Goal: Task Accomplishment & Management: Complete application form

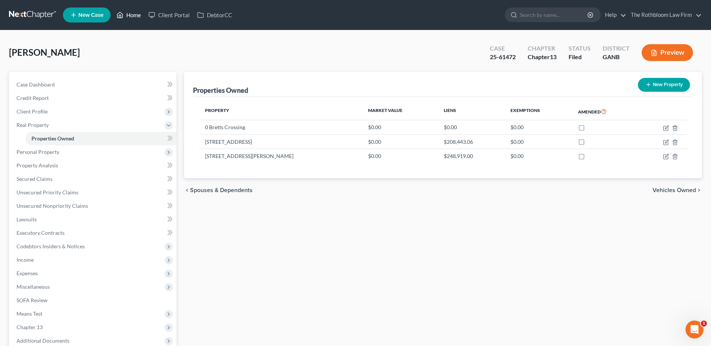
click at [131, 19] on link "Home" at bounding box center [129, 14] width 32 height 13
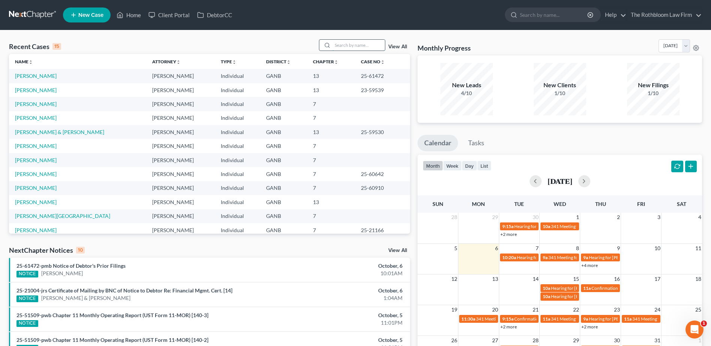
click at [340, 43] on input "search" at bounding box center [358, 45] width 52 height 11
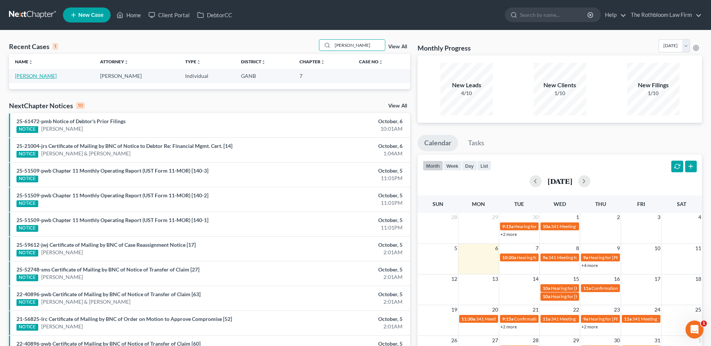
type input "[PERSON_NAME]"
click at [25, 76] on link "[PERSON_NAME]" at bounding box center [36, 76] width 42 height 6
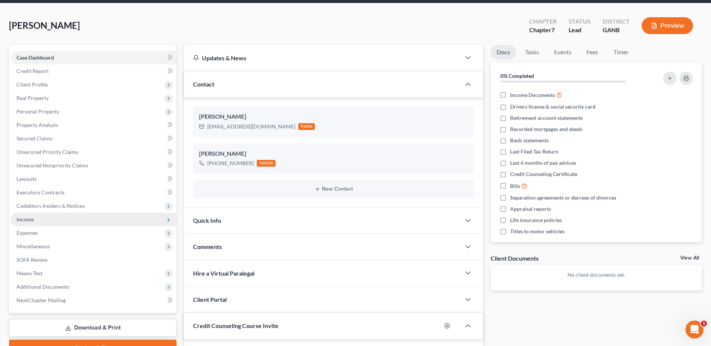
scroll to position [112, 0]
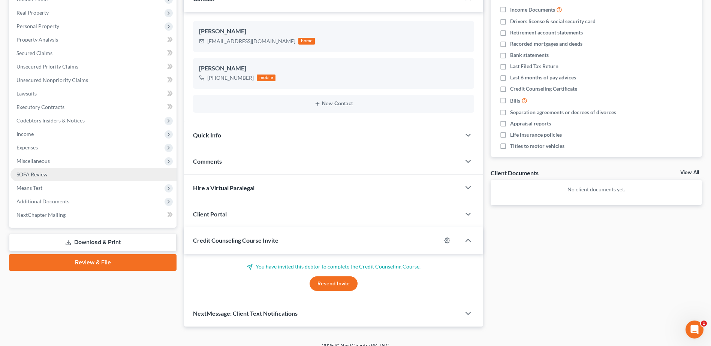
click at [44, 173] on span "SOFA Review" at bounding box center [31, 174] width 31 height 6
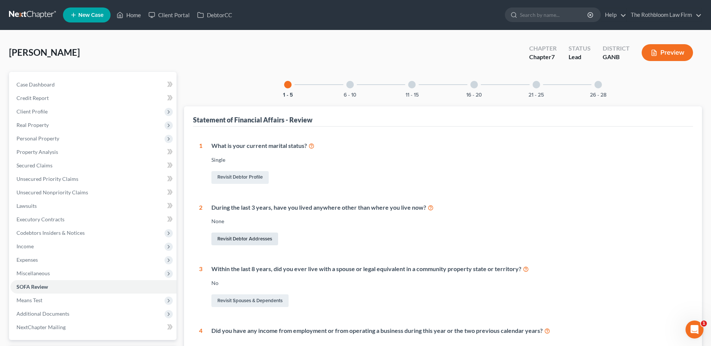
click at [248, 237] on link "Revisit Debtor Addresses" at bounding box center [244, 239] width 67 height 13
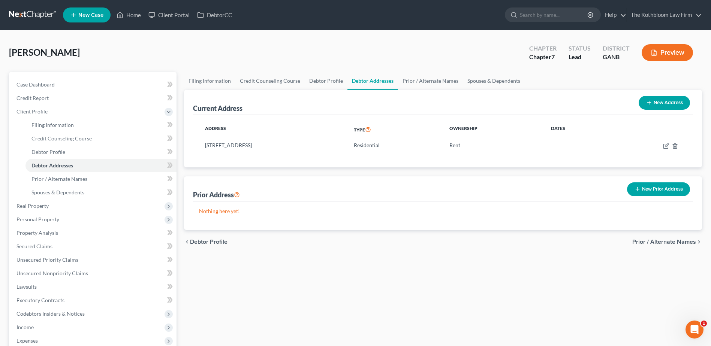
click at [657, 191] on button "New Prior Address" at bounding box center [658, 189] width 63 height 14
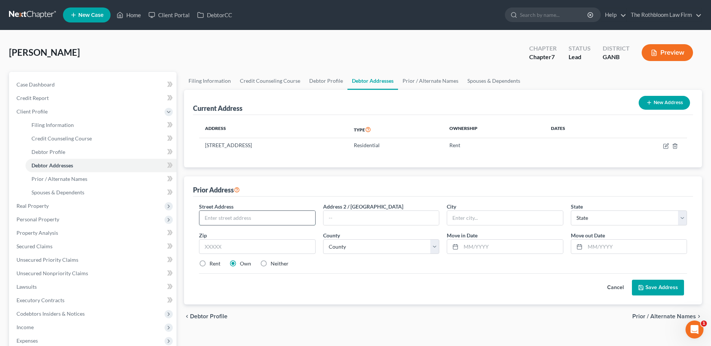
click at [224, 219] on input "text" at bounding box center [256, 218] width 115 height 14
type input "[STREET_ADDRESS]"
click at [467, 213] on input "text" at bounding box center [504, 218] width 115 height 14
type input "Silver Spring"
select select "21"
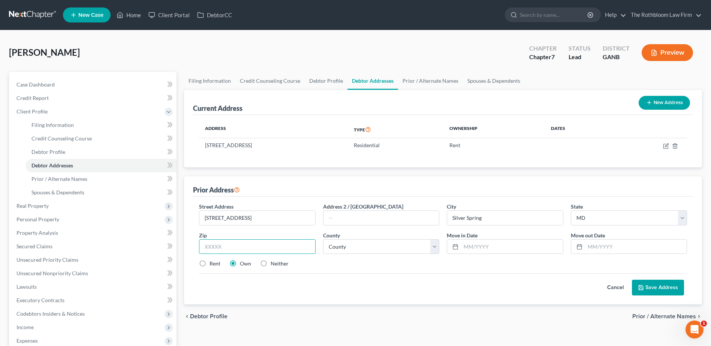
click at [221, 246] on input "text" at bounding box center [257, 246] width 116 height 15
type input "20910"
click at [467, 243] on input "text" at bounding box center [512, 247] width 102 height 14
click at [345, 215] on input "text" at bounding box center [380, 218] width 115 height 14
type input "Apt. 613"
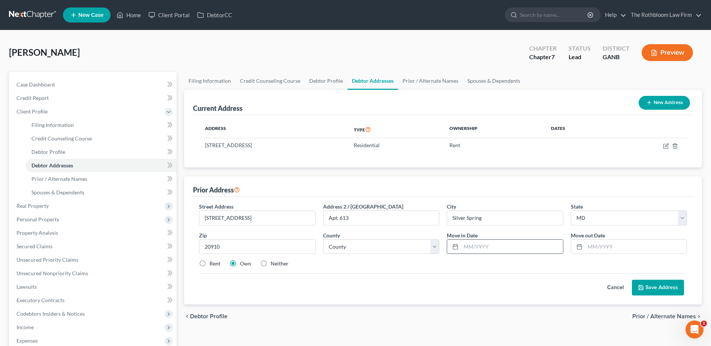
click at [469, 248] on input "text" at bounding box center [512, 247] width 102 height 14
click at [594, 247] on input "text" at bounding box center [636, 247] width 102 height 14
click at [486, 245] on input "11/24" at bounding box center [512, 247] width 102 height 14
type input "11/23"
click at [592, 247] on input "text" at bounding box center [636, 247] width 102 height 14
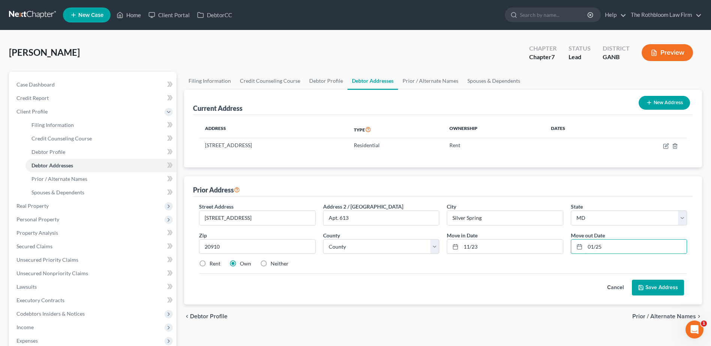
type input "01/25"
click at [660, 291] on button "Save Address" at bounding box center [658, 288] width 52 height 16
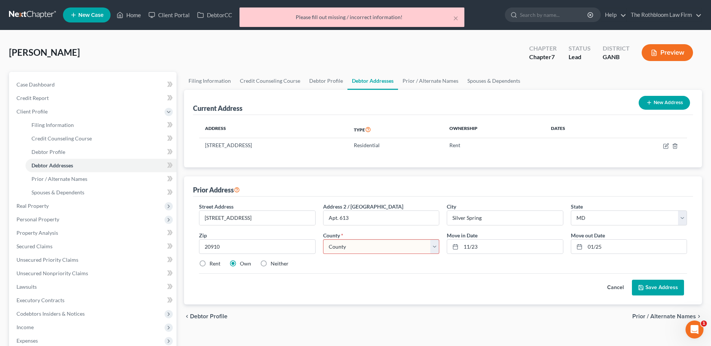
click at [346, 250] on select "County [GEOGRAPHIC_DATA] [GEOGRAPHIC_DATA] [GEOGRAPHIC_DATA] [GEOGRAPHIC_DATA] …" at bounding box center [381, 246] width 116 height 15
select select "18"
click at [323, 239] on select "County [GEOGRAPHIC_DATA] [GEOGRAPHIC_DATA] [GEOGRAPHIC_DATA] [GEOGRAPHIC_DATA] …" at bounding box center [381, 246] width 116 height 15
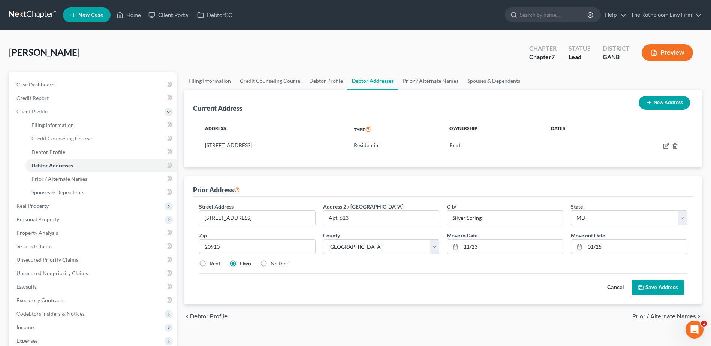
click at [646, 290] on button "Save Address" at bounding box center [658, 288] width 52 height 16
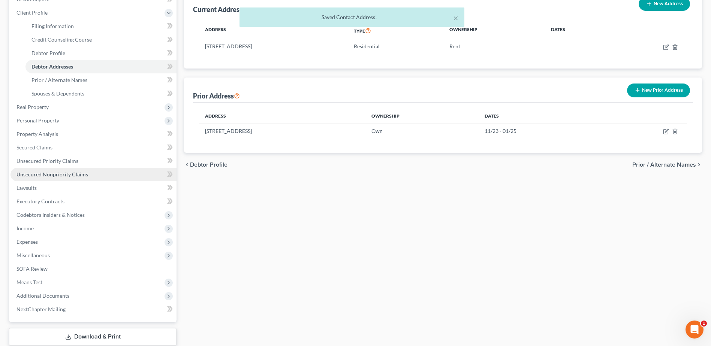
scroll to position [147, 0]
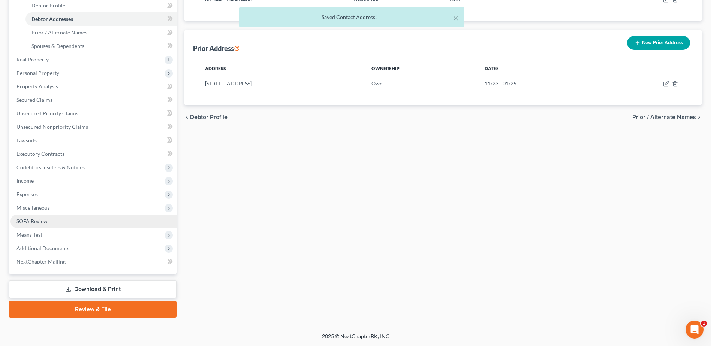
click at [40, 218] on span "SOFA Review" at bounding box center [31, 221] width 31 height 6
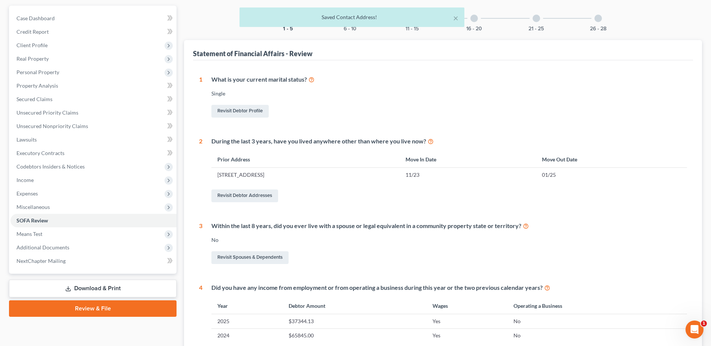
scroll to position [150, 0]
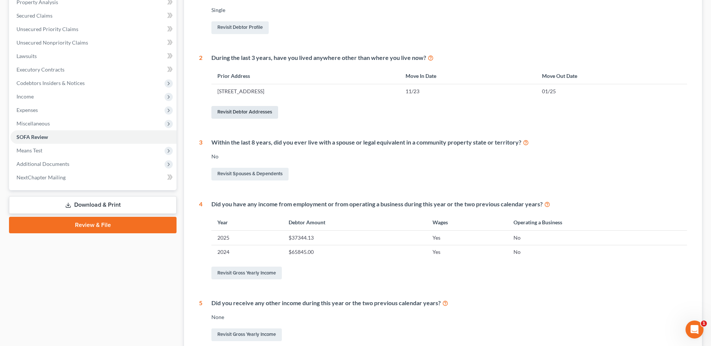
click at [243, 112] on link "Revisit Debtor Addresses" at bounding box center [244, 112] width 67 height 13
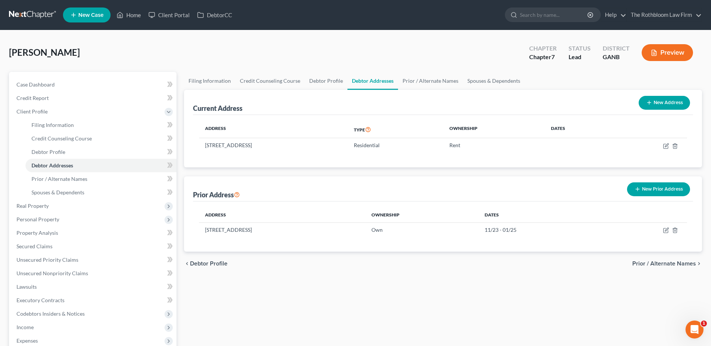
click at [664, 188] on button "New Prior Address" at bounding box center [658, 189] width 63 height 14
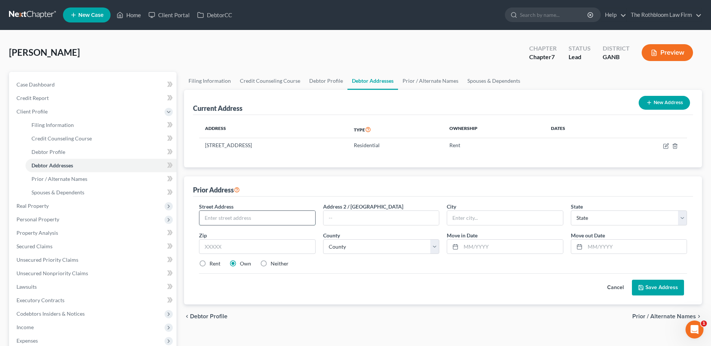
click at [233, 220] on input "text" at bounding box center [256, 218] width 115 height 14
type input "[STREET_ADDRESS]"
type input "[GEOGRAPHIC_DATA]"
select select "10"
type input "30039"
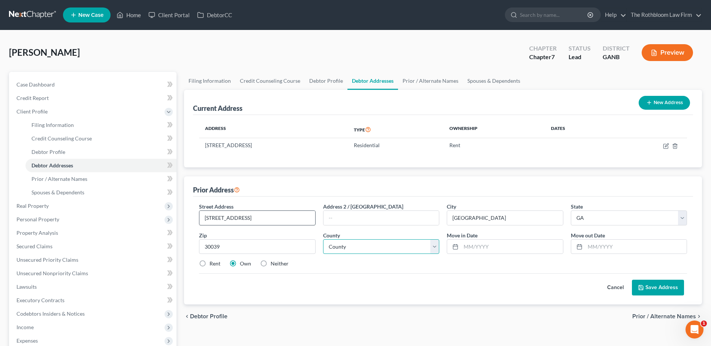
type input "Snellville"
click at [367, 245] on select "County [GEOGRAPHIC_DATA] [GEOGRAPHIC_DATA] [GEOGRAPHIC_DATA] [GEOGRAPHIC_DATA] …" at bounding box center [381, 246] width 116 height 15
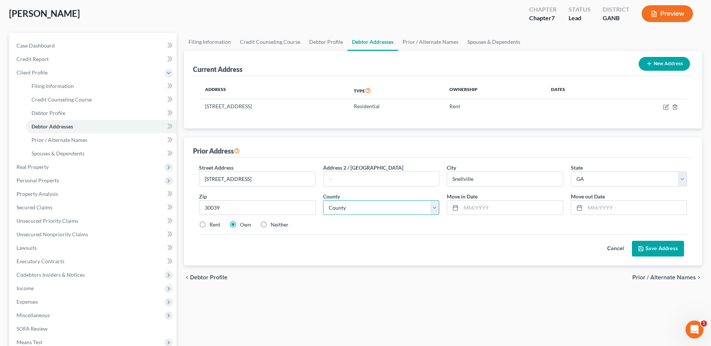
scroll to position [75, 0]
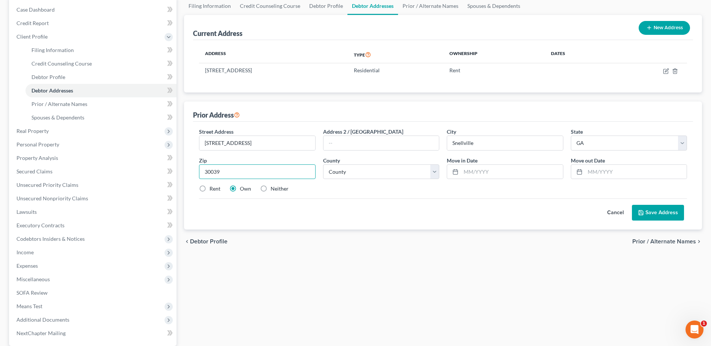
click at [233, 174] on input "30039" at bounding box center [257, 172] width 116 height 15
type input "30309"
type input "[GEOGRAPHIC_DATA]"
select select "59"
click at [467, 171] on input "text" at bounding box center [512, 172] width 102 height 14
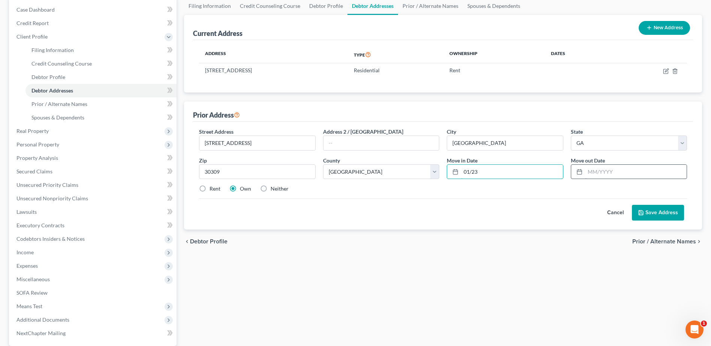
type input "01/23"
click at [599, 171] on input "text" at bounding box center [636, 172] width 102 height 14
type input "11/2023"
click at [659, 215] on button "Save Address" at bounding box center [658, 213] width 52 height 16
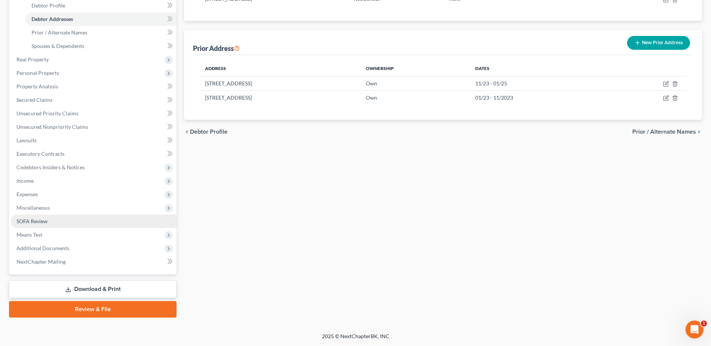
click at [37, 218] on span "SOFA Review" at bounding box center [31, 221] width 31 height 6
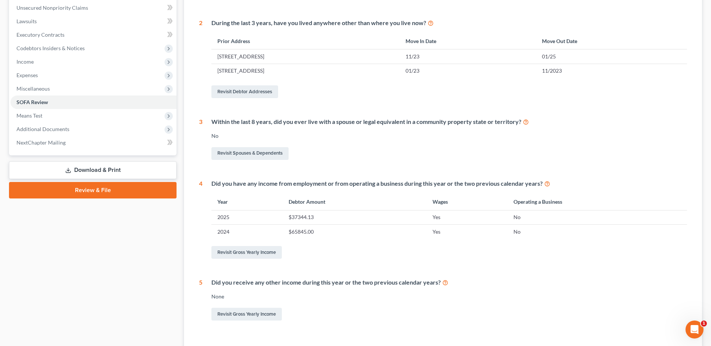
scroll to position [240, 0]
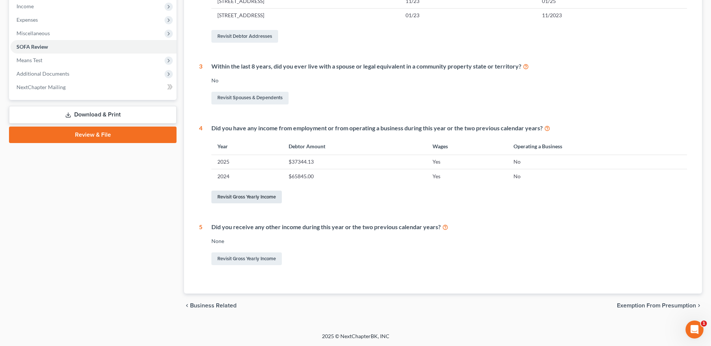
click at [246, 200] on link "Revisit Gross Yearly Income" at bounding box center [246, 197] width 70 height 13
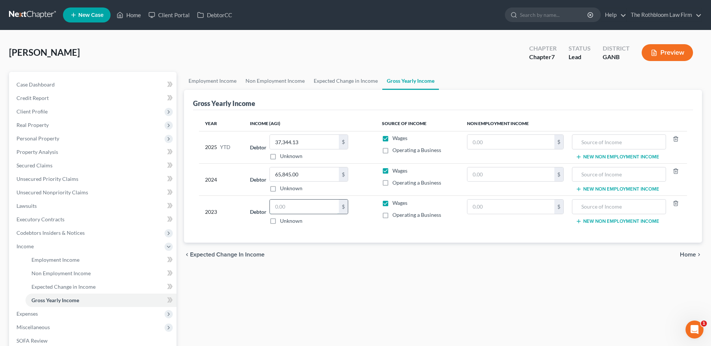
click at [281, 204] on input "text" at bounding box center [304, 207] width 69 height 14
type input "63,000"
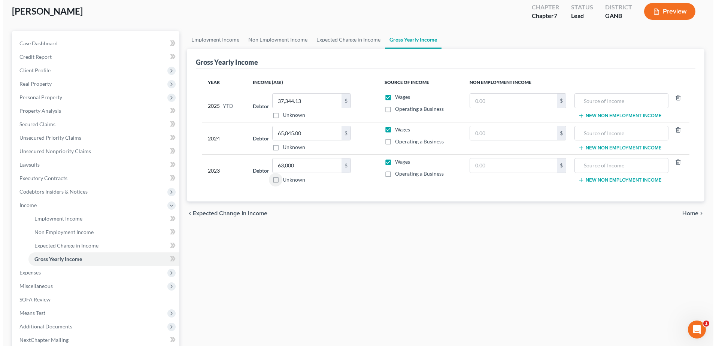
scroll to position [120, 0]
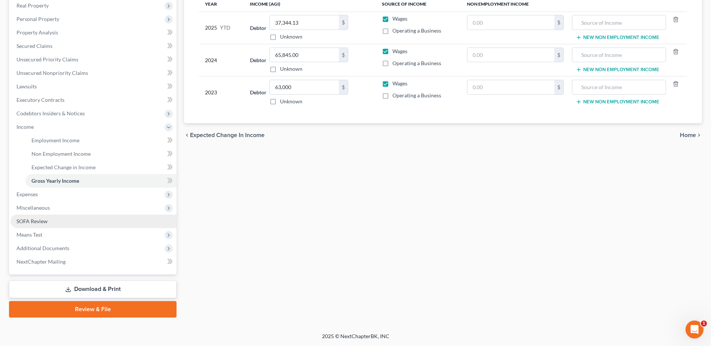
click at [34, 222] on span "SOFA Review" at bounding box center [31, 221] width 31 height 6
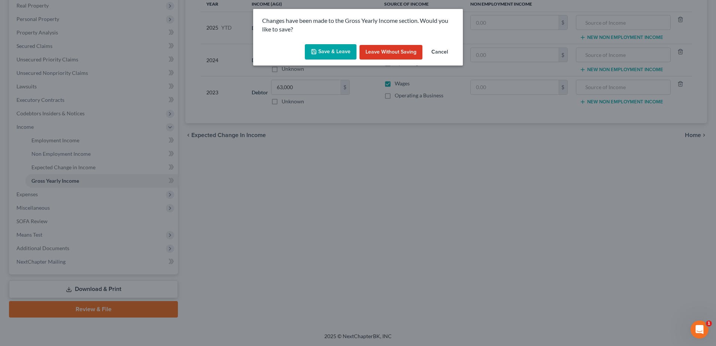
click at [325, 53] on button "Save & Leave" at bounding box center [331, 52] width 52 height 16
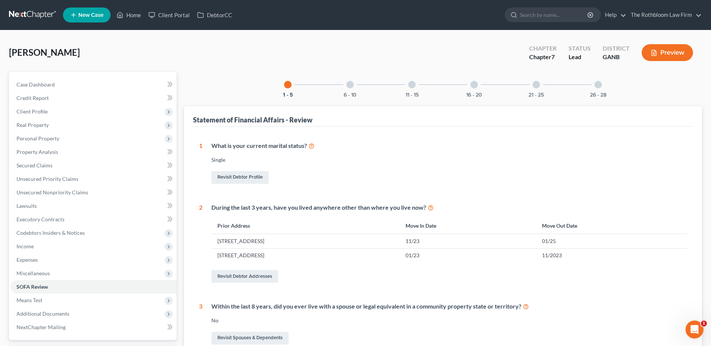
scroll to position [255, 0]
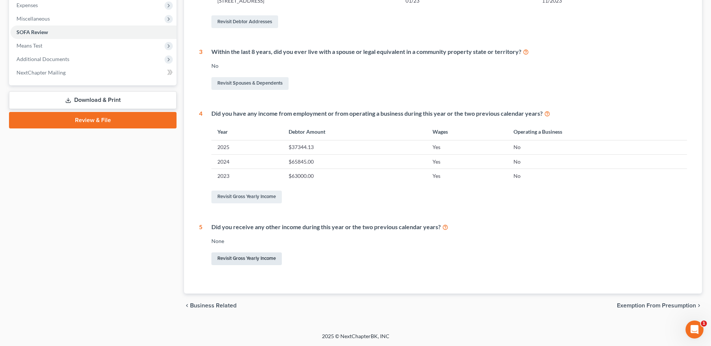
drag, startPoint x: 256, startPoint y: 257, endPoint x: 250, endPoint y: 259, distance: 5.8
click at [256, 257] on link "Revisit Gross Yearly Income" at bounding box center [246, 259] width 70 height 13
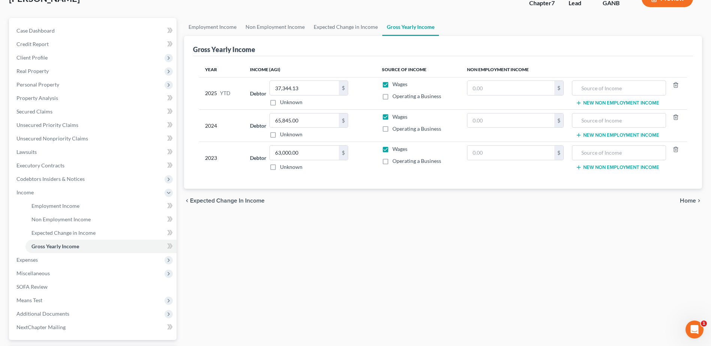
scroll to position [120, 0]
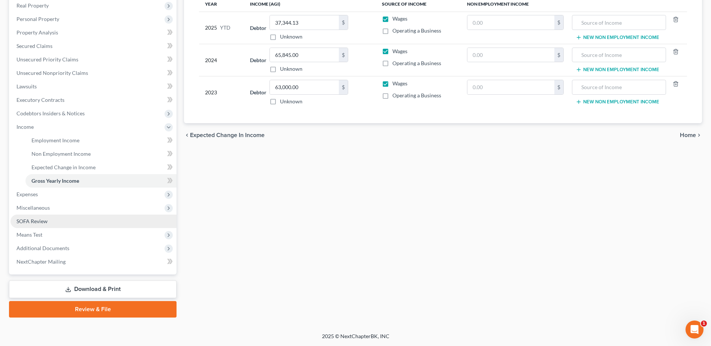
click at [34, 218] on span "SOFA Review" at bounding box center [31, 221] width 31 height 6
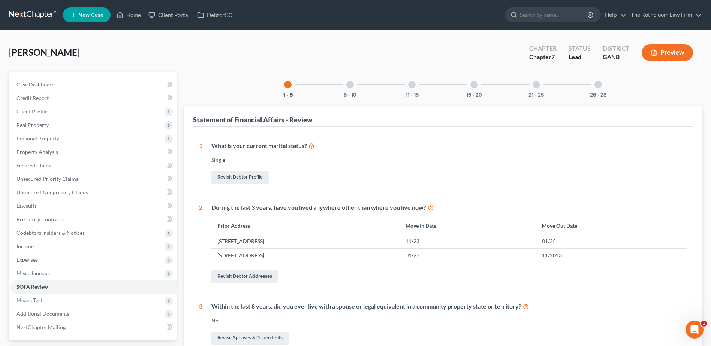
click at [349, 86] on div at bounding box center [349, 84] width 7 height 7
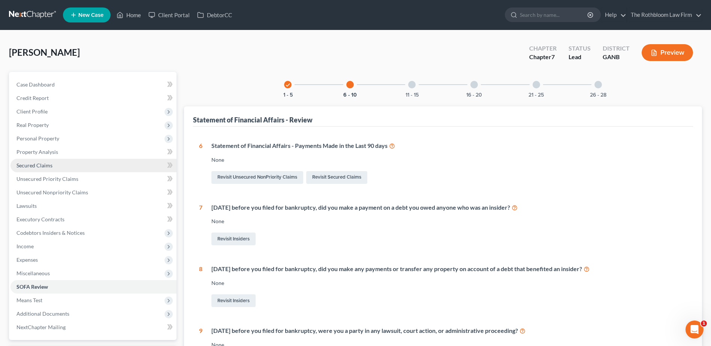
click at [38, 162] on link "Secured Claims" at bounding box center [93, 165] width 166 height 13
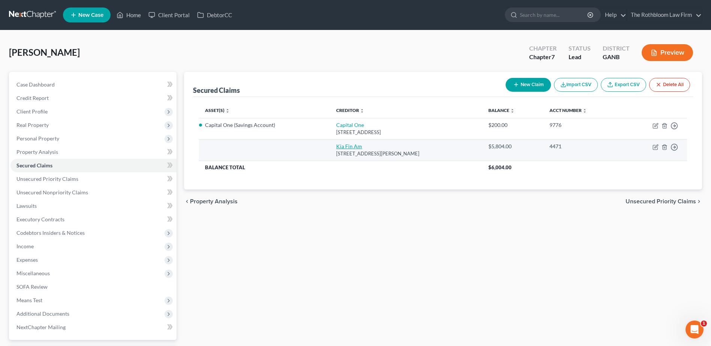
click at [341, 148] on link "Kia Fin Am" at bounding box center [349, 146] width 26 height 6
select select "4"
select select "0"
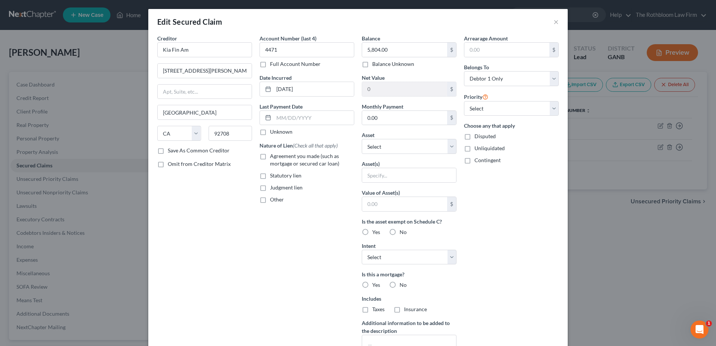
click at [270, 156] on label "Agreement you made (such as mortgage or secured car loan)" at bounding box center [312, 160] width 84 height 15
click at [273, 156] on input "Agreement you made (such as mortgage or secured car loan)" at bounding box center [275, 155] width 5 height 5
checkbox input "true"
click at [554, 21] on button "×" at bounding box center [556, 21] width 5 height 9
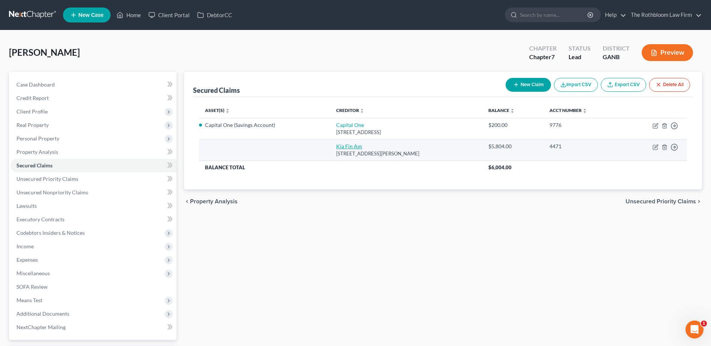
click at [342, 147] on link "Kia Fin Am" at bounding box center [349, 146] width 26 height 6
select select "4"
select select "0"
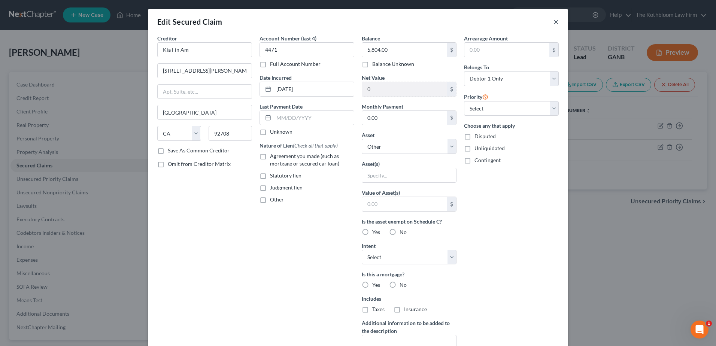
click at [554, 24] on button "×" at bounding box center [556, 21] width 5 height 9
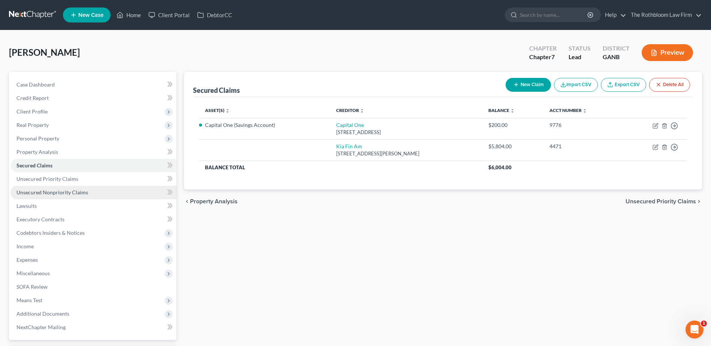
click at [43, 191] on span "Unsecured Nonpriority Claims" at bounding box center [52, 192] width 72 height 6
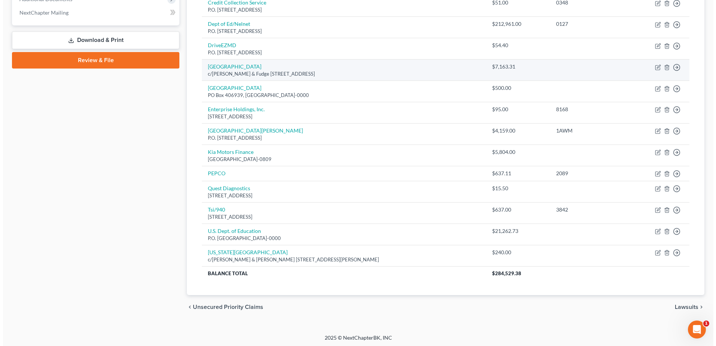
scroll to position [316, 0]
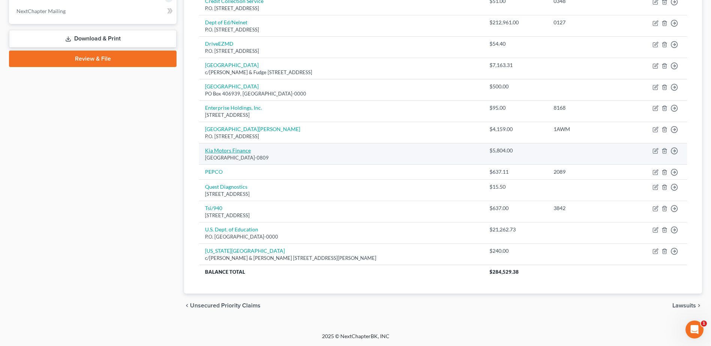
click at [247, 150] on link "Kia Motors Finance" at bounding box center [228, 150] width 46 height 6
select select "4"
select select "0"
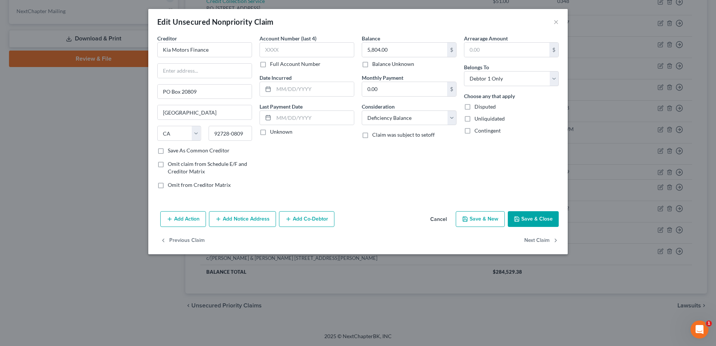
click at [185, 217] on button "Add Action" at bounding box center [183, 219] width 46 height 16
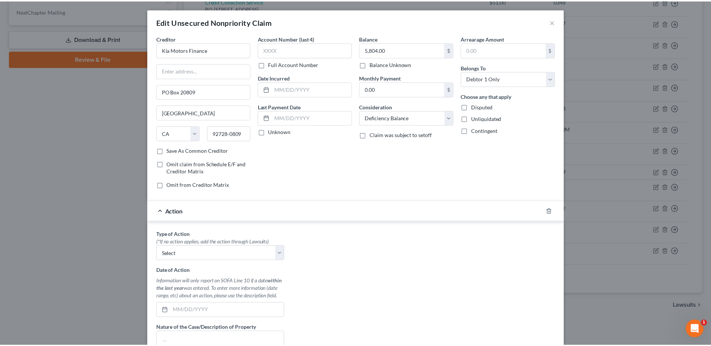
scroll to position [112, 0]
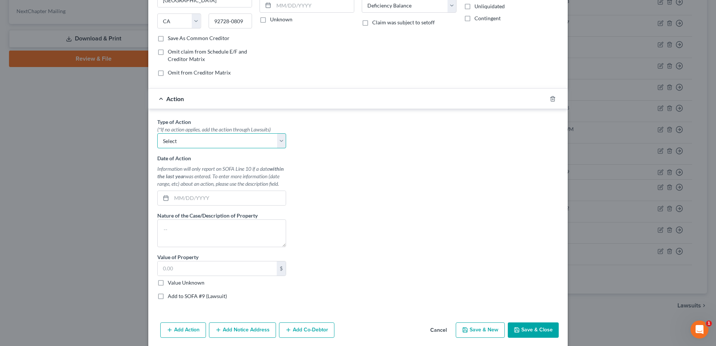
click at [193, 144] on select "Select Repossession Garnishment Foreclosure Personal Injury Attached, Seized, O…" at bounding box center [221, 140] width 129 height 15
select select "0"
click at [157, 133] on select "Select Repossession Garnishment Foreclosure Personal Injury Attached, Seized, O…" at bounding box center [221, 140] width 129 height 15
click at [172, 194] on input "text" at bounding box center [229, 198] width 114 height 14
type input "[DATE]"
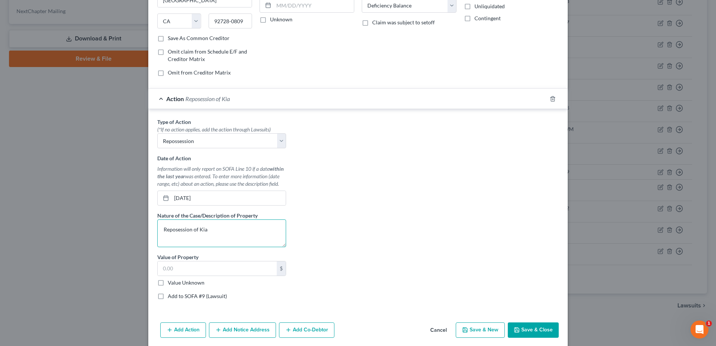
click at [199, 229] on textarea "Reposession of Kia" at bounding box center [221, 234] width 129 height 28
click at [226, 232] on textarea "Reposession of 2023 Kia" at bounding box center [221, 234] width 129 height 28
type textarea "Reposession of 2023 [PERSON_NAME]"
click at [165, 270] on input "text" at bounding box center [217, 269] width 119 height 14
type input "5,000"
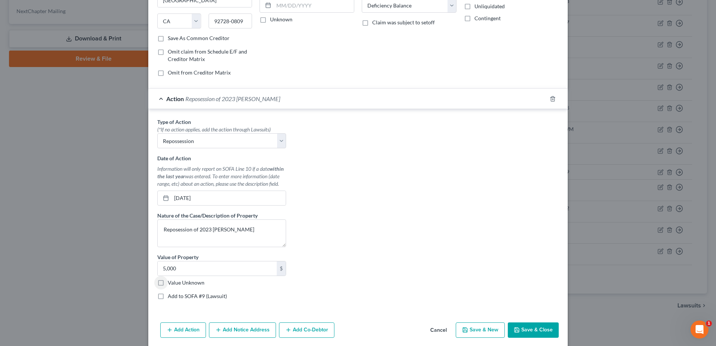
click at [537, 330] on button "Save & Close" at bounding box center [533, 331] width 51 height 16
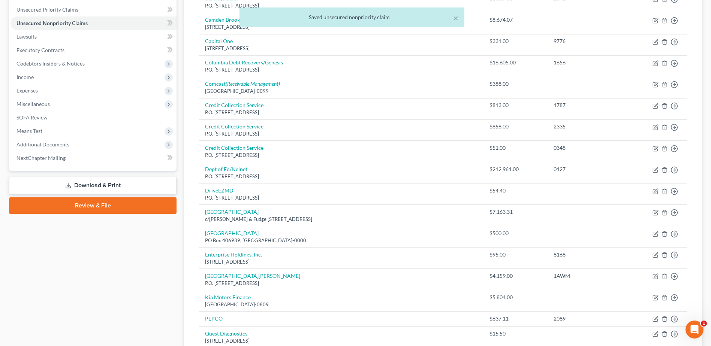
scroll to position [129, 0]
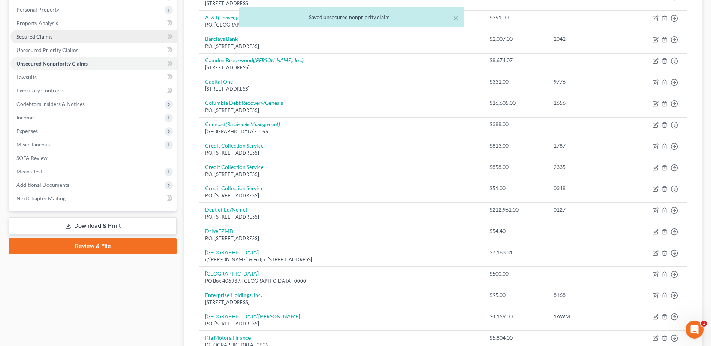
click at [34, 38] on span "Secured Claims" at bounding box center [34, 36] width 36 height 6
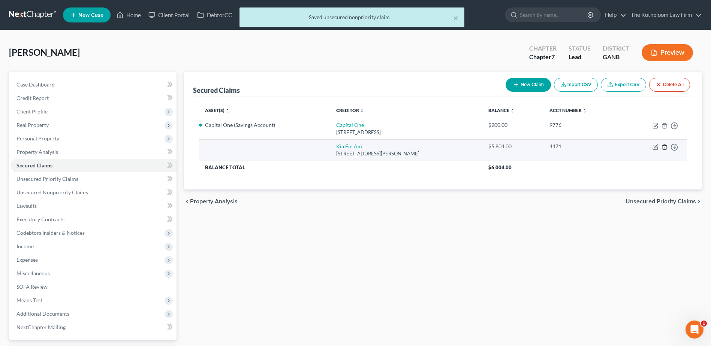
click at [664, 147] on line "button" at bounding box center [664, 147] width 0 height 1
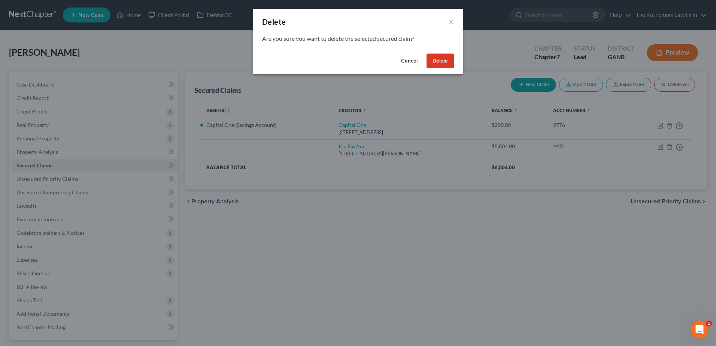
click at [442, 61] on button "Delete" at bounding box center [440, 61] width 27 height 15
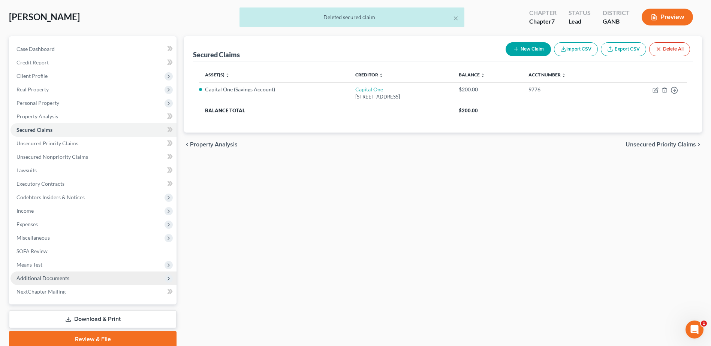
scroll to position [66, 0]
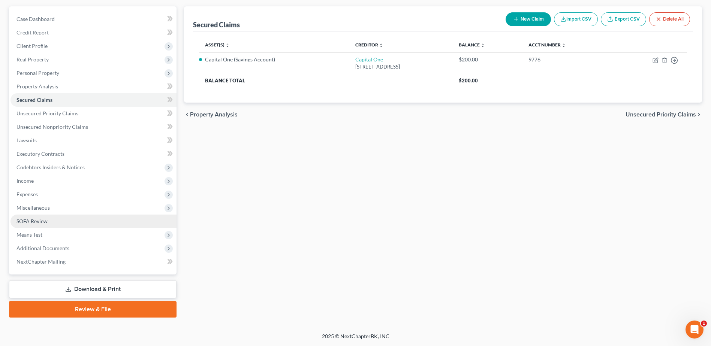
click at [36, 226] on link "SOFA Review" at bounding box center [93, 221] width 166 height 13
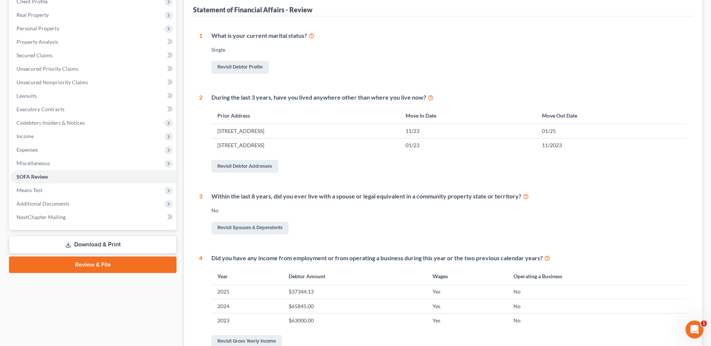
scroll to position [67, 0]
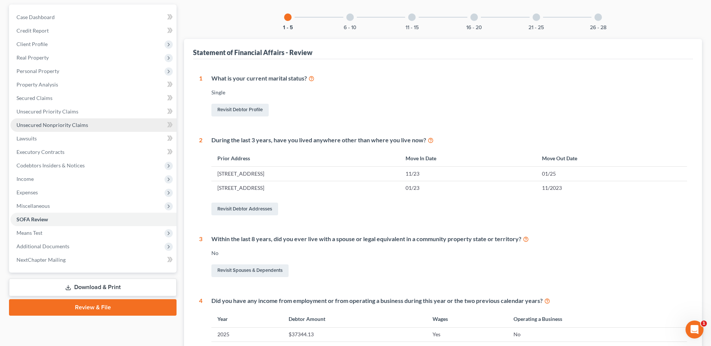
click at [61, 127] on span "Unsecured Nonpriority Claims" at bounding box center [52, 125] width 72 height 6
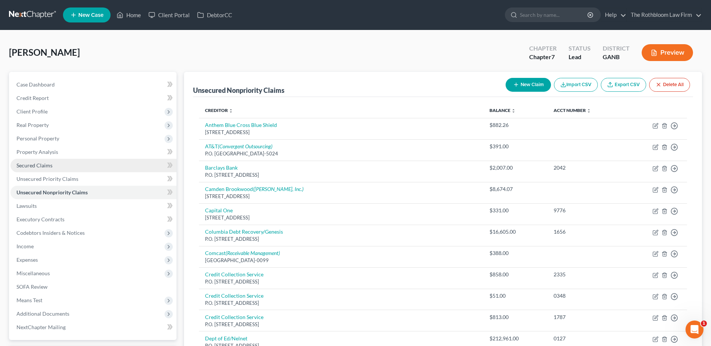
click at [43, 163] on span "Secured Claims" at bounding box center [34, 165] width 36 height 6
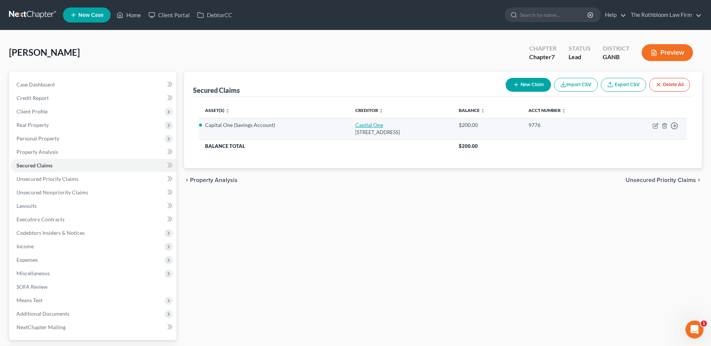
click at [355, 123] on link "Capital One" at bounding box center [369, 125] width 28 height 6
select select "46"
select select "2"
select select "0"
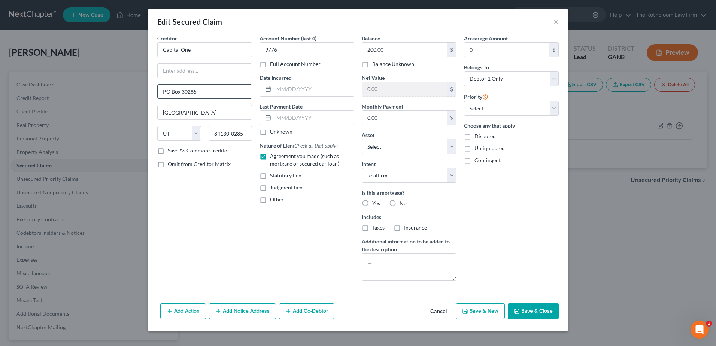
click at [165, 90] on input "PO Box 30285" at bounding box center [205, 92] width 94 height 14
type input "P.O. Box 30285"
click at [554, 20] on button "×" at bounding box center [556, 21] width 5 height 9
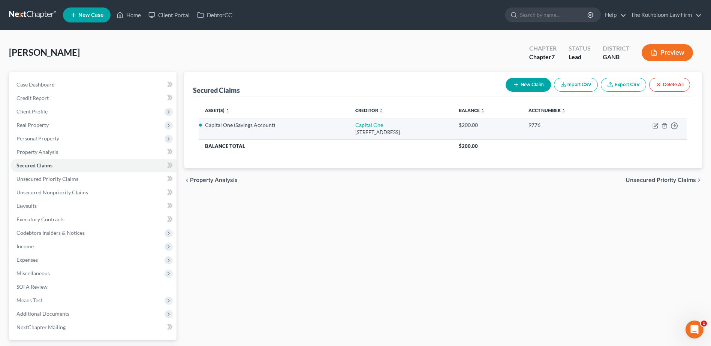
click at [662, 129] on td "Move to E Move to F Move to G Move to Notice Only" at bounding box center [650, 128] width 74 height 21
click at [663, 124] on icon "button" at bounding box center [664, 126] width 6 height 6
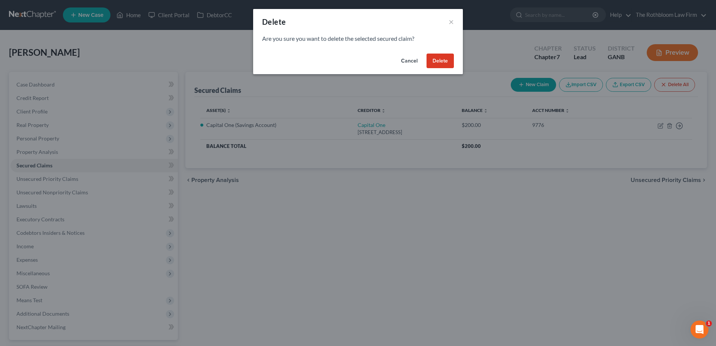
click at [447, 67] on button "Delete" at bounding box center [440, 61] width 27 height 15
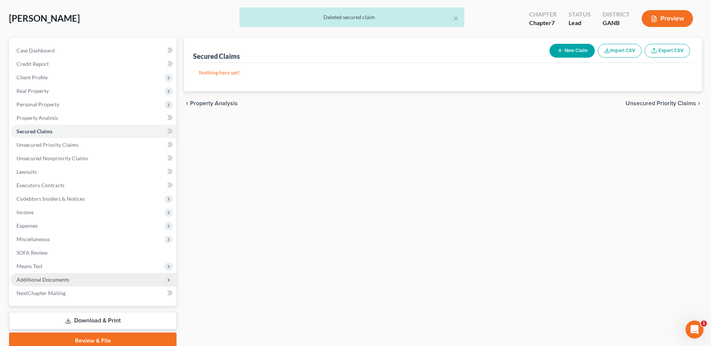
scroll to position [66, 0]
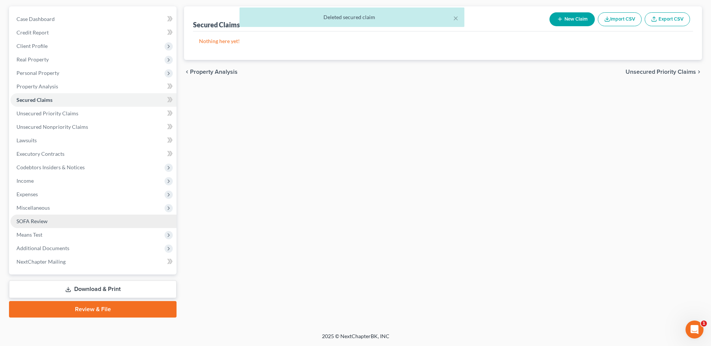
click at [37, 217] on link "SOFA Review" at bounding box center [93, 221] width 166 height 13
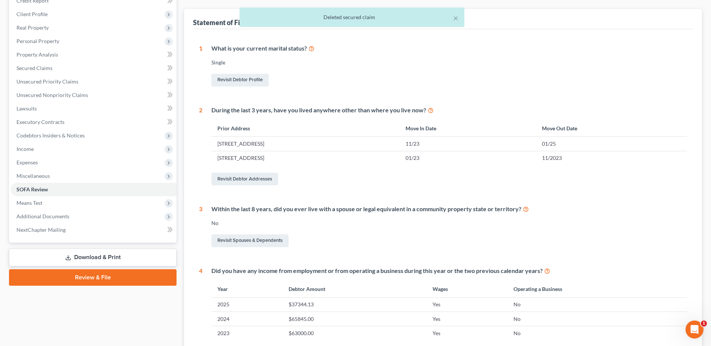
scroll to position [37, 0]
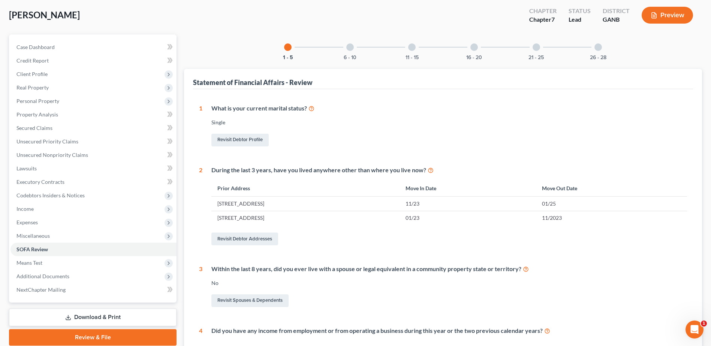
click at [353, 47] on div at bounding box center [349, 46] width 7 height 7
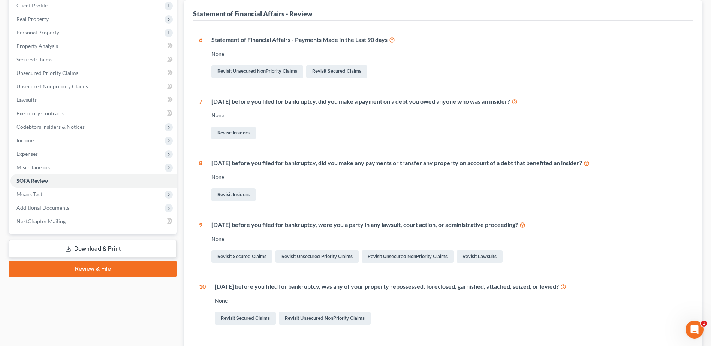
scroll to position [112, 0]
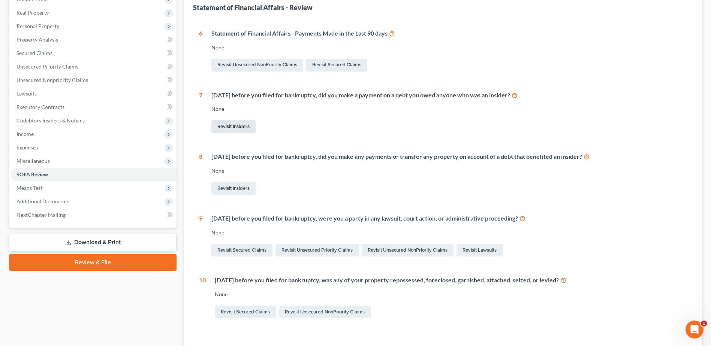
click at [227, 124] on link "Revisit Insiders" at bounding box center [233, 126] width 44 height 13
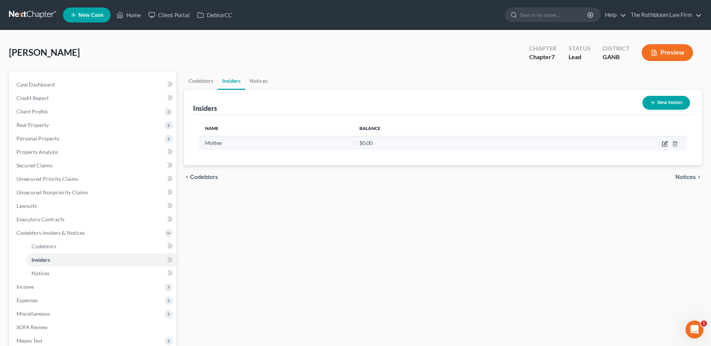
click at [663, 145] on icon "button" at bounding box center [665, 144] width 6 height 6
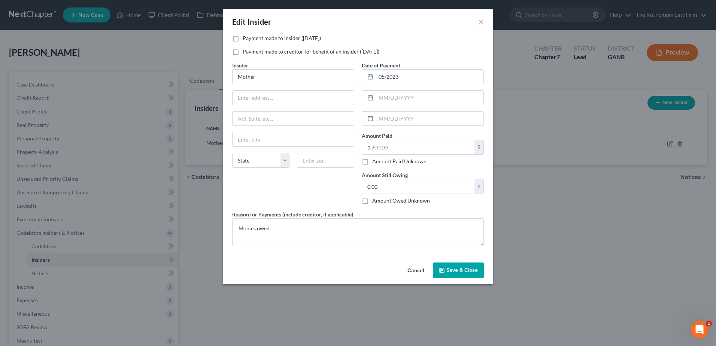
click at [243, 37] on label "Payment made to insider ([DATE])" at bounding box center [282, 37] width 78 height 7
click at [246, 37] on input "Payment made to insider ([DATE])" at bounding box center [248, 36] width 5 height 5
checkbox input "true"
click at [385, 182] on input "0.00" at bounding box center [418, 186] width 112 height 14
type input "500"
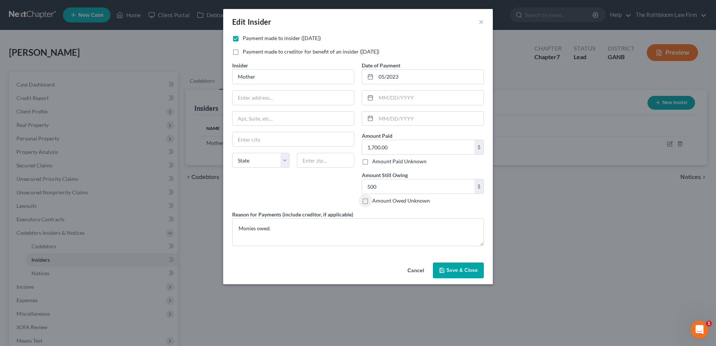
click at [450, 267] on span "Save & Close" at bounding box center [462, 270] width 31 height 6
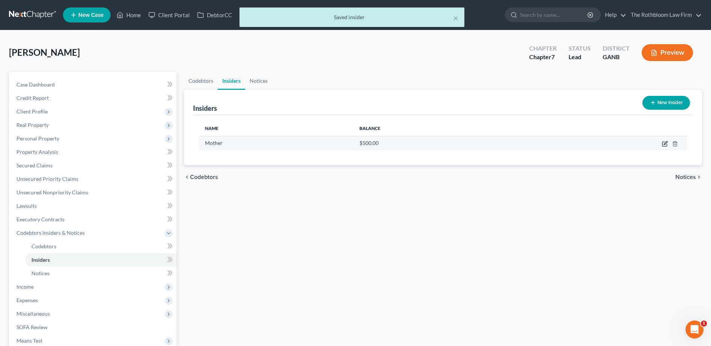
click at [664, 145] on icon "button" at bounding box center [665, 142] width 3 height 3
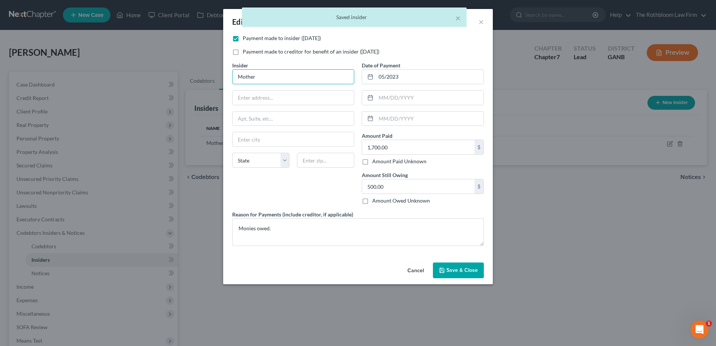
drag, startPoint x: 262, startPoint y: 79, endPoint x: 167, endPoint y: 90, distance: 95.8
click at [167, 90] on div "Edit Insider × Payment made to insider ([DATE]) Payment made to creditor for be…" at bounding box center [358, 173] width 716 height 346
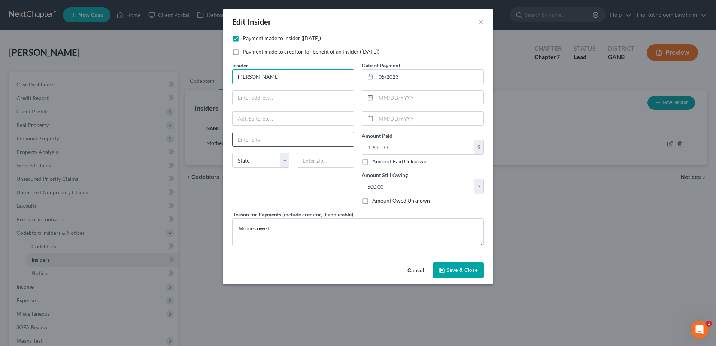
type input "[PERSON_NAME]"
click at [250, 141] on input "text" at bounding box center [293, 139] width 121 height 14
type input "[PERSON_NAME] [PERSON_NAME]"
select select "48"
click at [449, 268] on span "Save & Close" at bounding box center [462, 270] width 31 height 6
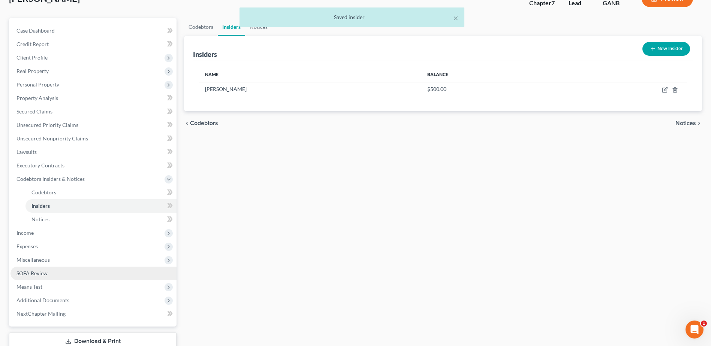
scroll to position [106, 0]
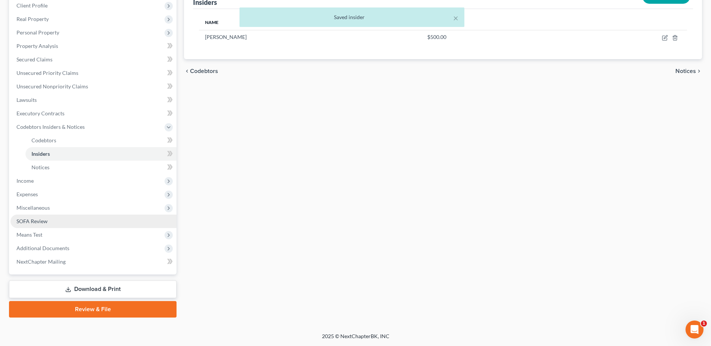
click at [40, 219] on span "SOFA Review" at bounding box center [31, 221] width 31 height 6
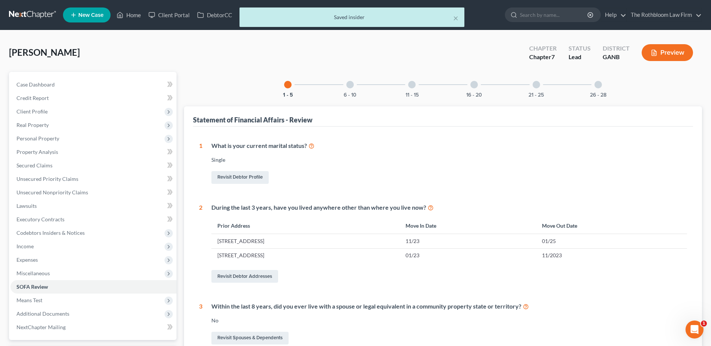
click at [347, 83] on div at bounding box center [349, 84] width 7 height 7
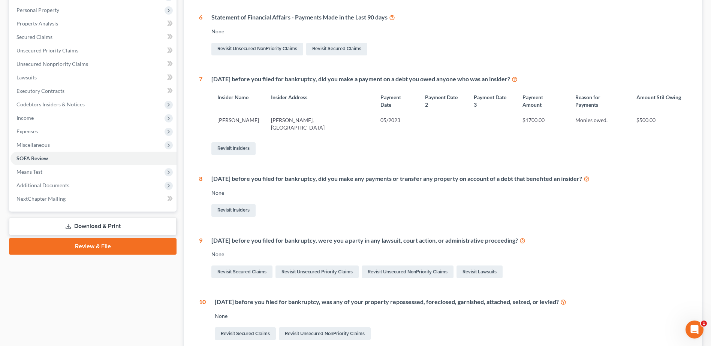
scroll to position [37, 0]
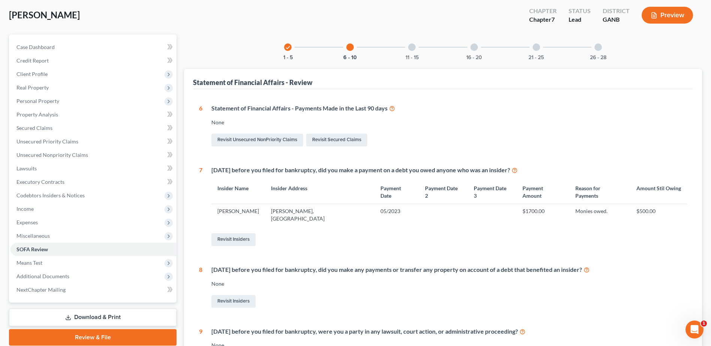
click at [411, 51] on div at bounding box center [411, 46] width 7 height 7
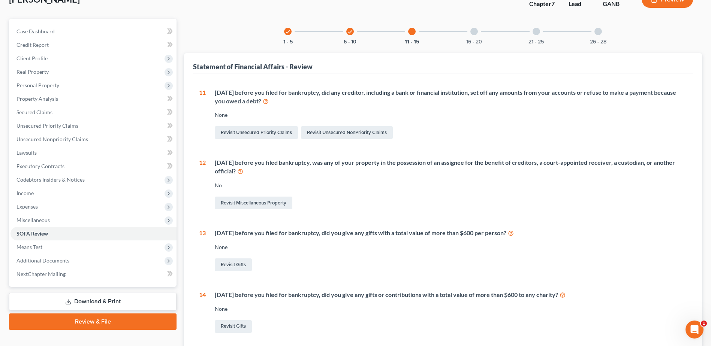
scroll to position [0, 0]
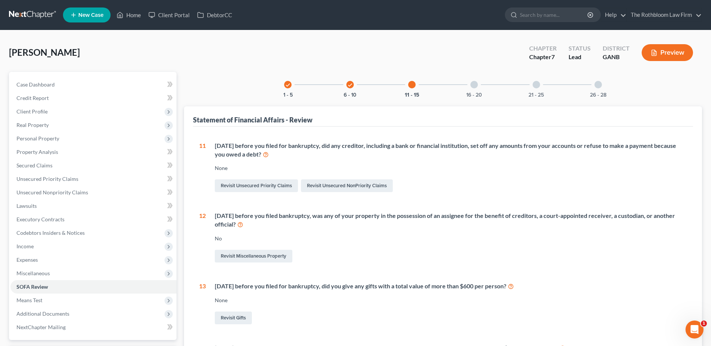
click at [471, 84] on div at bounding box center [473, 84] width 7 height 7
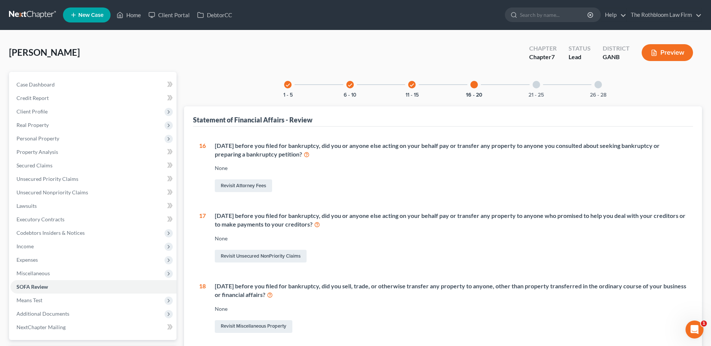
click at [535, 89] on div "21 - 25" at bounding box center [535, 84] width 25 height 25
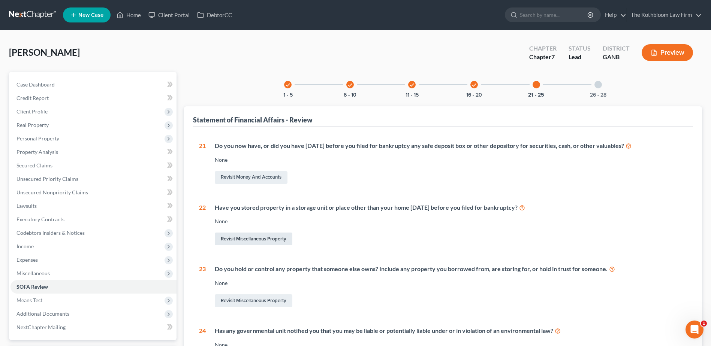
click at [245, 241] on link "Revisit Miscellaneous Property" at bounding box center [254, 239] width 78 height 13
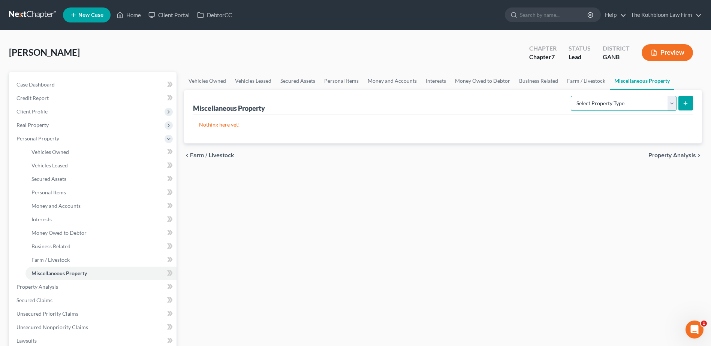
click at [675, 106] on select "Select Property Type Assigned for Creditor Benefit [DATE] Holding for Another N…" at bounding box center [624, 103] width 106 height 15
select select "stored_within_1_year"
click at [571, 96] on select "Select Property Type Assigned for Creditor Benefit [DATE] Holding for Another N…" at bounding box center [624, 103] width 106 height 15
click at [685, 102] on icon "submit" at bounding box center [685, 103] width 6 height 6
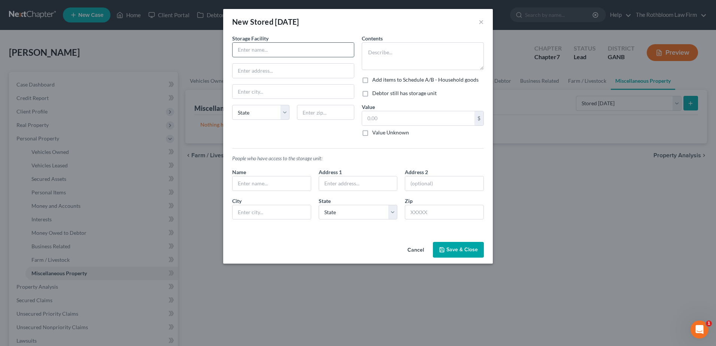
click at [263, 53] on input "text" at bounding box center [293, 50] width 121 height 14
type input "Public Storage"
type input "Landover"
select select "21"
click at [395, 52] on textarea at bounding box center [423, 56] width 122 height 28
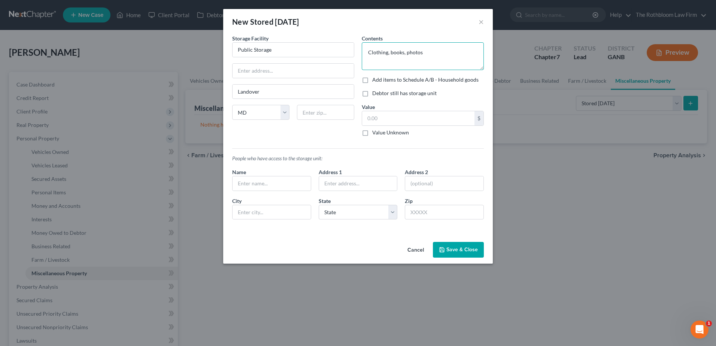
type textarea "Clothing, books, photos"
click at [372, 79] on label "Add items to Schedule A/B - Household goods" at bounding box center [425, 79] width 106 height 7
click at [375, 79] on input "Add items to Schedule A/B - Household goods" at bounding box center [377, 78] width 5 height 5
checkbox input "true"
click at [372, 96] on label "Debtor still has storage unit" at bounding box center [404, 93] width 64 height 7
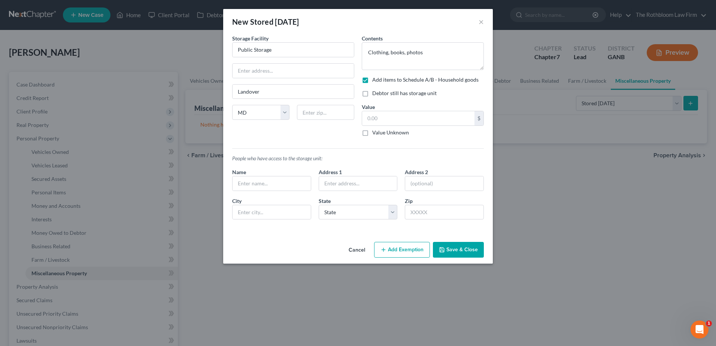
click at [375, 94] on input "Debtor still has storage unit" at bounding box center [377, 92] width 5 height 5
checkbox input "true"
click at [259, 188] on input "text" at bounding box center [272, 183] width 78 height 14
type input "Debtor"
click at [455, 248] on button "Save & Close" at bounding box center [458, 250] width 51 height 16
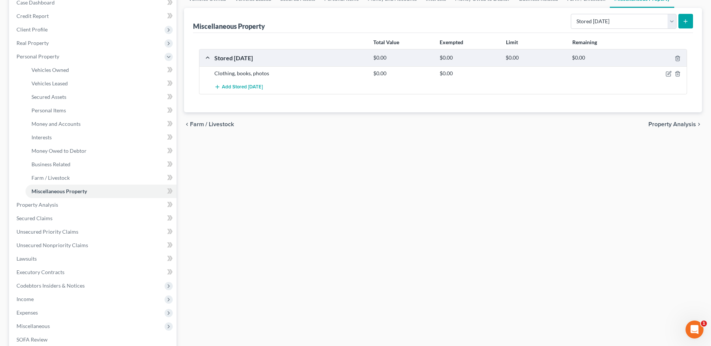
scroll to position [187, 0]
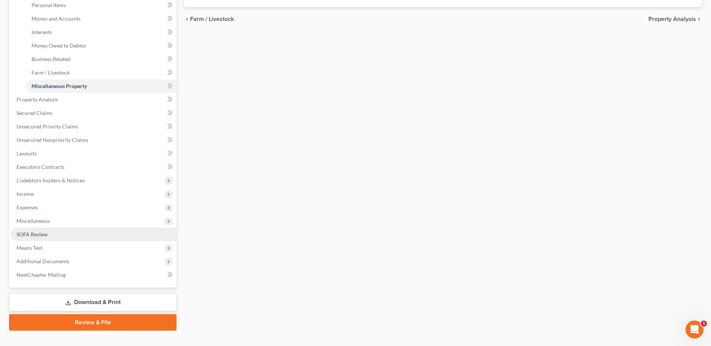
click at [18, 236] on span "SOFA Review" at bounding box center [31, 234] width 31 height 6
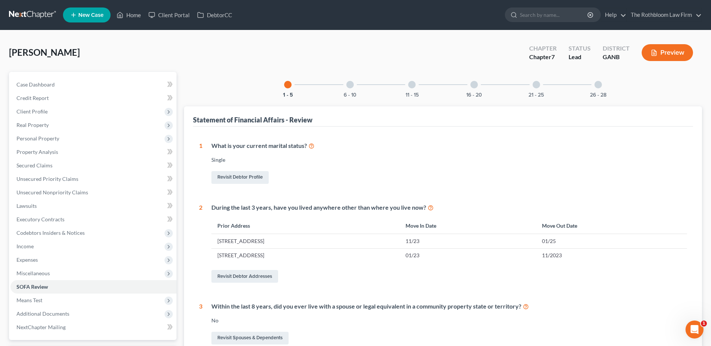
click at [477, 85] on div at bounding box center [473, 84] width 7 height 7
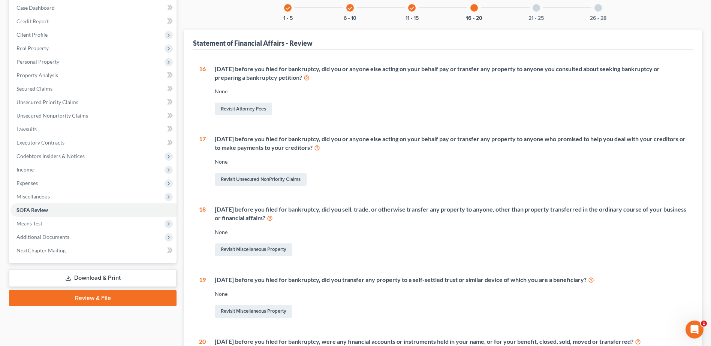
scroll to position [4, 0]
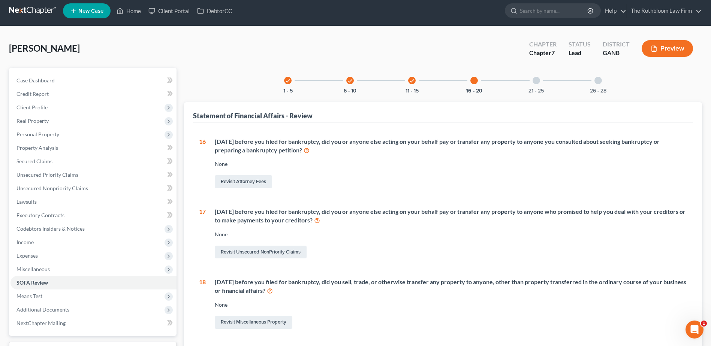
click at [535, 79] on div at bounding box center [535, 80] width 7 height 7
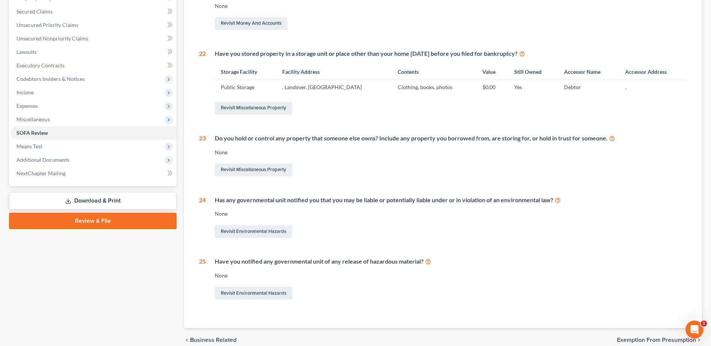
scroll to position [0, 0]
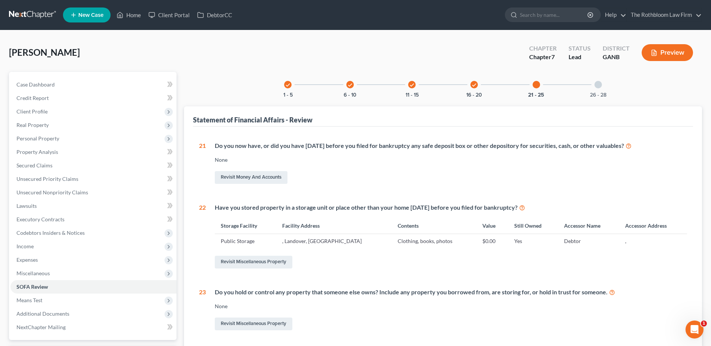
click at [600, 86] on div at bounding box center [597, 84] width 7 height 7
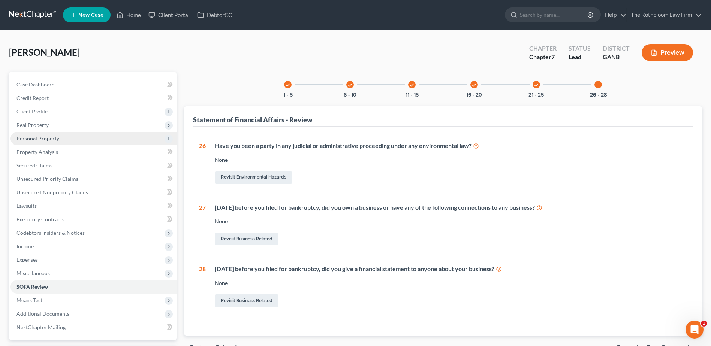
click at [26, 137] on span "Personal Property" at bounding box center [37, 138] width 43 height 6
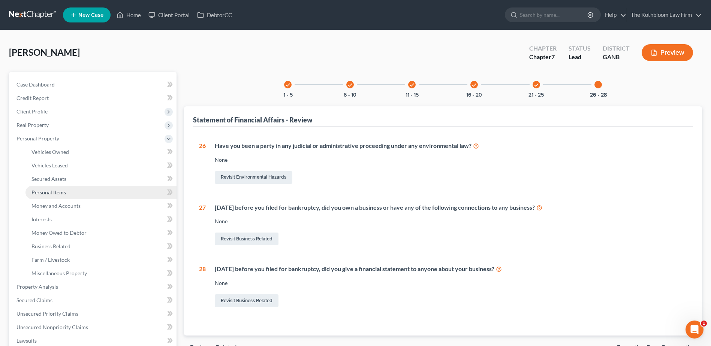
click at [60, 194] on span "Personal Items" at bounding box center [48, 192] width 34 height 6
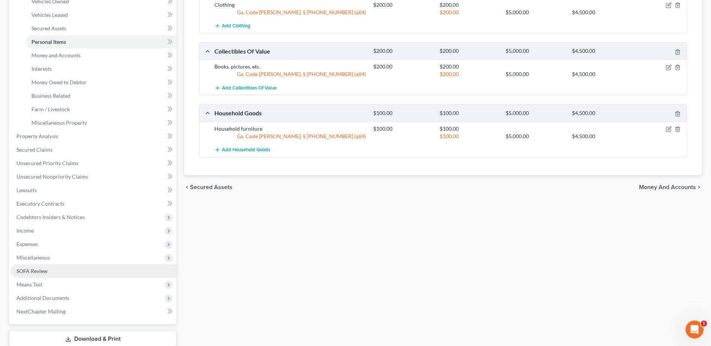
scroll to position [88, 0]
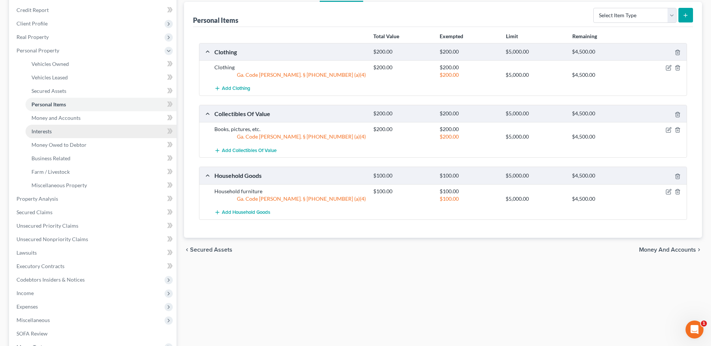
click at [46, 134] on span "Interests" at bounding box center [41, 131] width 20 height 6
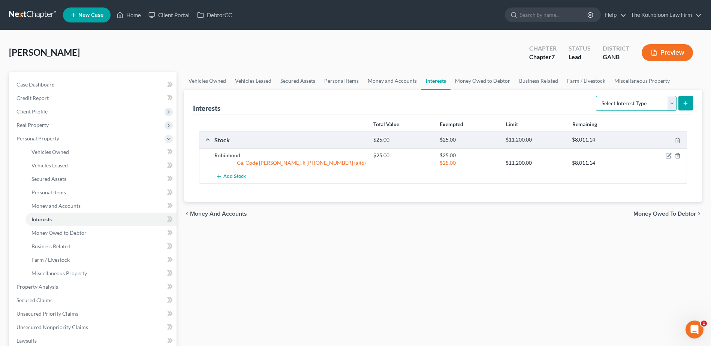
click at [672, 103] on select "Select Interest Type 401K Annuity Bond Education IRA Government Bond Government…" at bounding box center [636, 103] width 81 height 15
select select "incorporated_business"
click at [597, 96] on select "Select Interest Type 401K Annuity Bond Education IRA Government Bond Government…" at bounding box center [636, 103] width 81 height 15
click at [686, 100] on icon "submit" at bounding box center [685, 103] width 6 height 6
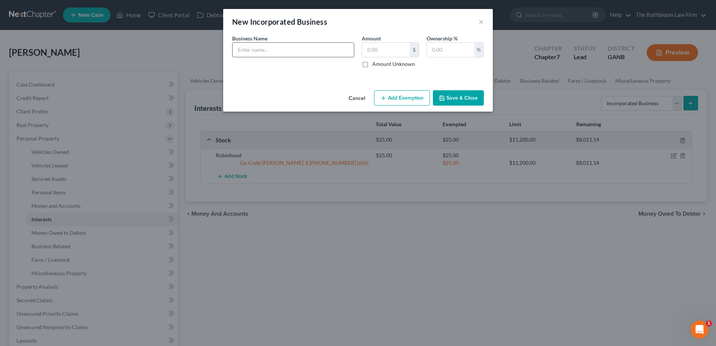
click at [254, 49] on input "text" at bounding box center [293, 50] width 121 height 14
type input "Black Joy PBH, Inc."
click at [454, 48] on input "text" at bounding box center [450, 50] width 47 height 14
type input "100"
click at [381, 51] on input "text" at bounding box center [386, 50] width 48 height 14
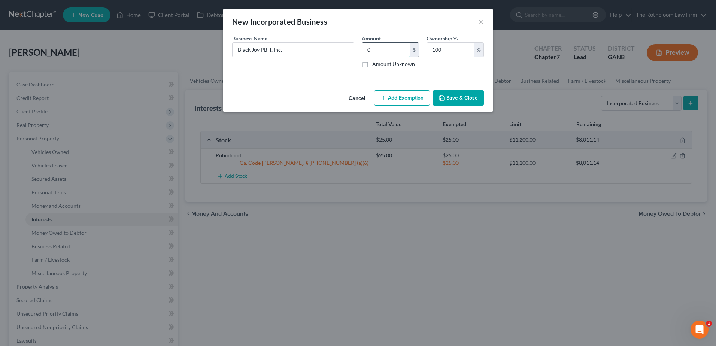
type input "0"
click at [401, 98] on button "Add Exemption" at bounding box center [402, 98] width 56 height 16
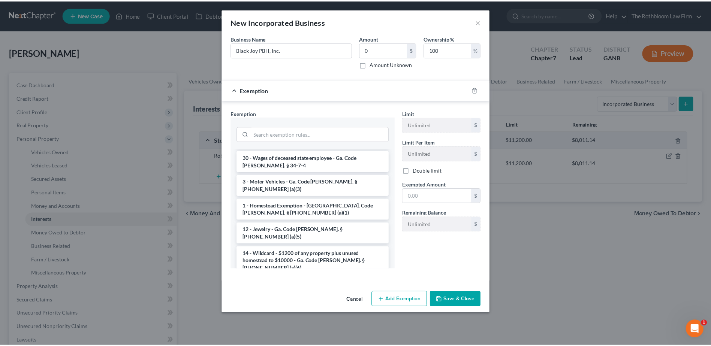
scroll to position [337, 0]
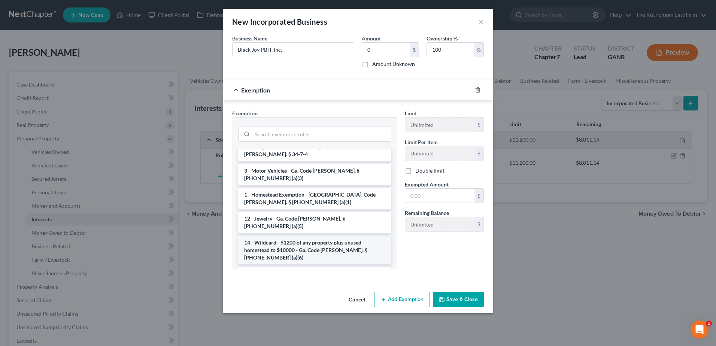
click at [311, 236] on li "14 - Wildcard - $1200 of any property plus unused homestead to $10000 - Ga. Cod…" at bounding box center [314, 250] width 153 height 28
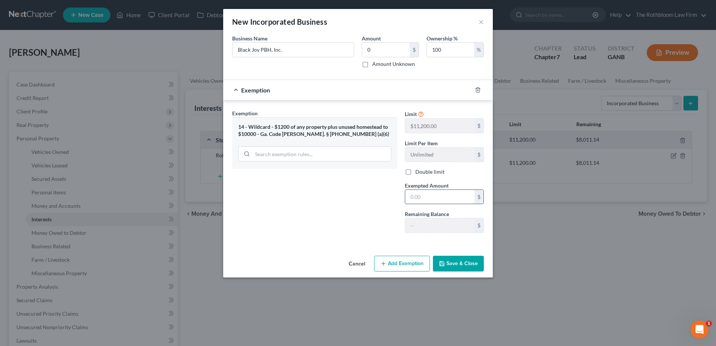
click at [440, 201] on input "text" at bounding box center [439, 197] width 69 height 14
type input "0"
click at [459, 263] on button "Save & Close" at bounding box center [458, 264] width 51 height 16
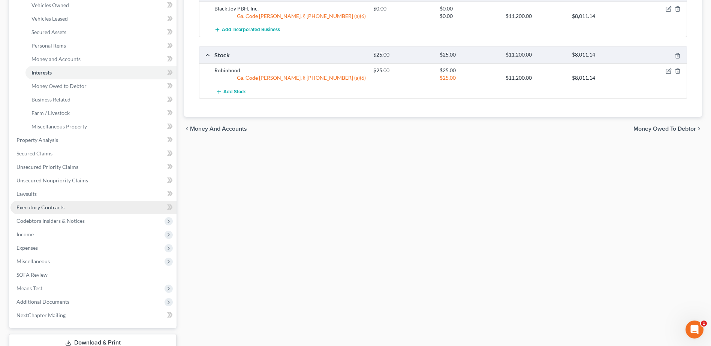
scroll to position [112, 0]
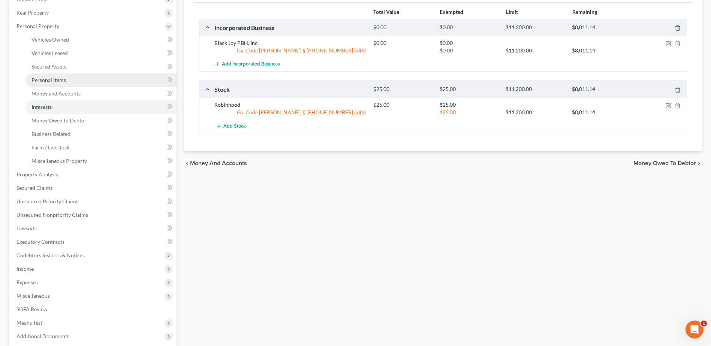
click at [47, 77] on span "Personal Items" at bounding box center [48, 80] width 34 height 6
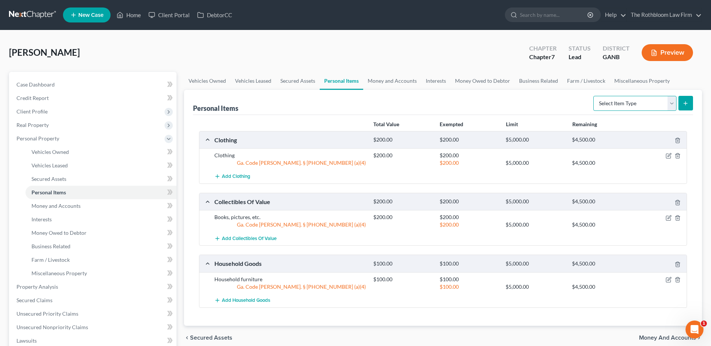
click at [672, 108] on select "Select Item Type Clothing Collectibles Of Value Electronics Firearms Household …" at bounding box center [634, 103] width 83 height 15
select select "electronics"
click at [594, 96] on select "Select Item Type Clothing Collectibles Of Value Electronics Firearms Household …" at bounding box center [634, 103] width 83 height 15
click at [686, 102] on icon "submit" at bounding box center [685, 103] width 6 height 6
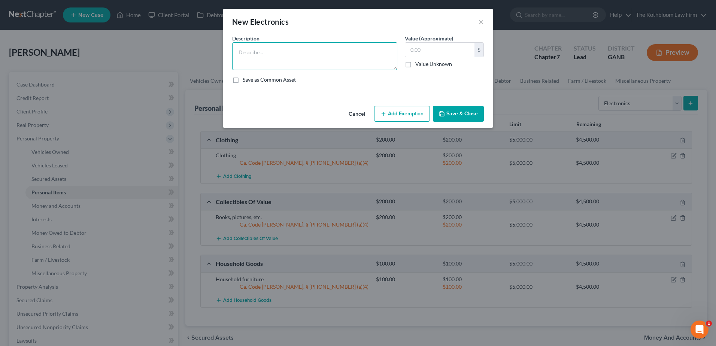
click at [279, 49] on textarea at bounding box center [314, 56] width 165 height 28
click at [444, 51] on input "text" at bounding box center [439, 50] width 69 height 14
drag, startPoint x: 286, startPoint y: 54, endPoint x: 300, endPoint y: 64, distance: 17.5
click at [285, 53] on textarea "Cell phone, laptop, apple watch" at bounding box center [314, 56] width 165 height 28
type textarea "Cell phone, laptop, Apple watch"
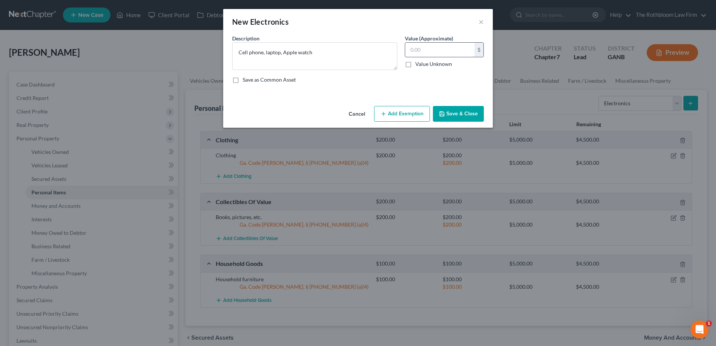
click at [415, 45] on input "text" at bounding box center [439, 50] width 69 height 14
type input "1,450"
click at [405, 111] on button "Add Exemption" at bounding box center [402, 114] width 56 height 16
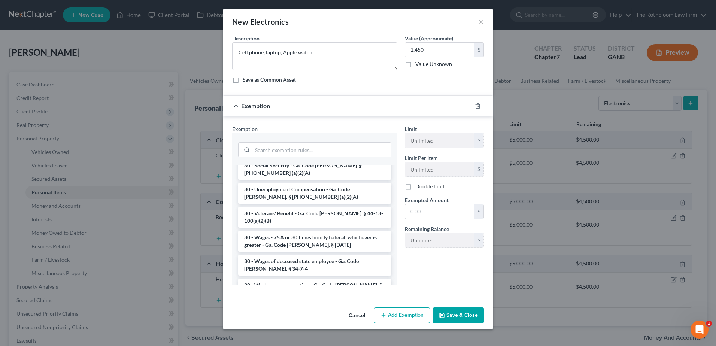
click at [453, 311] on button "Save & Close" at bounding box center [458, 316] width 51 height 16
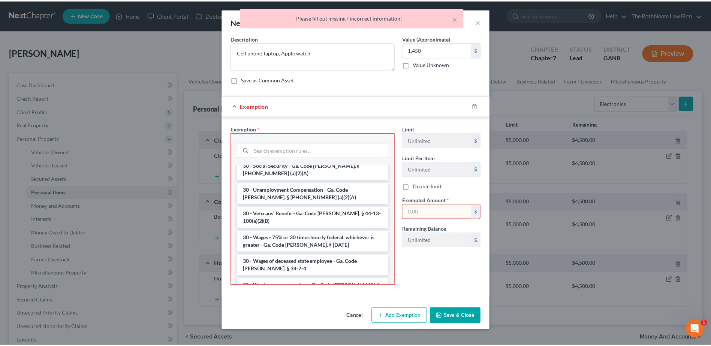
scroll to position [869, 0]
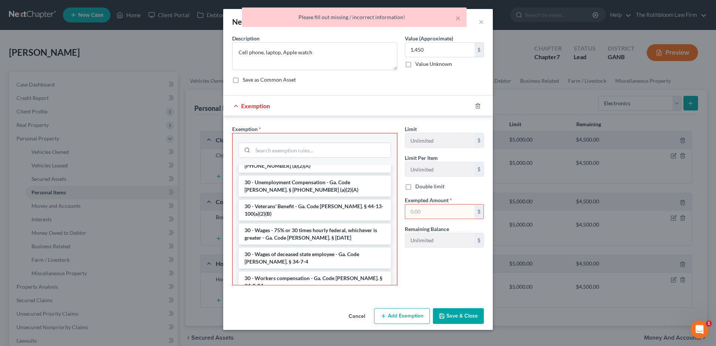
click at [425, 213] on input "text" at bounding box center [439, 212] width 69 height 14
click at [478, 106] on line "button" at bounding box center [478, 106] width 0 height 1
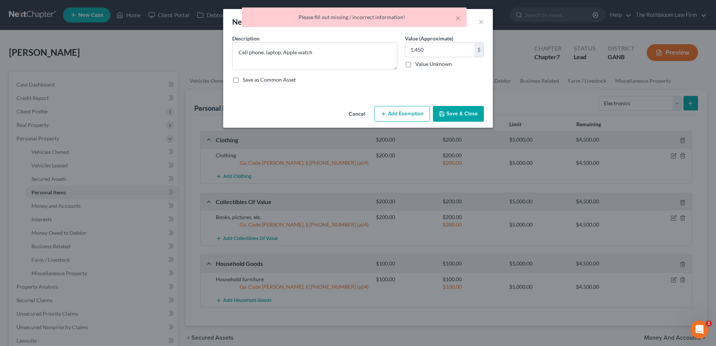
click at [458, 112] on button "Save & Close" at bounding box center [458, 114] width 51 height 16
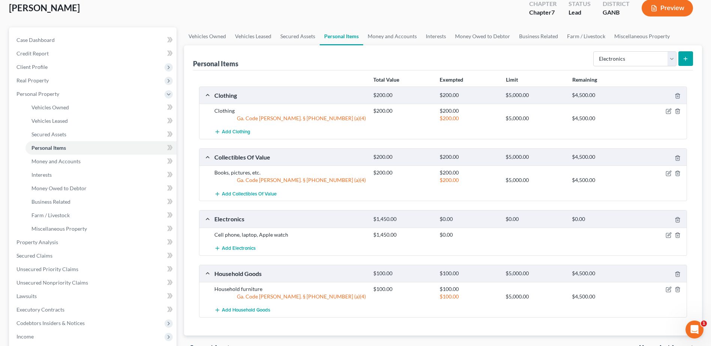
scroll to position [112, 0]
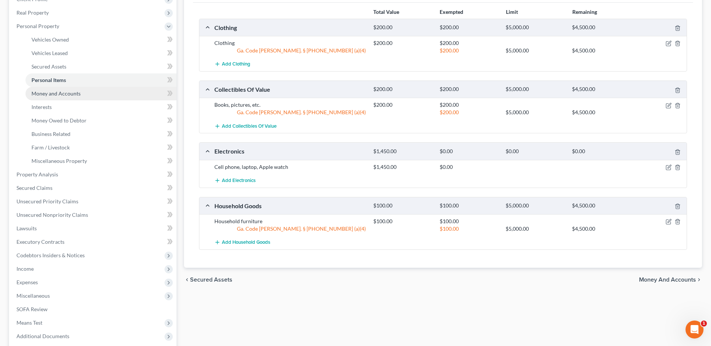
click at [52, 90] on span "Money and Accounts" at bounding box center [55, 93] width 49 height 6
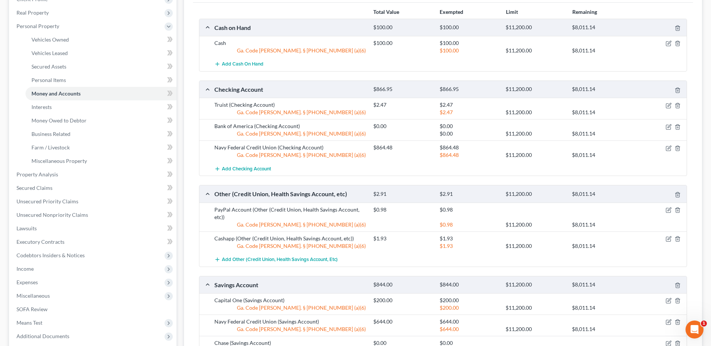
scroll to position [187, 0]
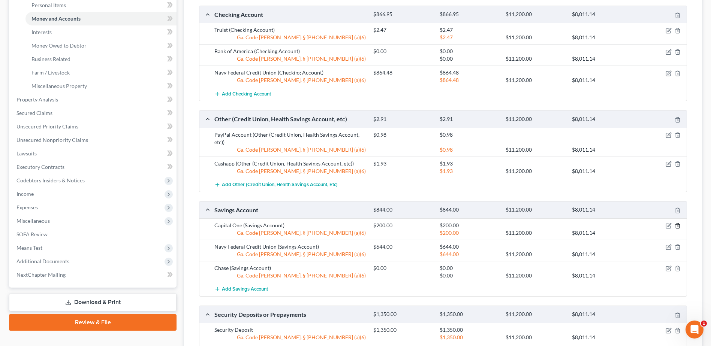
click at [678, 224] on icon "button" at bounding box center [678, 226] width 6 height 6
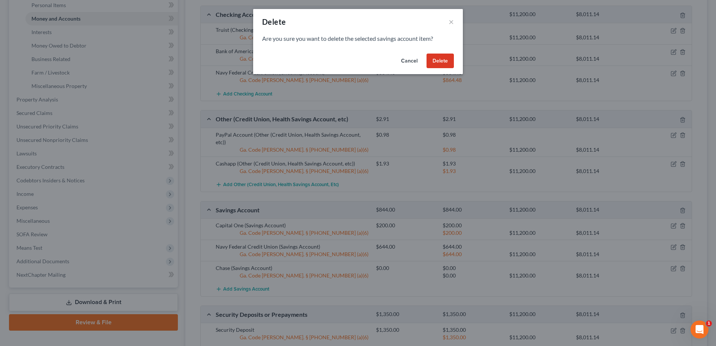
click at [446, 59] on button "Delete" at bounding box center [440, 61] width 27 height 15
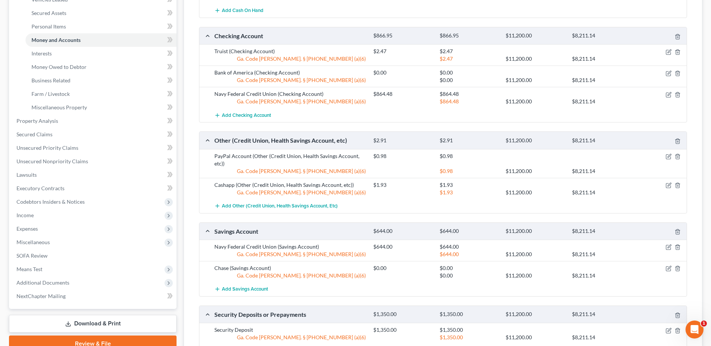
scroll to position [99, 0]
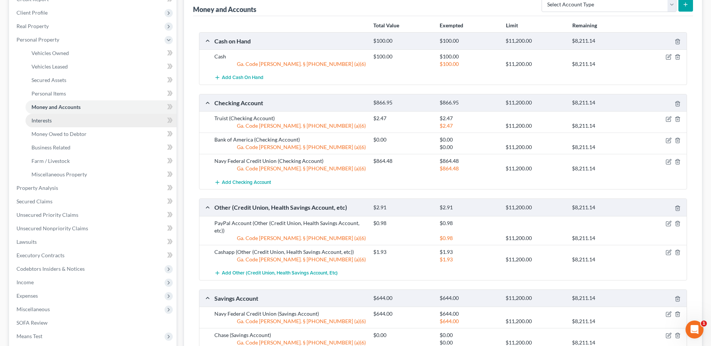
click at [35, 122] on span "Interests" at bounding box center [41, 120] width 20 height 6
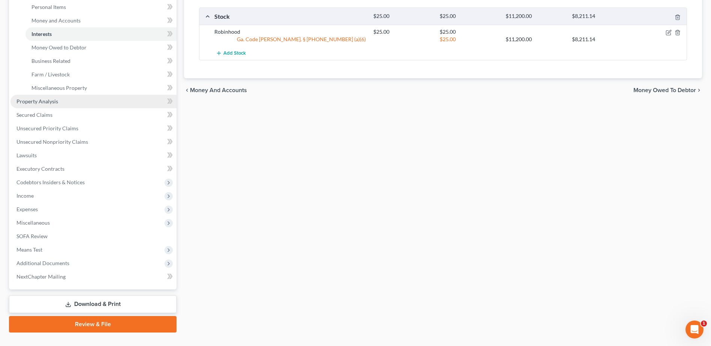
scroll to position [187, 0]
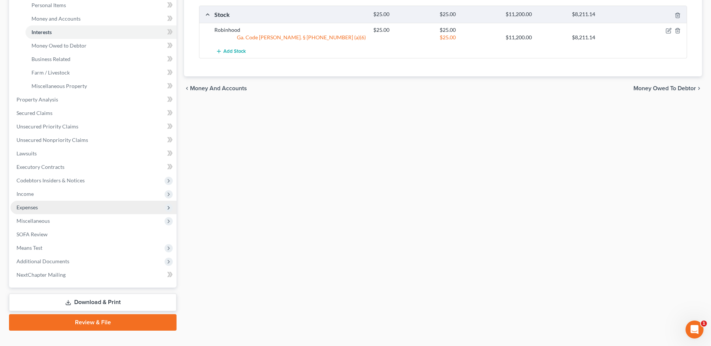
click at [25, 208] on span "Expenses" at bounding box center [26, 207] width 21 height 6
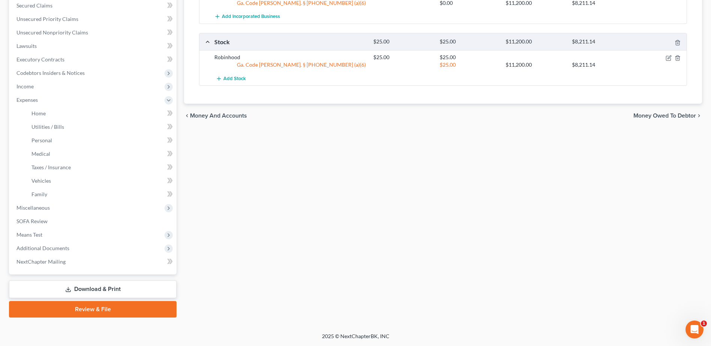
scroll to position [160, 0]
click at [37, 113] on span "Home" at bounding box center [38, 113] width 14 height 6
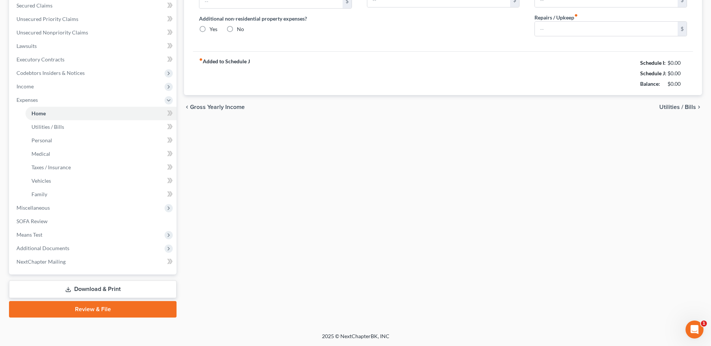
type input "0.00"
radio input "true"
type input "0.00"
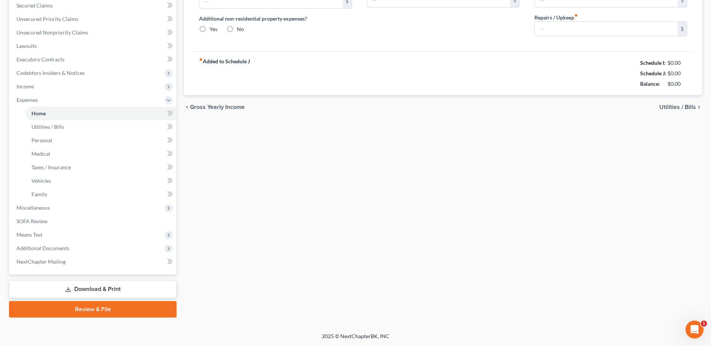
type input "0.00"
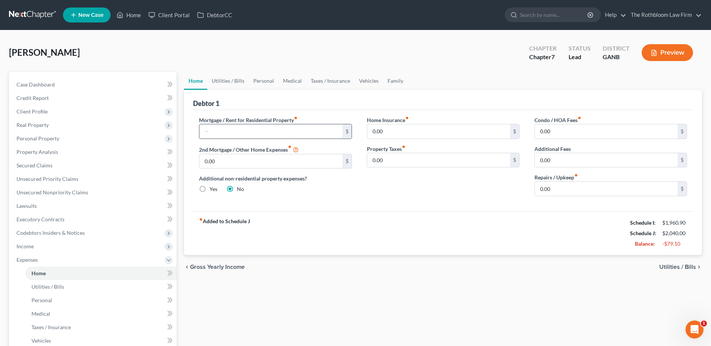
click at [225, 135] on input "text" at bounding box center [270, 131] width 143 height 14
type input "1,350"
click at [221, 82] on link "Utilities / Bills" at bounding box center [228, 81] width 42 height 18
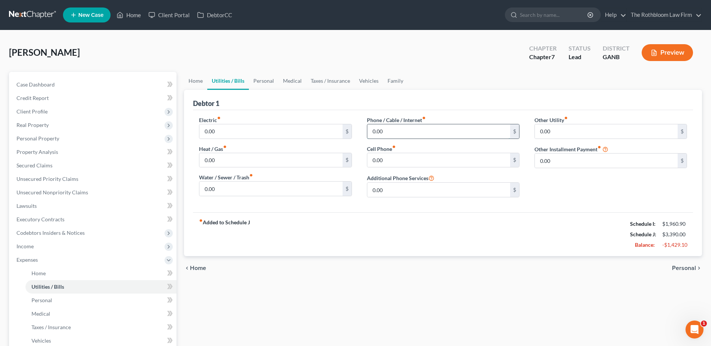
click at [393, 133] on input "0.00" at bounding box center [438, 131] width 143 height 14
type input "200"
click at [268, 80] on link "Personal" at bounding box center [264, 81] width 30 height 18
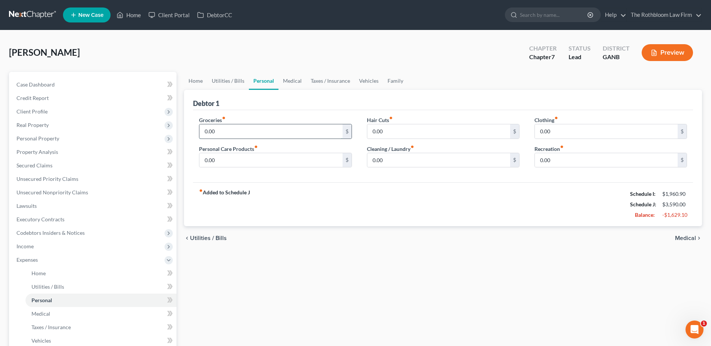
click at [223, 129] on input "0.00" at bounding box center [270, 131] width 143 height 14
type input "250"
click at [391, 130] on input "0.00" at bounding box center [438, 131] width 143 height 14
type input "100"
click at [558, 129] on input "0.00" at bounding box center [606, 131] width 143 height 14
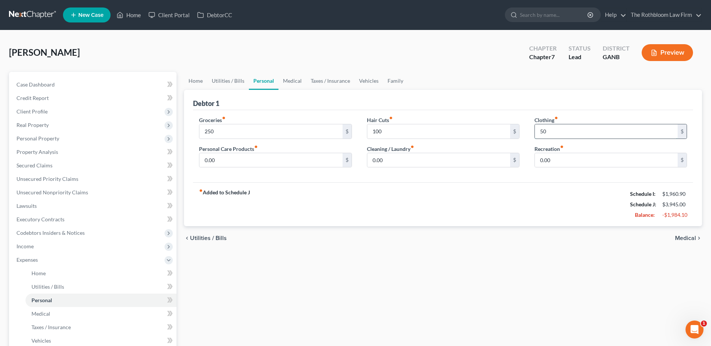
type input "50"
click at [295, 78] on link "Medical" at bounding box center [292, 81] width 28 height 18
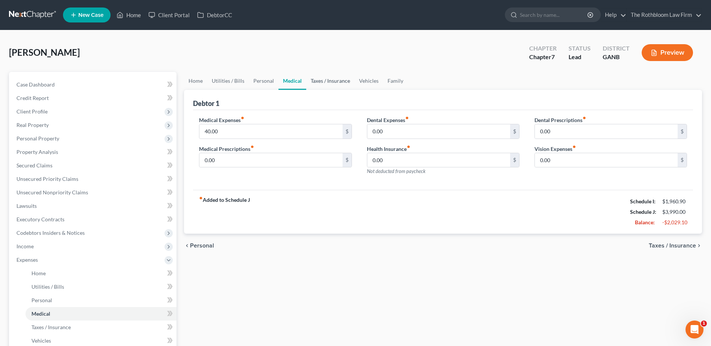
click at [317, 78] on link "Taxes / Insurance" at bounding box center [330, 81] width 48 height 18
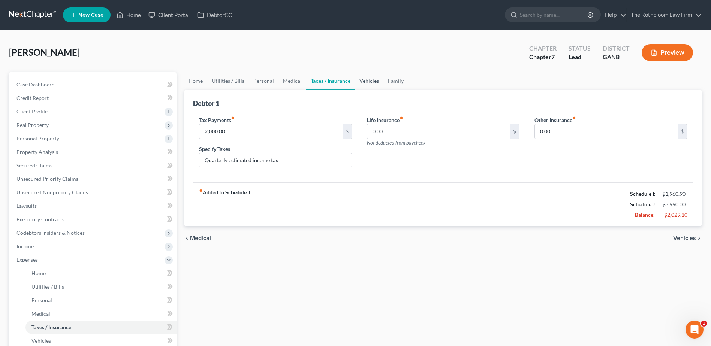
click at [371, 82] on link "Vehicles" at bounding box center [369, 81] width 28 height 18
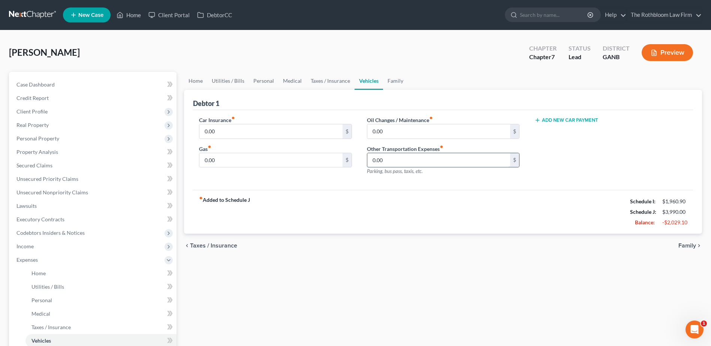
click at [403, 162] on input "0.00" at bounding box center [438, 160] width 143 height 14
type input "350"
click at [392, 81] on link "Family" at bounding box center [395, 81] width 25 height 18
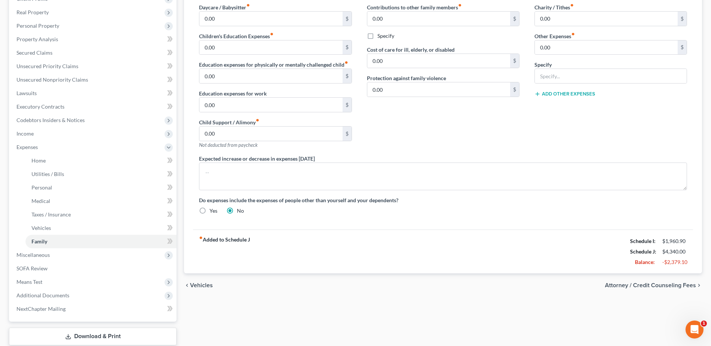
scroll to position [37, 0]
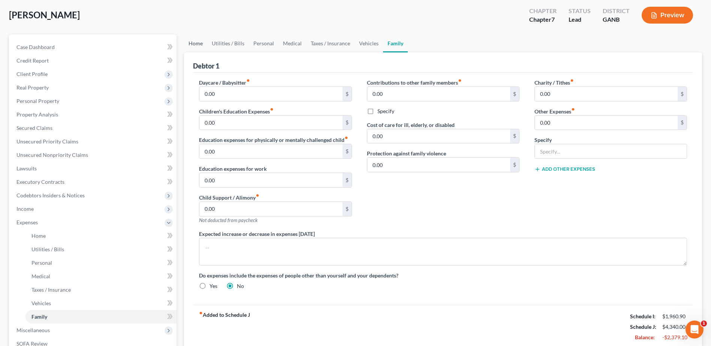
click at [193, 45] on link "Home" at bounding box center [195, 43] width 23 height 18
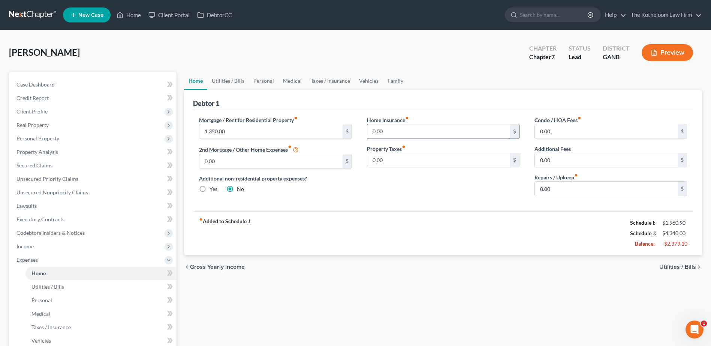
click at [395, 129] on input "0.00" at bounding box center [438, 131] width 143 height 14
type input "20"
click at [262, 80] on link "Personal" at bounding box center [264, 81] width 30 height 18
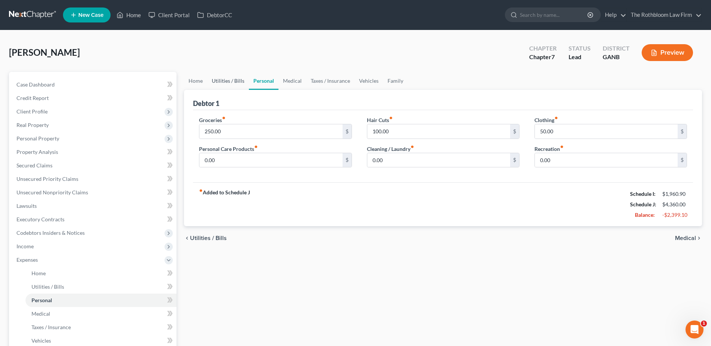
click at [230, 84] on link "Utilities / Bills" at bounding box center [228, 81] width 42 height 18
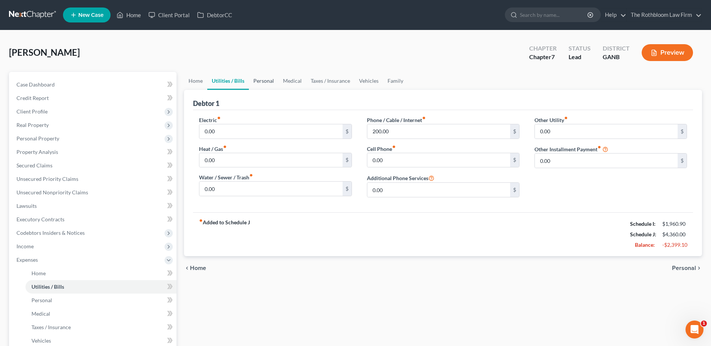
click at [265, 82] on link "Personal" at bounding box center [264, 81] width 30 height 18
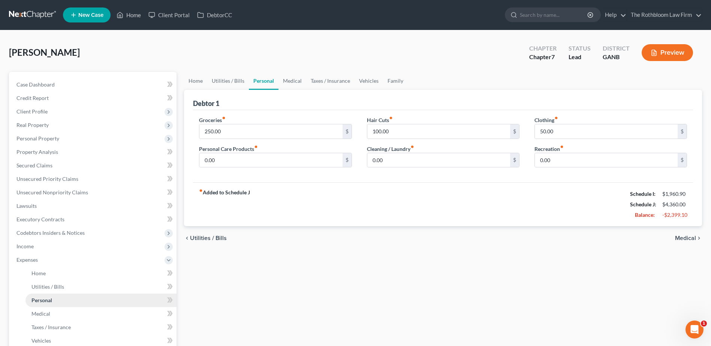
scroll to position [150, 0]
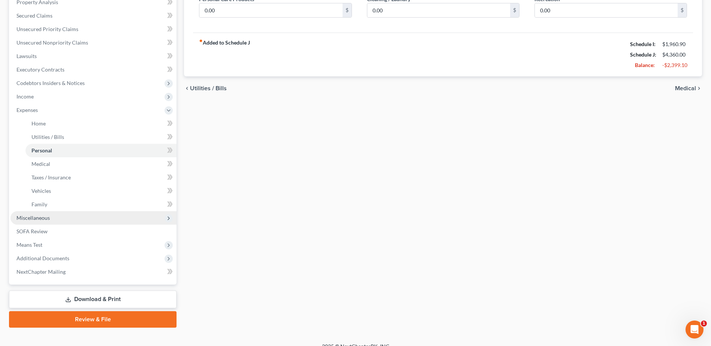
click at [31, 219] on span "Miscellaneous" at bounding box center [32, 218] width 33 height 6
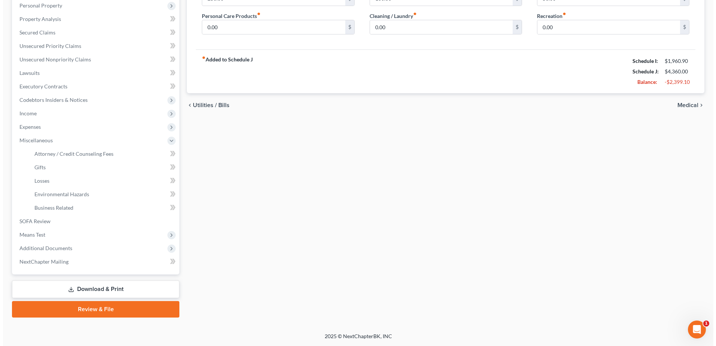
scroll to position [133, 0]
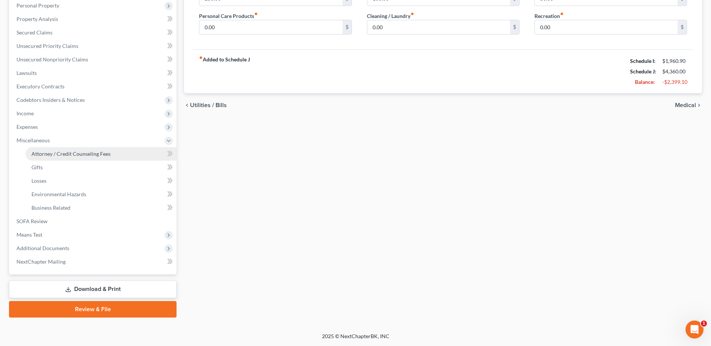
click at [59, 157] on link "Attorney / Credit Counseling Fees" at bounding box center [100, 153] width 151 height 13
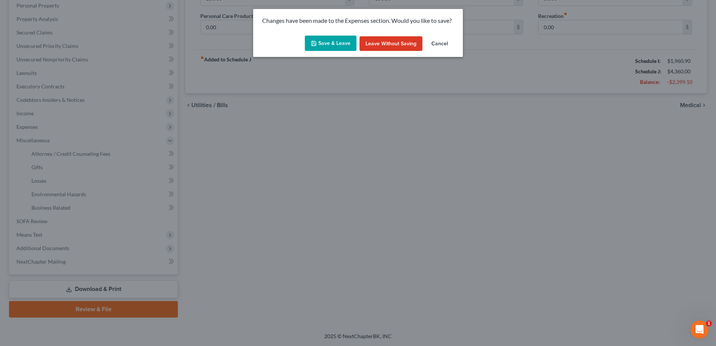
click at [317, 42] on icon "button" at bounding box center [314, 43] width 6 height 6
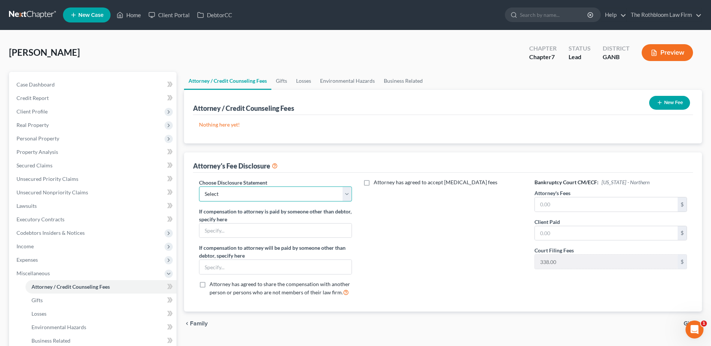
click at [239, 195] on select "Select Chapter 13 - $1,250.00 Chapter 13 - $1750 Chapter 13 - $1500 up front Ch…" at bounding box center [275, 194] width 153 height 15
select select "10"
click at [199, 187] on select "Select Chapter 13 - $1,250.00 Chapter 13 - $1750 Chapter 13 - $1500 up front Ch…" at bounding box center [275, 194] width 153 height 15
click at [561, 201] on input "text" at bounding box center [606, 204] width 143 height 14
type input "1,500"
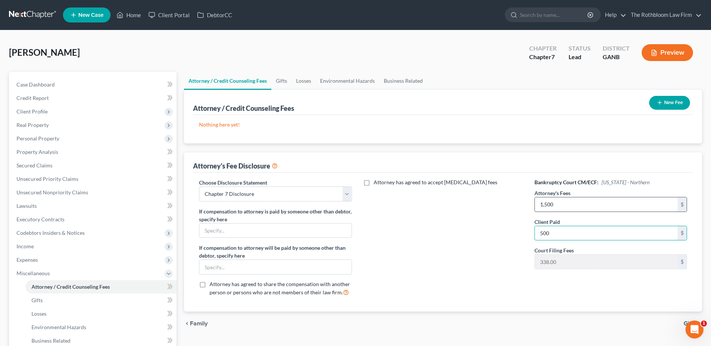
type input "500"
click at [667, 103] on button "New Fee" at bounding box center [669, 103] width 41 height 14
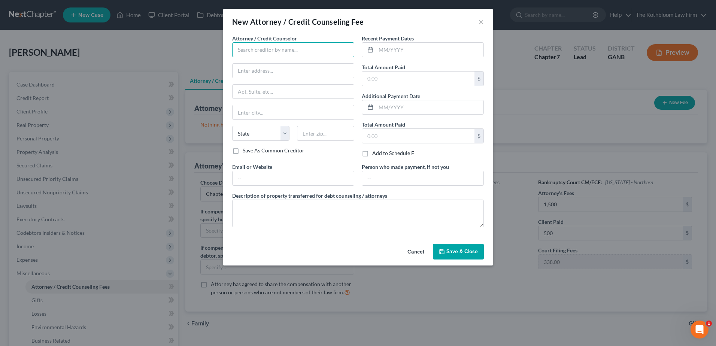
click at [257, 50] on input "text" at bounding box center [293, 49] width 122 height 15
type input "[PERSON_NAME]"
type input "[STREET_ADDRESS]"
type input "Suite 400"
type input "[GEOGRAPHIC_DATA]"
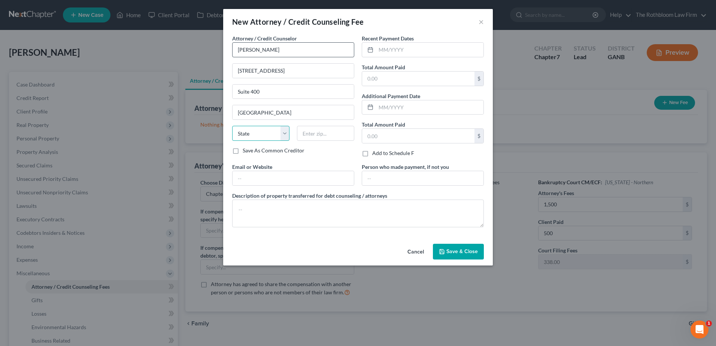
select select "10"
type input "30305"
type input "[PERSON_NAME][EMAIL_ADDRESS][DOMAIN_NAME]"
drag, startPoint x: 298, startPoint y: 178, endPoint x: 142, endPoint y: 187, distance: 155.4
click at [153, 182] on div "New Attorney / Credit Counseling Fee × Attorney / Credit Counselor * [PERSON_NA…" at bounding box center [358, 173] width 716 height 346
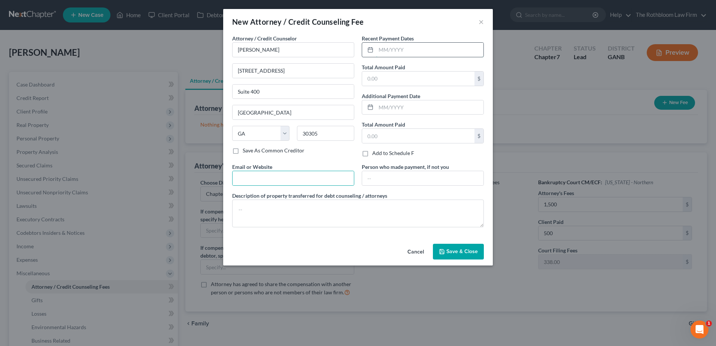
click at [387, 49] on input "text" at bounding box center [430, 50] width 108 height 14
type input "0"
type input "1"
type input "09/2025"
type input "500"
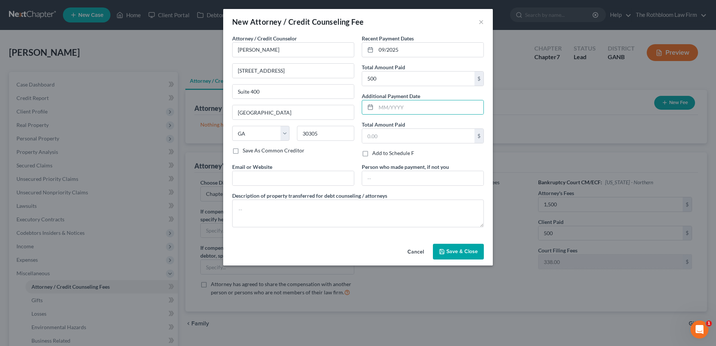
click at [469, 254] on span "Save & Close" at bounding box center [462, 251] width 31 height 6
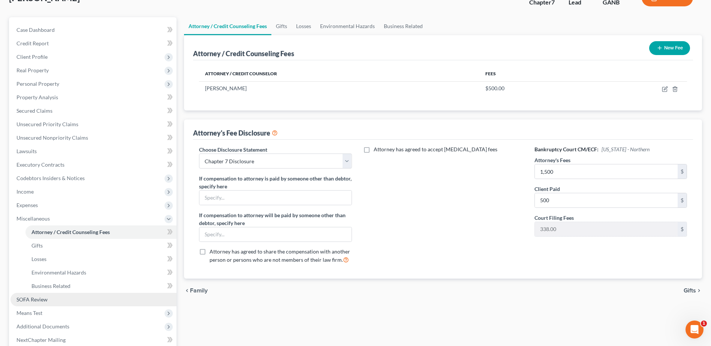
scroll to position [112, 0]
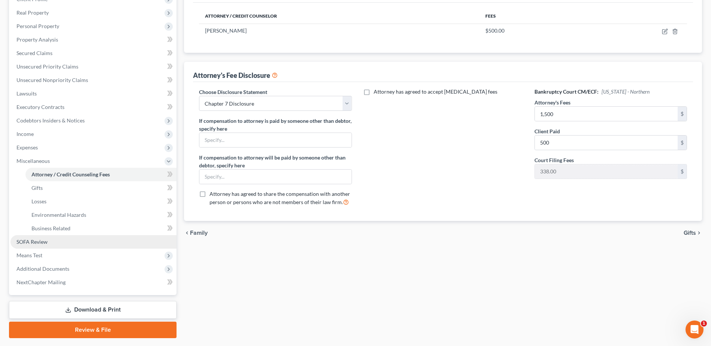
click at [50, 246] on link "SOFA Review" at bounding box center [93, 241] width 166 height 13
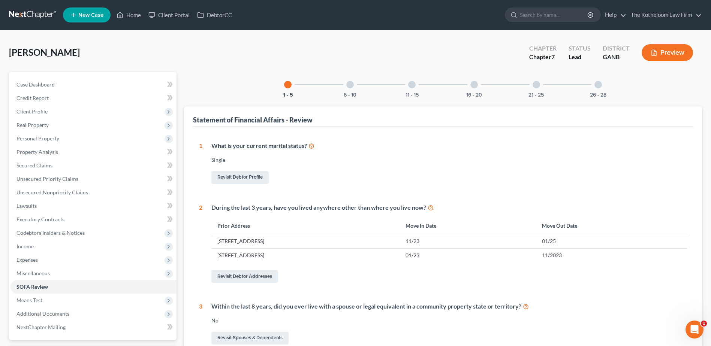
click at [535, 85] on div at bounding box center [535, 84] width 7 height 7
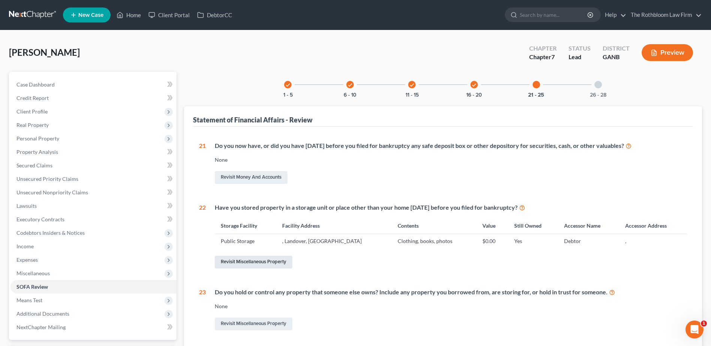
click at [251, 262] on link "Revisit Miscellaneous Property" at bounding box center [254, 262] width 78 height 13
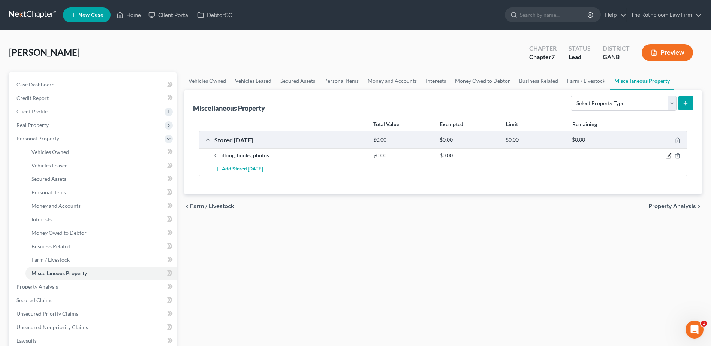
click at [669, 154] on icon "button" at bounding box center [669, 156] width 6 height 6
select select "21"
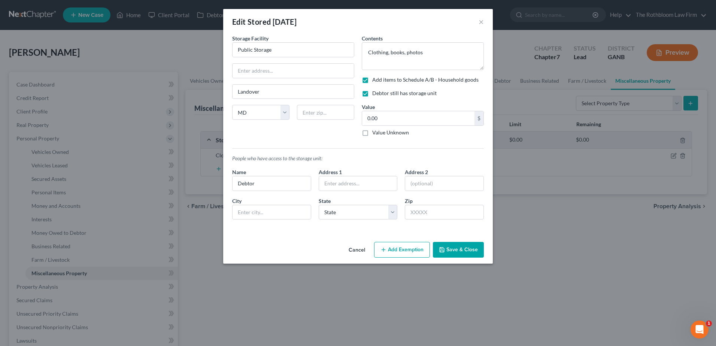
drag, startPoint x: 354, startPoint y: 79, endPoint x: 362, endPoint y: 80, distance: 7.9
click at [357, 79] on div "Storage Facility Public Storage Landover State [US_STATE] AK AR AZ [GEOGRAPHIC_…" at bounding box center [294, 88] width 130 height 108
click at [372, 81] on label "Add items to Schedule A/B - Household goods" at bounding box center [425, 79] width 106 height 7
click at [375, 81] on input "Add items to Schedule A/B - Household goods" at bounding box center [377, 78] width 5 height 5
checkbox input "false"
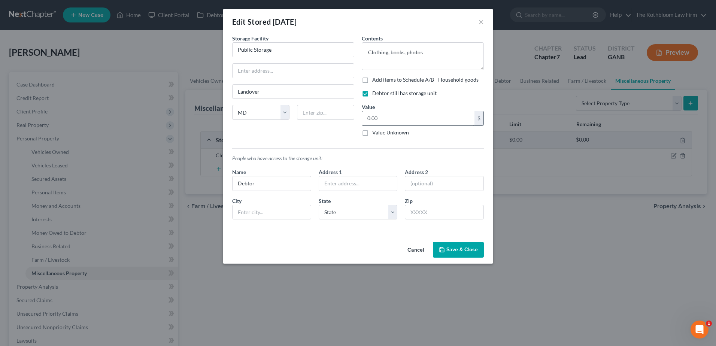
drag, startPoint x: 382, startPoint y: 109, endPoint x: 395, endPoint y: 121, distance: 18.3
click at [382, 110] on div "Value 0.00 $ Value Unknown Balance Undetermined 0.00 $ Value Unknown" at bounding box center [423, 119] width 122 height 33
click at [393, 120] on input "0.00" at bounding box center [418, 118] width 112 height 14
type input "500.00"
click at [455, 245] on button "Save & Close" at bounding box center [458, 250] width 51 height 16
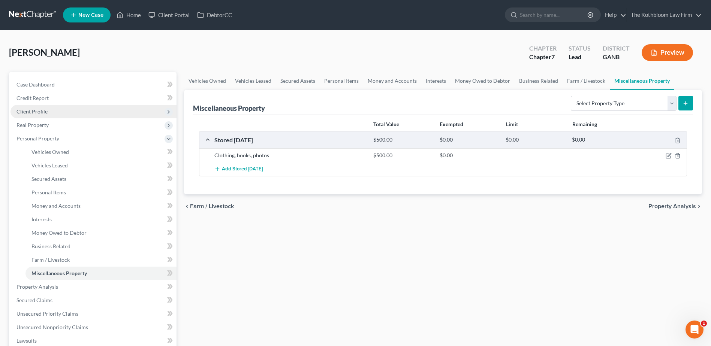
click at [38, 109] on span "Client Profile" at bounding box center [31, 111] width 31 height 6
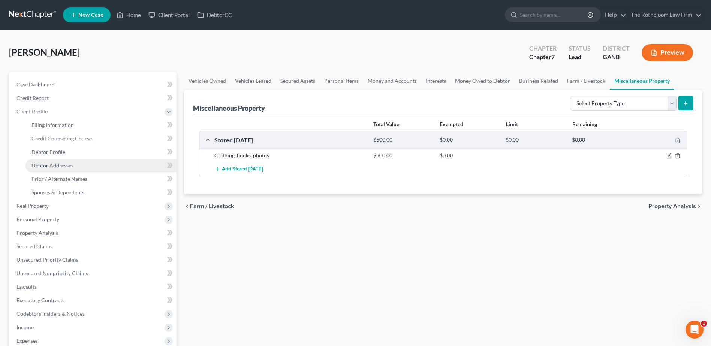
click at [48, 169] on link "Debtor Addresses" at bounding box center [100, 165] width 151 height 13
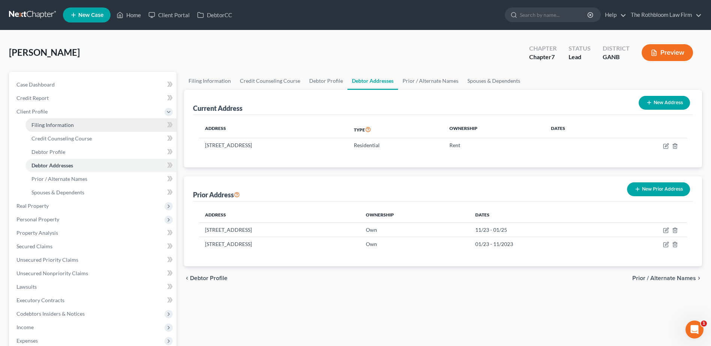
click at [55, 129] on link "Filing Information" at bounding box center [100, 124] width 151 height 13
select select "1"
select select "0"
select select "10"
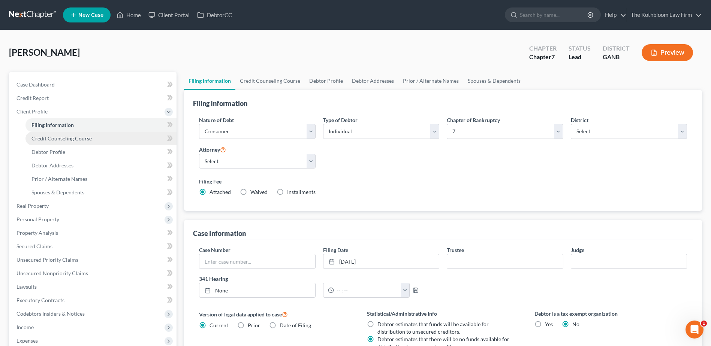
click at [45, 139] on span "Credit Counseling Course" at bounding box center [61, 138] width 60 height 6
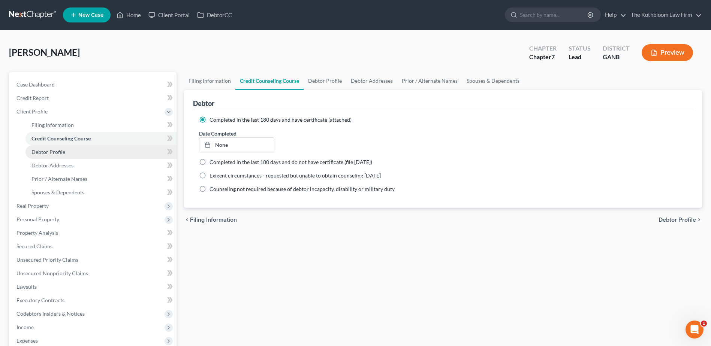
click at [64, 150] on link "Debtor Profile" at bounding box center [100, 151] width 151 height 13
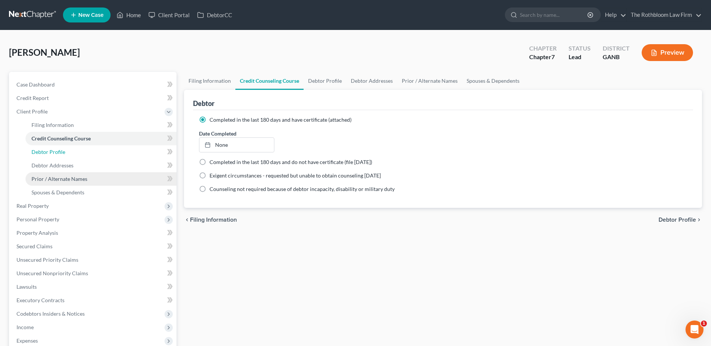
select select "0"
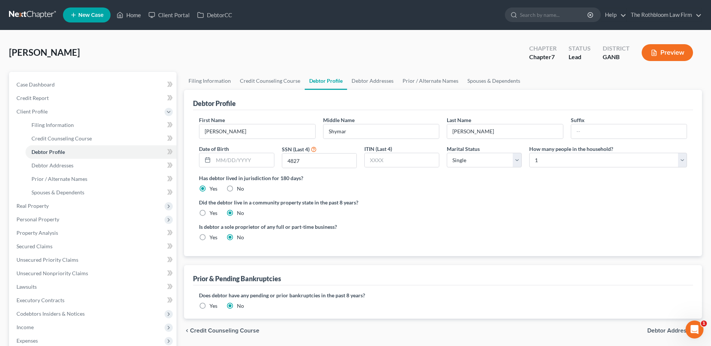
scroll to position [147, 0]
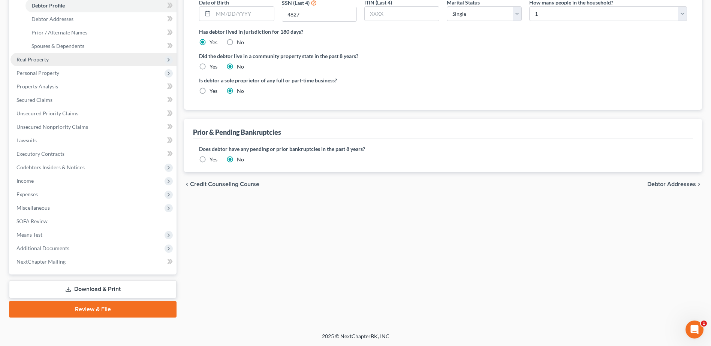
click at [49, 60] on span "Real Property" at bounding box center [93, 59] width 166 height 13
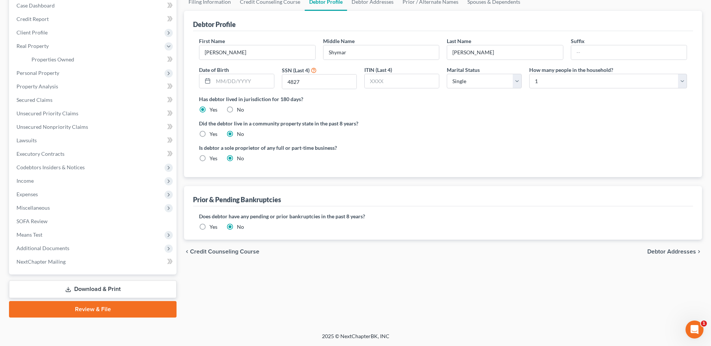
scroll to position [79, 0]
click at [34, 73] on span "Personal Property" at bounding box center [37, 73] width 43 height 6
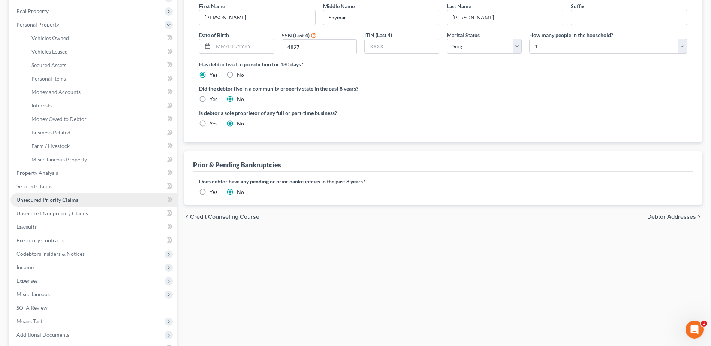
click at [48, 200] on span "Unsecured Priority Claims" at bounding box center [47, 200] width 62 height 6
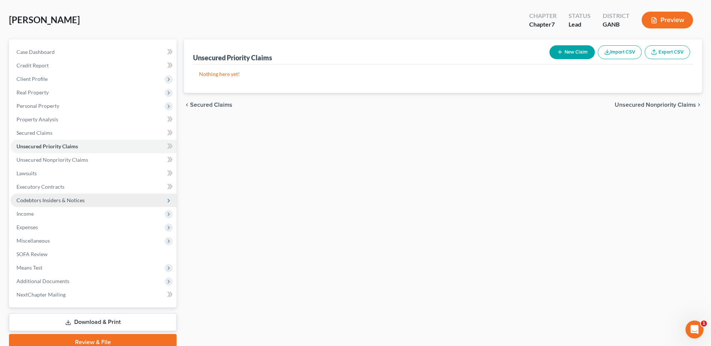
scroll to position [66, 0]
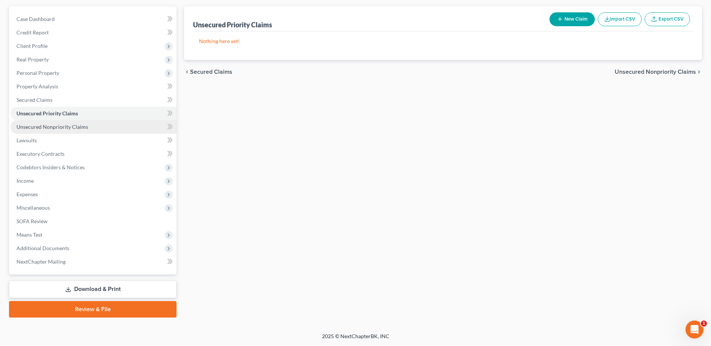
click at [61, 128] on span "Unsecured Nonpriority Claims" at bounding box center [52, 127] width 72 height 6
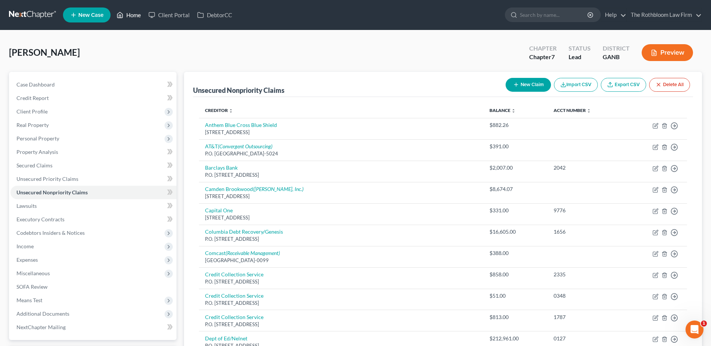
drag, startPoint x: 133, startPoint y: 15, endPoint x: 169, endPoint y: 42, distance: 44.7
click at [133, 15] on link "Home" at bounding box center [129, 14] width 32 height 13
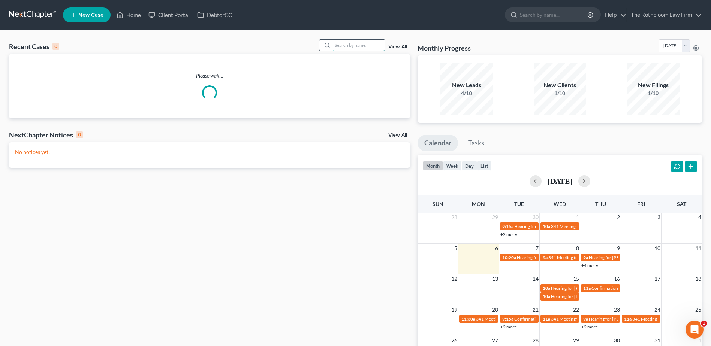
click at [360, 45] on input "search" at bounding box center [358, 45] width 52 height 11
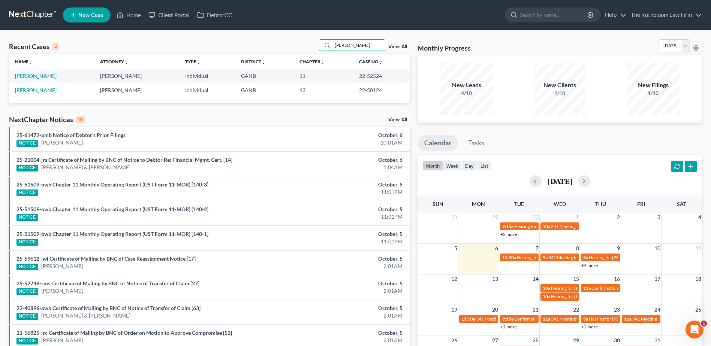
type input "[PERSON_NAME]"
click at [25, 81] on td "[PERSON_NAME]" at bounding box center [51, 76] width 85 height 14
click at [27, 77] on link "[PERSON_NAME]" at bounding box center [36, 76] width 42 height 6
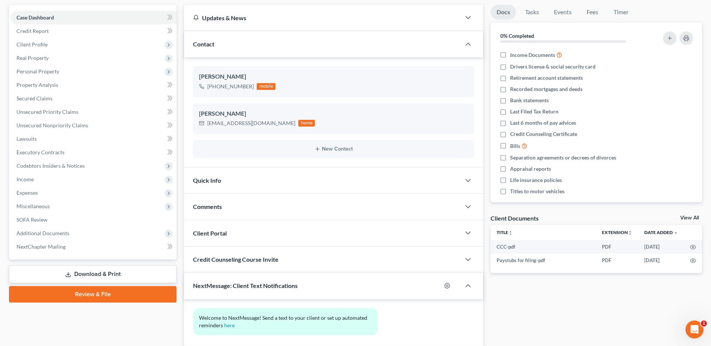
scroll to position [118, 0]
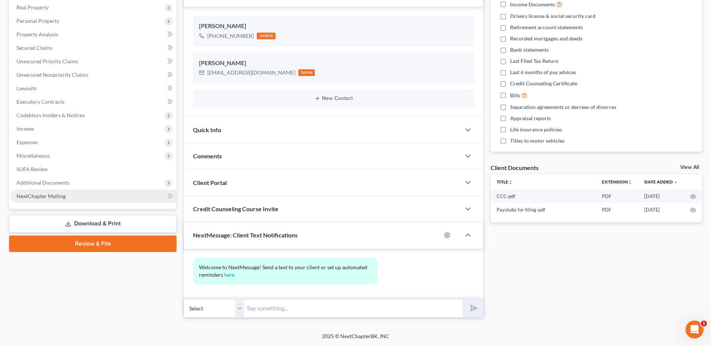
drag, startPoint x: 50, startPoint y: 183, endPoint x: 83, endPoint y: 197, distance: 36.3
click at [50, 183] on span "Additional Documents" at bounding box center [42, 182] width 53 height 6
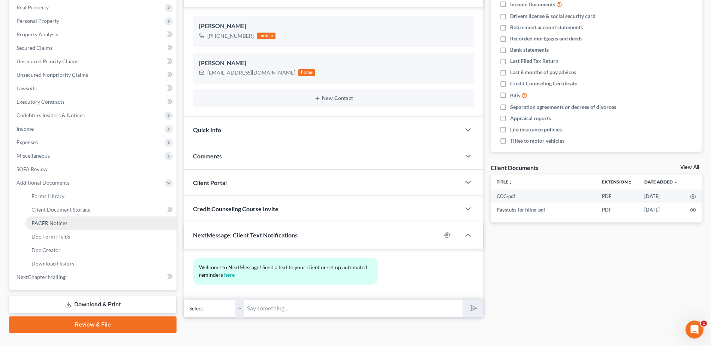
click at [50, 223] on span "PACER Notices" at bounding box center [49, 223] width 36 height 6
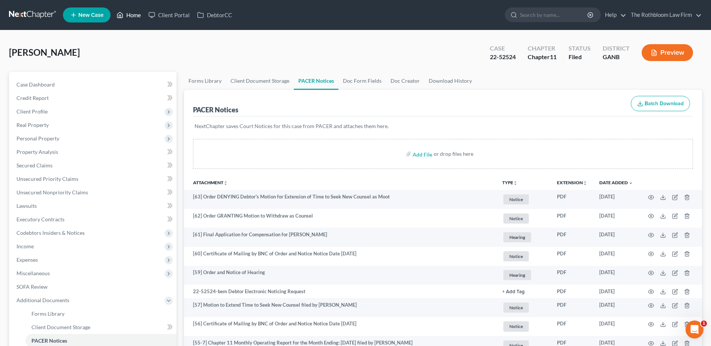
drag, startPoint x: 130, startPoint y: 12, endPoint x: 258, endPoint y: 91, distance: 150.3
click at [130, 12] on link "Home" at bounding box center [129, 14] width 32 height 13
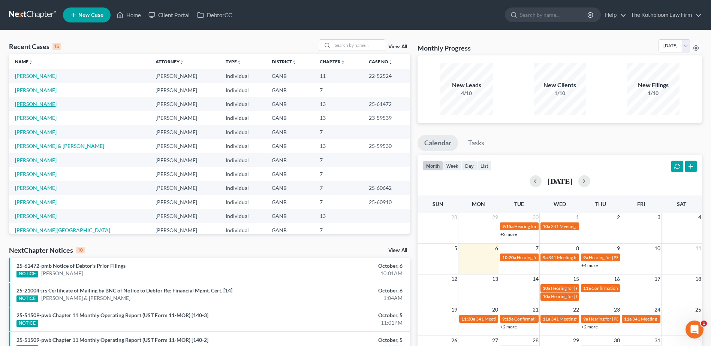
click at [32, 101] on link "[PERSON_NAME]" at bounding box center [36, 104] width 42 height 6
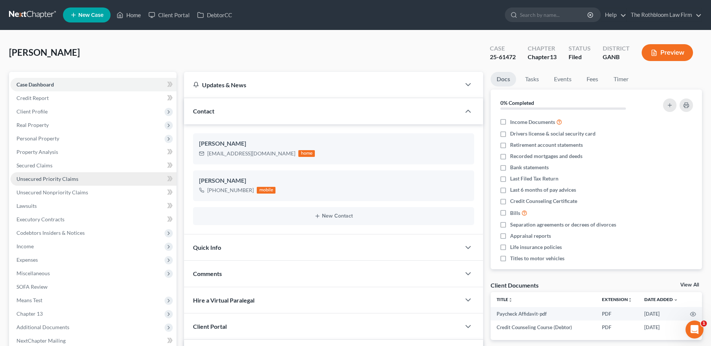
click at [54, 182] on span "Unsecured Priority Claims" at bounding box center [47, 179] width 62 height 6
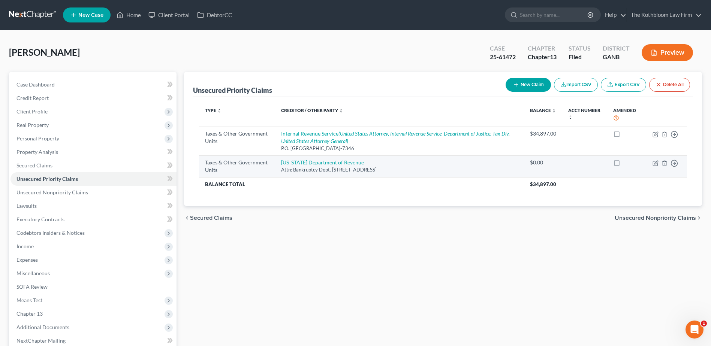
click at [313, 162] on link "[US_STATE] Department of Revenue" at bounding box center [322, 162] width 83 height 6
select select "2"
select select "10"
select select "0"
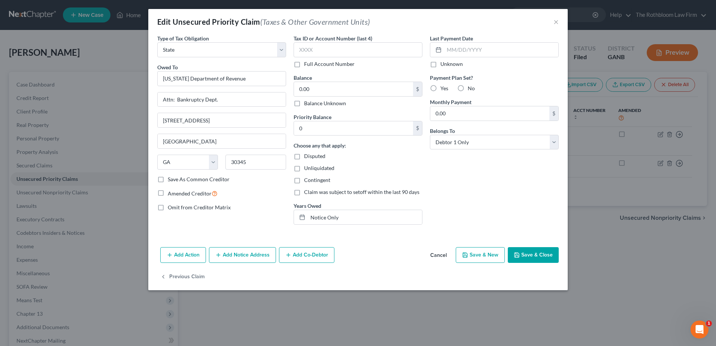
click at [529, 254] on button "Save & Close" at bounding box center [533, 255] width 51 height 16
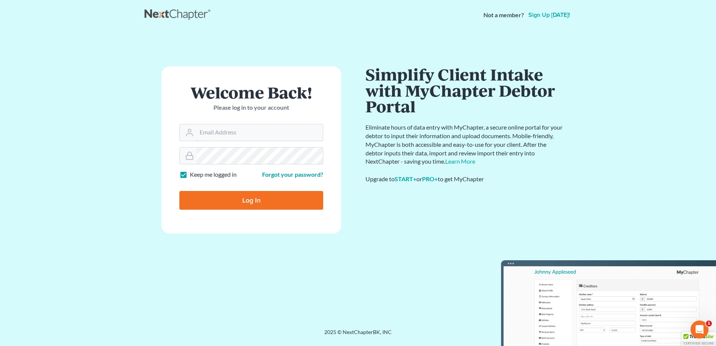
type input "silvia@rothbloom.com"
click at [290, 203] on input "Log In" at bounding box center [251, 200] width 144 height 19
type input "Thinking..."
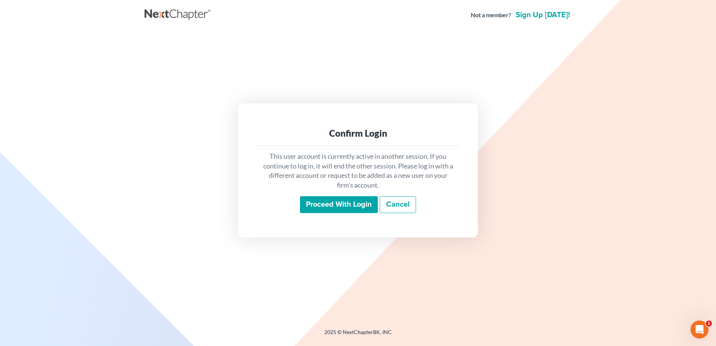
click at [357, 207] on input "Proceed with login" at bounding box center [339, 204] width 78 height 17
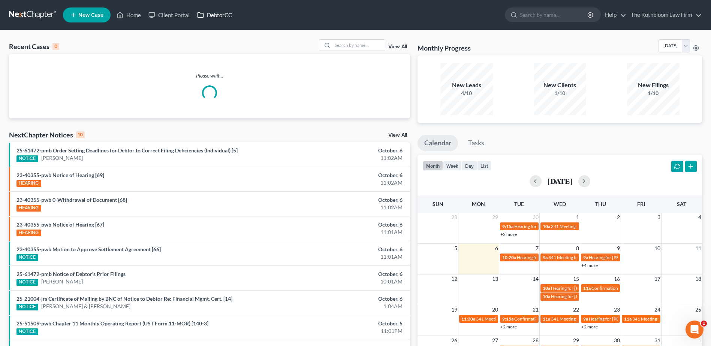
click at [219, 17] on link "DebtorCC" at bounding box center [214, 14] width 42 height 13
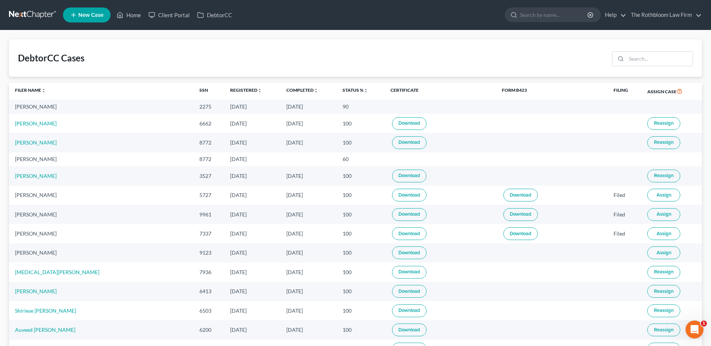
click at [80, 14] on span "New Case" at bounding box center [90, 15] width 25 height 6
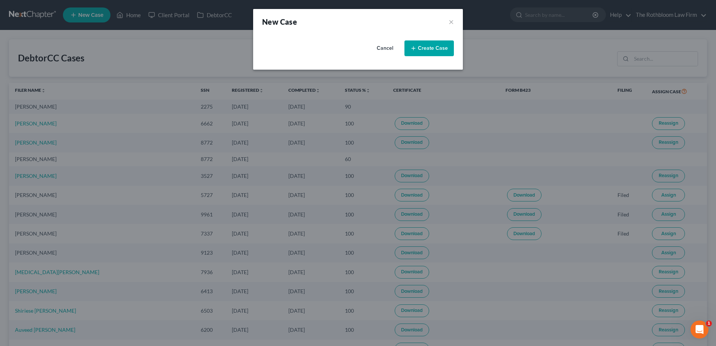
select select "19"
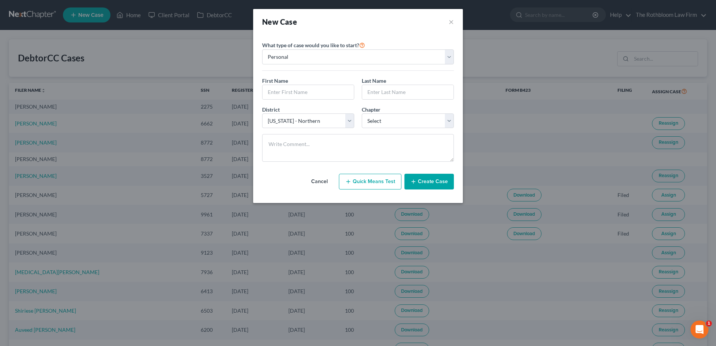
click at [319, 182] on button "Cancel" at bounding box center [319, 181] width 33 height 15
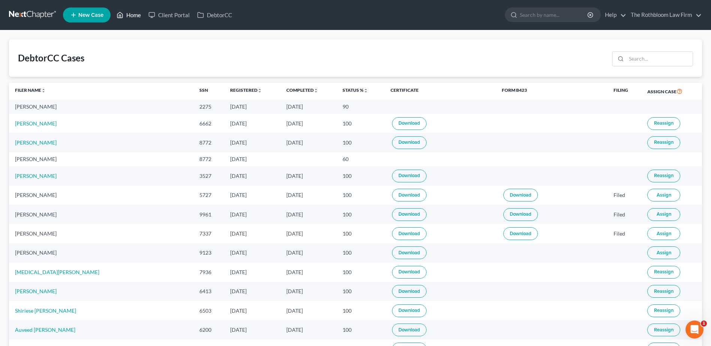
click at [135, 16] on link "Home" at bounding box center [129, 14] width 32 height 13
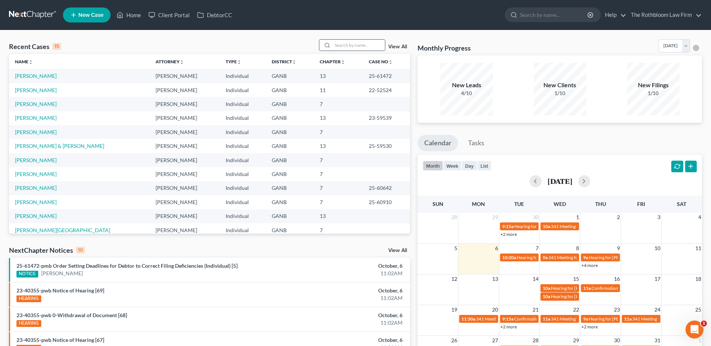
click at [343, 43] on input "search" at bounding box center [358, 45] width 52 height 11
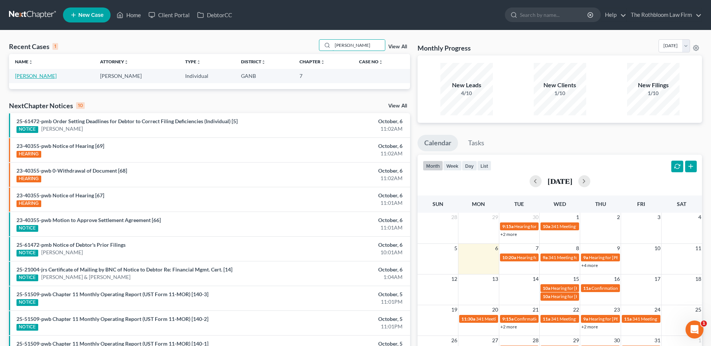
type input "rabin"
click at [28, 76] on link "[PERSON_NAME]" at bounding box center [36, 76] width 42 height 6
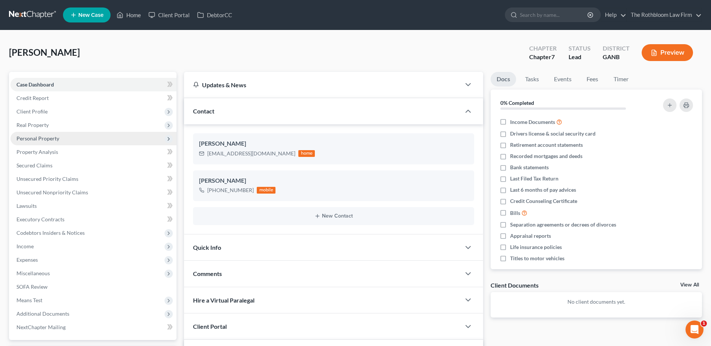
click at [76, 138] on span "Personal Property" at bounding box center [93, 138] width 166 height 13
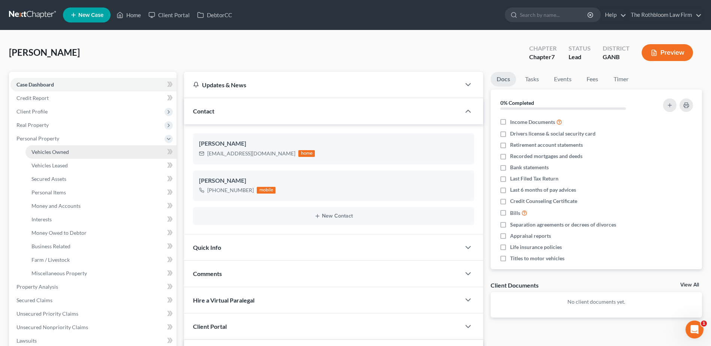
click at [51, 150] on span "Vehicles Owned" at bounding box center [49, 152] width 37 height 6
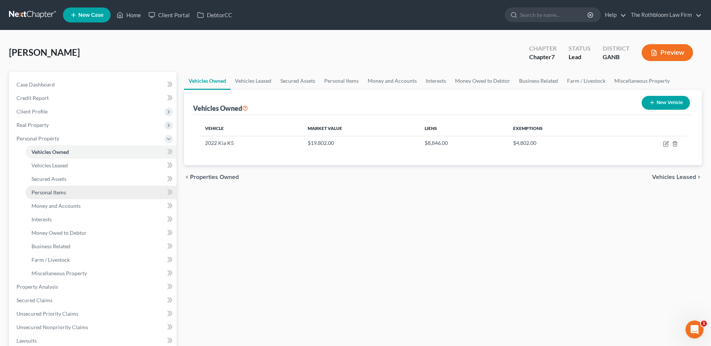
click at [53, 193] on span "Personal Items" at bounding box center [48, 192] width 34 height 6
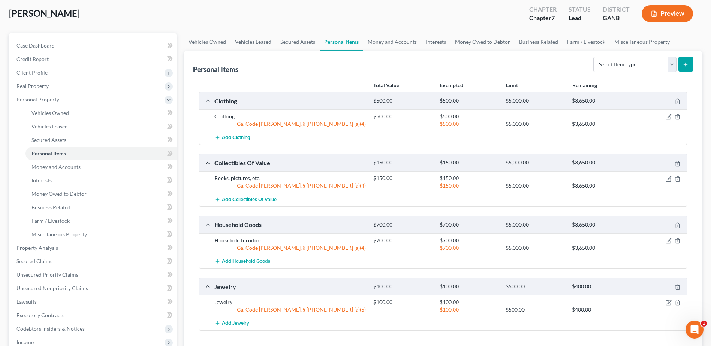
scroll to position [112, 0]
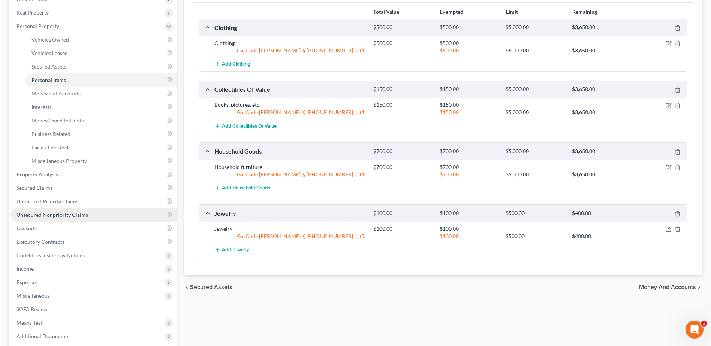
click at [66, 211] on link "Unsecured Nonpriority Claims" at bounding box center [93, 214] width 166 height 13
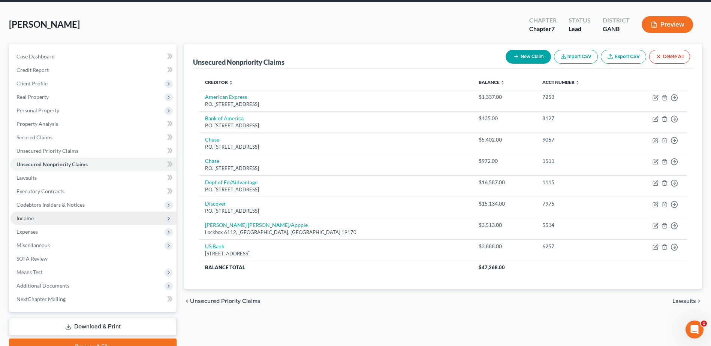
scroll to position [66, 0]
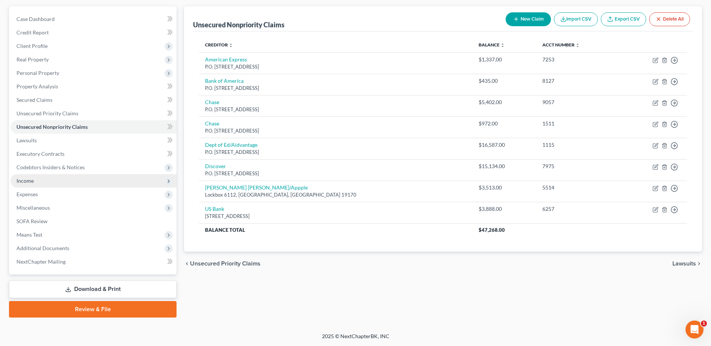
click at [23, 180] on span "Income" at bounding box center [24, 181] width 17 height 6
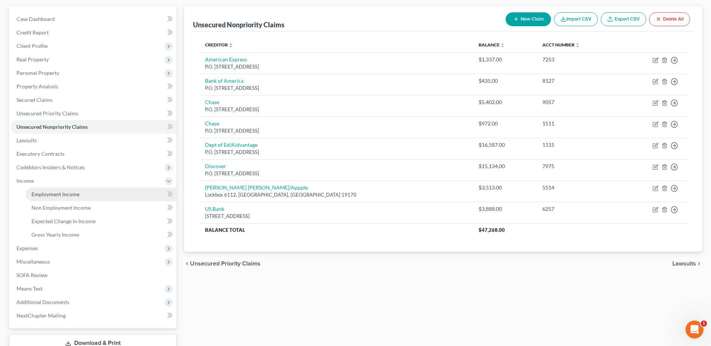
click at [48, 196] on span "Employment Income" at bounding box center [55, 194] width 48 height 6
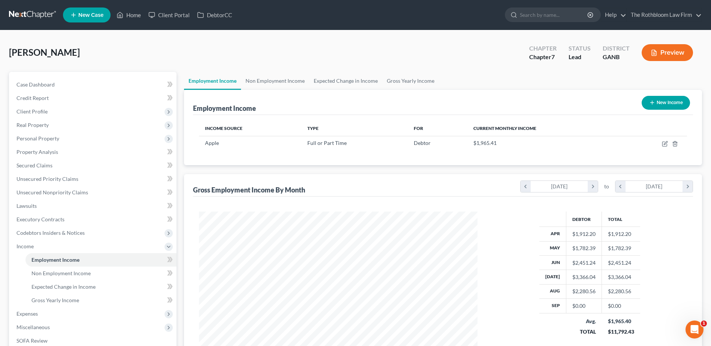
scroll to position [139, 293]
click at [43, 299] on span "Gross Yearly Income" at bounding box center [55, 300] width 48 height 6
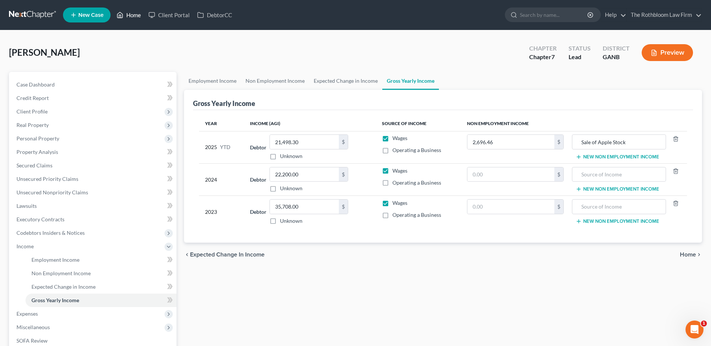
click at [135, 15] on link "Home" at bounding box center [129, 14] width 32 height 13
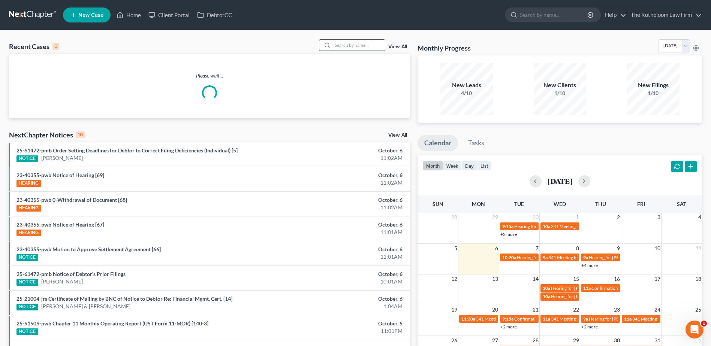
click at [347, 46] on input "search" at bounding box center [358, 45] width 52 height 11
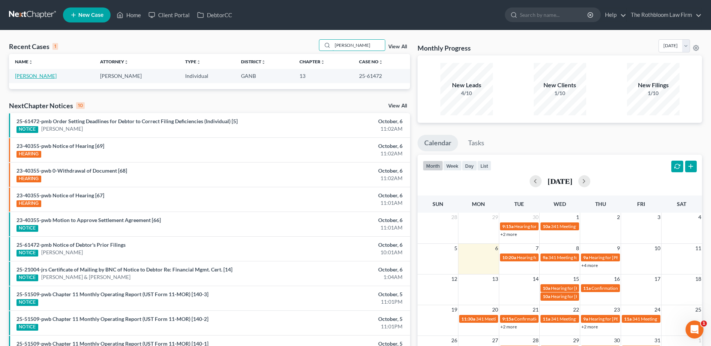
type input "shrieves"
click at [30, 76] on link "[PERSON_NAME]" at bounding box center [36, 76] width 42 height 6
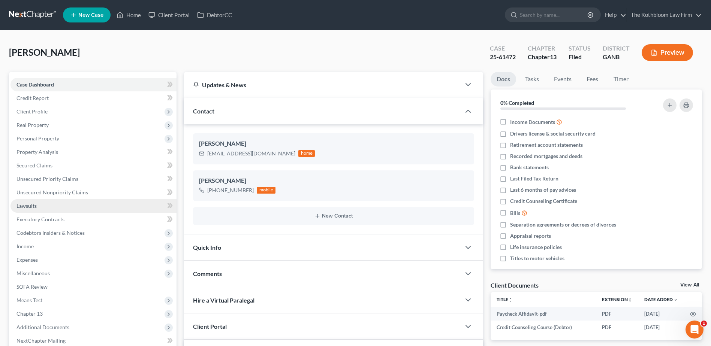
scroll to position [150, 0]
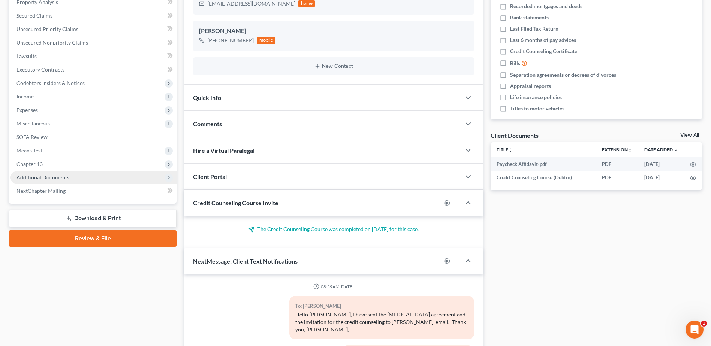
click at [27, 173] on span "Additional Documents" at bounding box center [93, 177] width 166 height 13
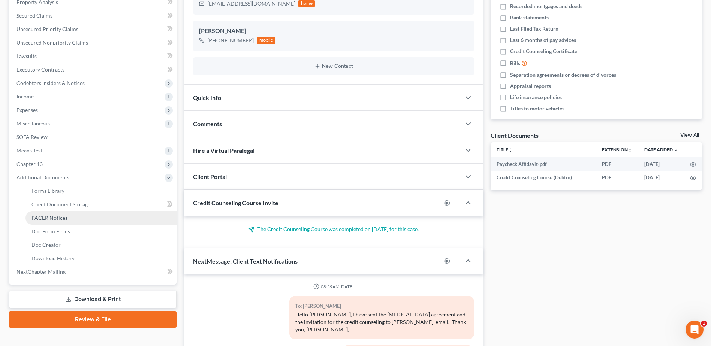
click at [52, 215] on span "PACER Notices" at bounding box center [49, 218] width 36 height 6
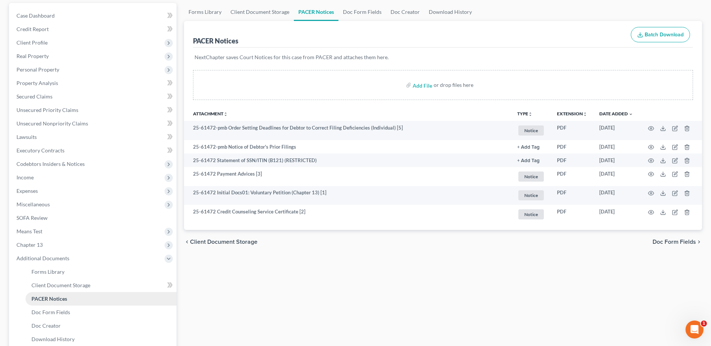
scroll to position [150, 0]
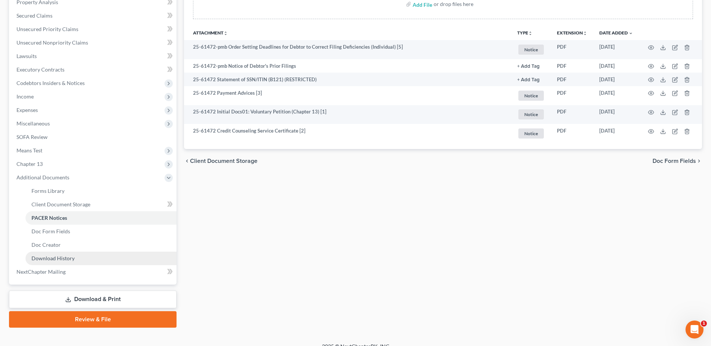
click at [50, 256] on span "Download History" at bounding box center [52, 258] width 43 height 6
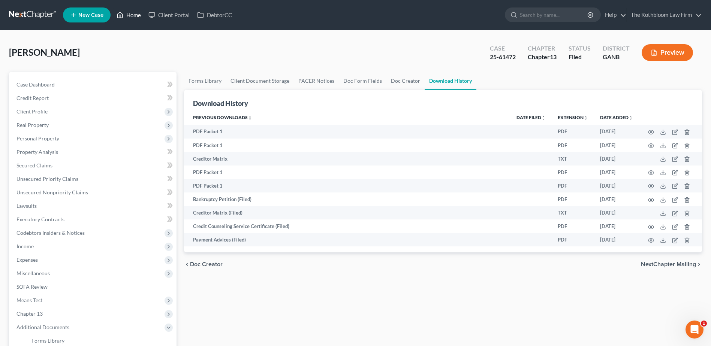
click at [139, 18] on link "Home" at bounding box center [129, 14] width 32 height 13
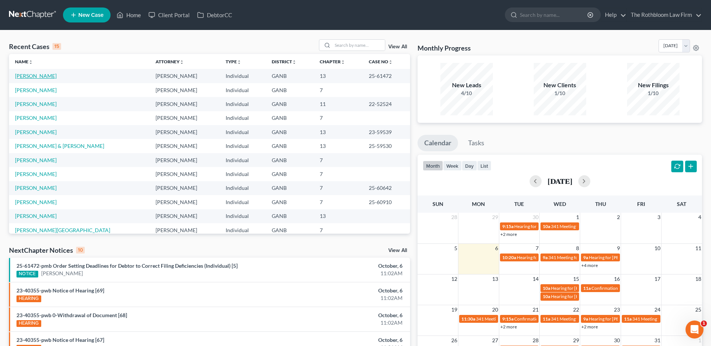
click at [31, 75] on link "[PERSON_NAME]" at bounding box center [36, 76] width 42 height 6
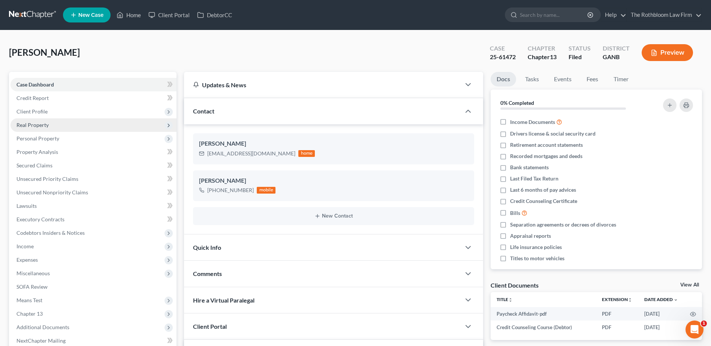
click at [27, 126] on span "Real Property" at bounding box center [32, 125] width 32 height 6
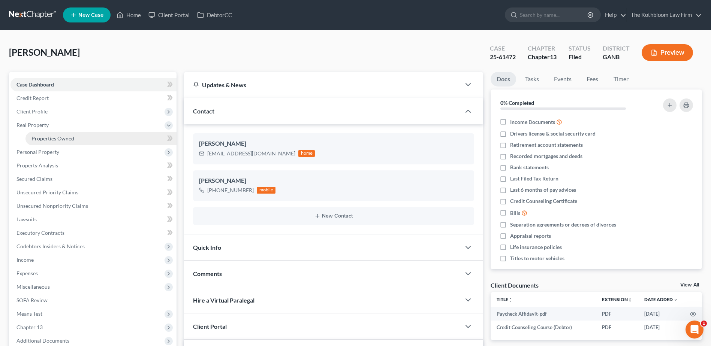
click at [64, 142] on link "Properties Owned" at bounding box center [100, 138] width 151 height 13
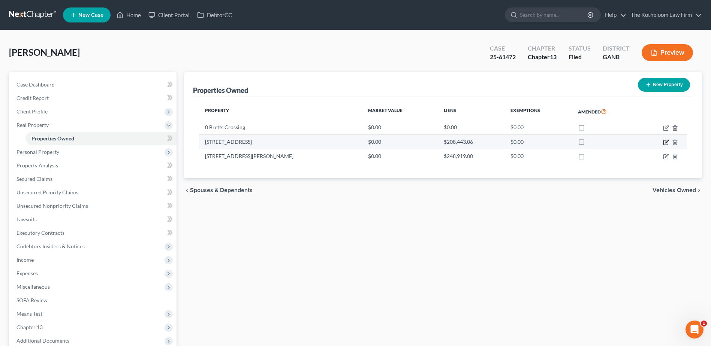
click at [667, 143] on icon "button" at bounding box center [666, 142] width 6 height 6
select select "10"
select select "0"
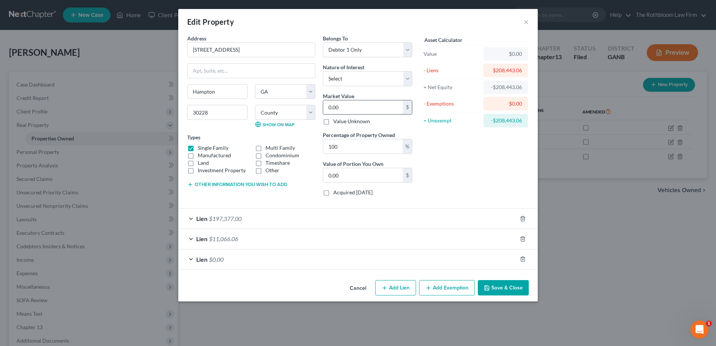
click at [361, 109] on input "0.00" at bounding box center [363, 107] width 80 height 14
type input "3"
type input "3.00"
type input "35"
type input "35.00"
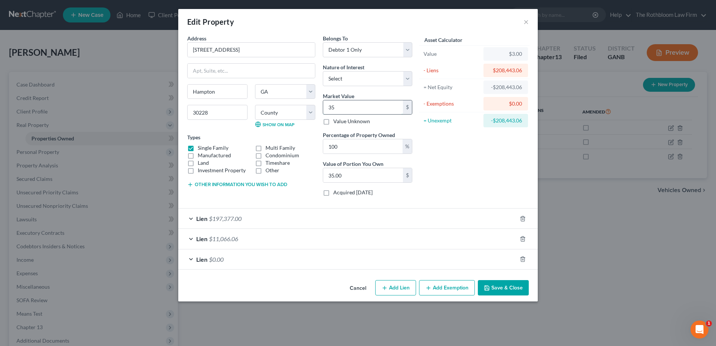
type input "356"
type input "356.00"
type input "3567"
type input "3,567.00"
type input "3,5670"
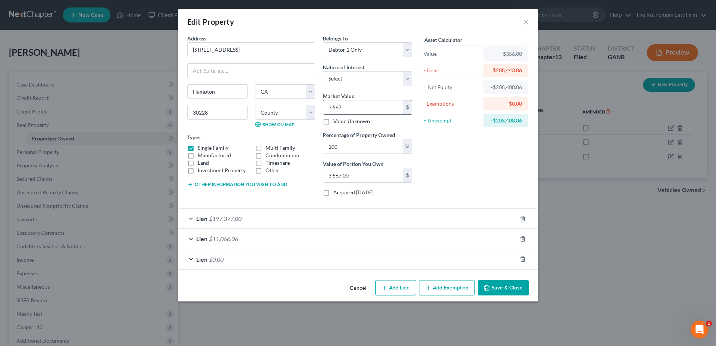
type input "35,670.00"
type input "35,6700"
type input "356,700.00"
type input "356,700"
click at [441, 290] on button "Add Exemption" at bounding box center [447, 288] width 56 height 16
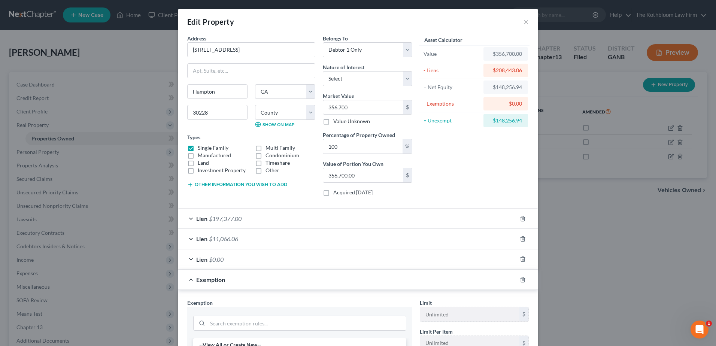
scroll to position [150, 0]
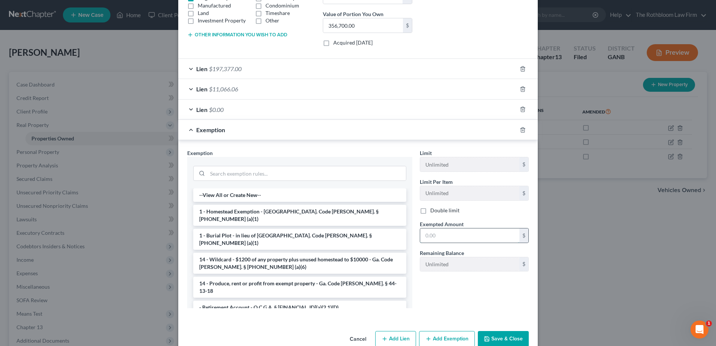
click at [448, 239] on input "text" at bounding box center [469, 236] width 99 height 14
type input "21,500"
click at [510, 338] on button "Save & Close" at bounding box center [503, 339] width 51 height 16
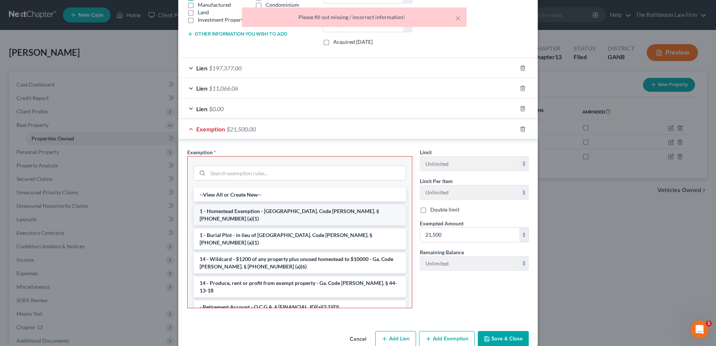
click at [244, 211] on li "1 - Homestead Exemption - [GEOGRAPHIC_DATA]. Code [PERSON_NAME]. § [PHONE_NUMBE…" at bounding box center [300, 215] width 212 height 21
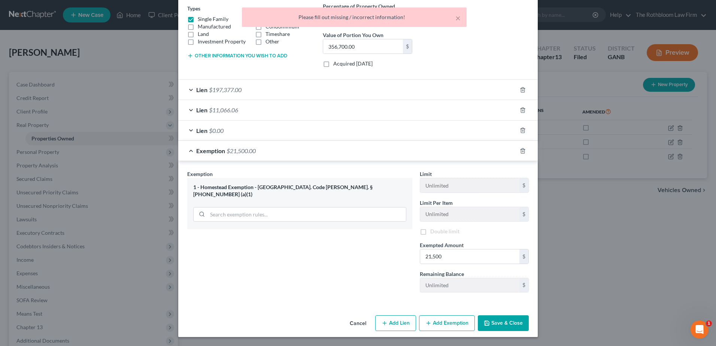
scroll to position [130, 0]
click at [502, 322] on button "Save & Close" at bounding box center [503, 324] width 51 height 16
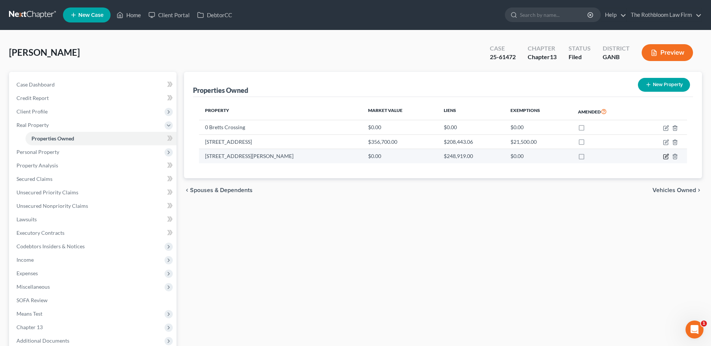
click at [665, 156] on icon "button" at bounding box center [666, 157] width 6 height 6
select select "10"
select select "0"
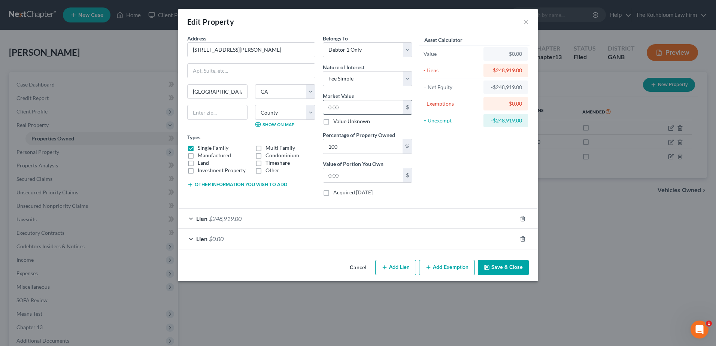
click at [342, 109] on input "0.00" at bounding box center [363, 107] width 80 height 14
type input "2"
type input "2.00"
type input "28"
type input "28.00"
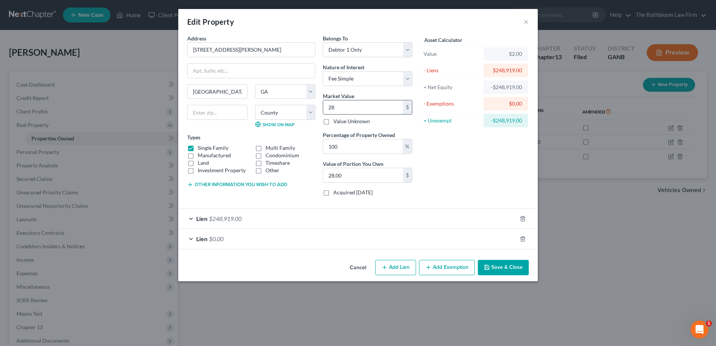
type input "289"
type input "289.00"
type input "2890"
type input "2,890.00"
type input "2,8900"
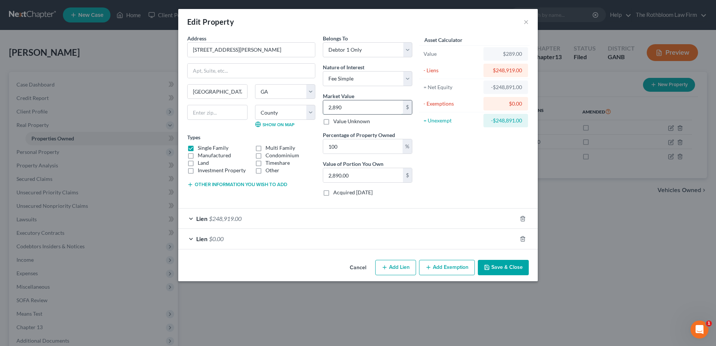
type input "28,900.00"
type input "28,9000"
type input "289,000.00"
type input "289,000"
click at [440, 267] on button "Add Exemption" at bounding box center [447, 268] width 56 height 16
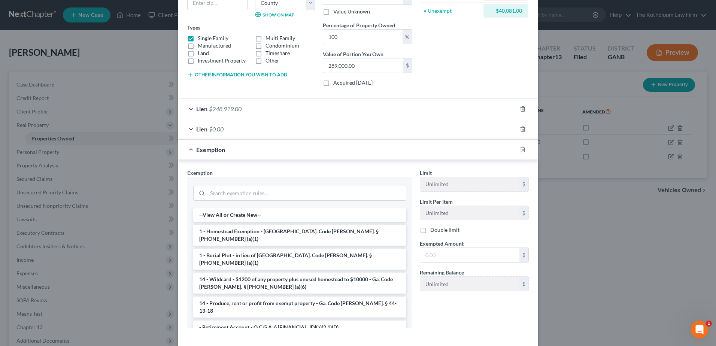
scroll to position [112, 0]
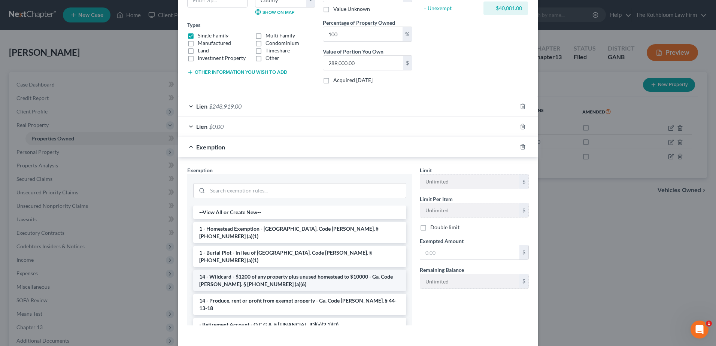
click at [259, 270] on li "14 - Wildcard - $1200 of any property plus unused homestead to $10000 - Ga. Cod…" at bounding box center [299, 280] width 213 height 21
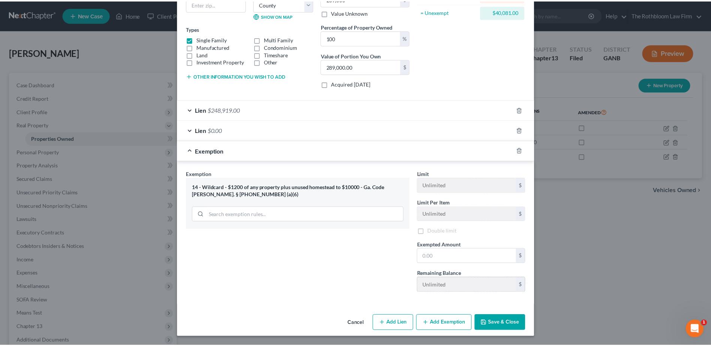
scroll to position [110, 0]
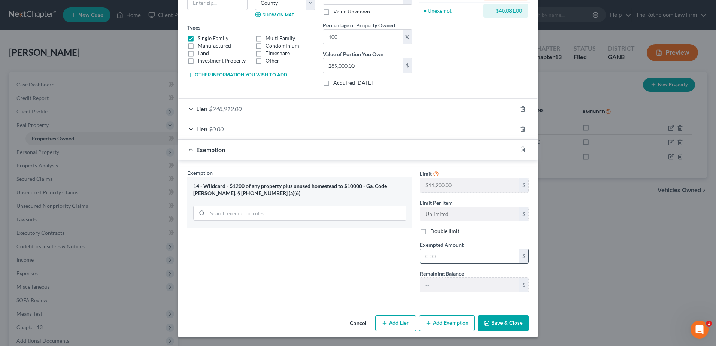
drag, startPoint x: 442, startPoint y: 259, endPoint x: 440, endPoint y: 254, distance: 4.5
click at [442, 259] on input "text" at bounding box center [469, 256] width 99 height 14
type input "0.00"
click at [494, 328] on button "Save & Close" at bounding box center [503, 324] width 51 height 16
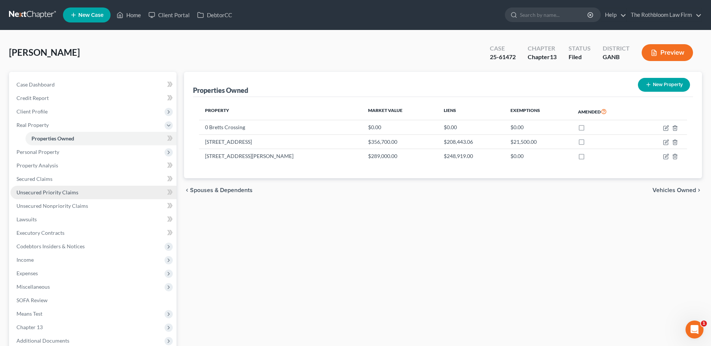
click at [52, 193] on span "Unsecured Priority Claims" at bounding box center [47, 192] width 62 height 6
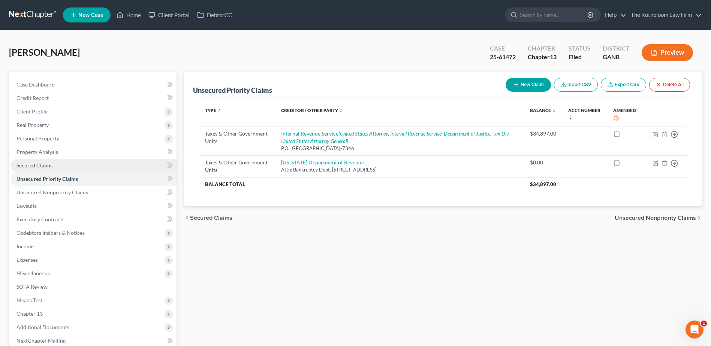
click at [49, 162] on link "Secured Claims" at bounding box center [93, 165] width 166 height 13
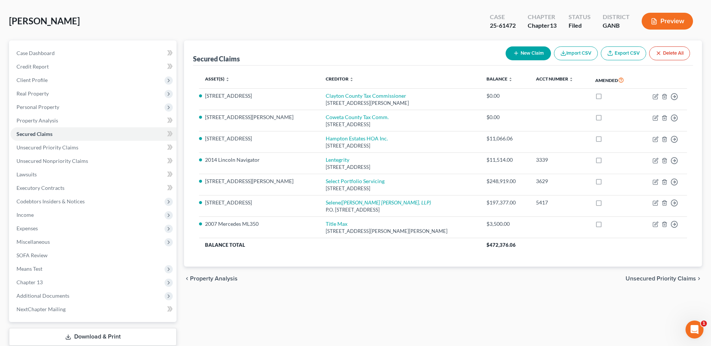
scroll to position [79, 0]
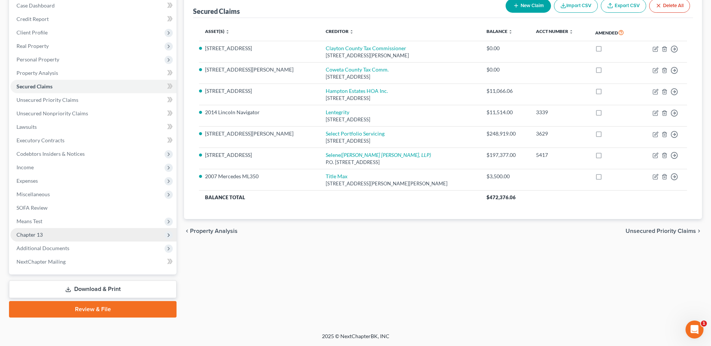
click at [36, 234] on span "Chapter 13" at bounding box center [29, 235] width 26 height 6
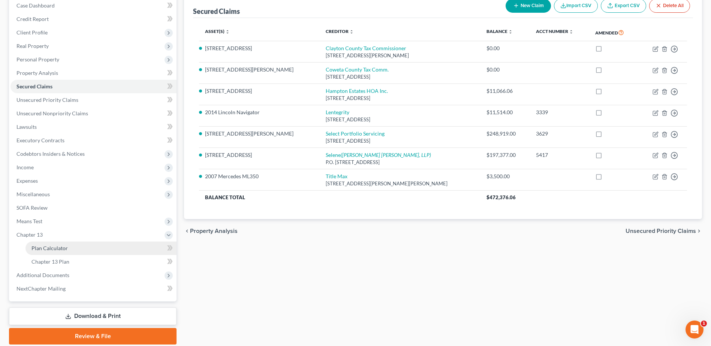
click at [37, 250] on span "Plan Calculator" at bounding box center [49, 248] width 36 height 6
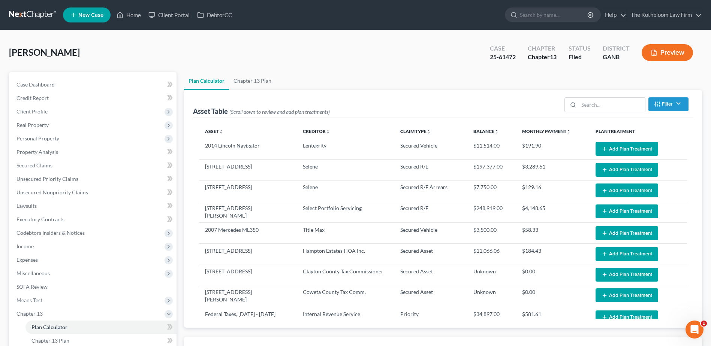
select select "59"
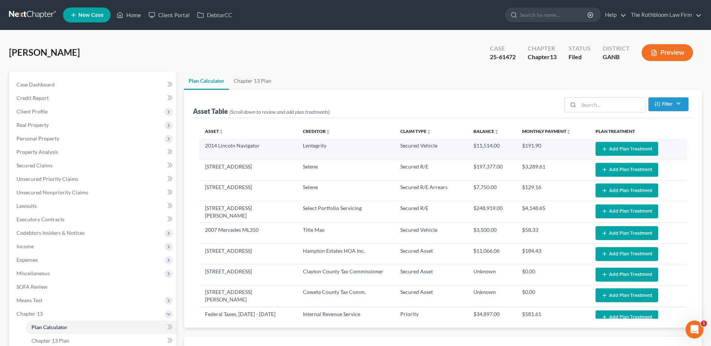
click at [622, 149] on button "Add Plan Treatment" at bounding box center [626, 149] width 63 height 14
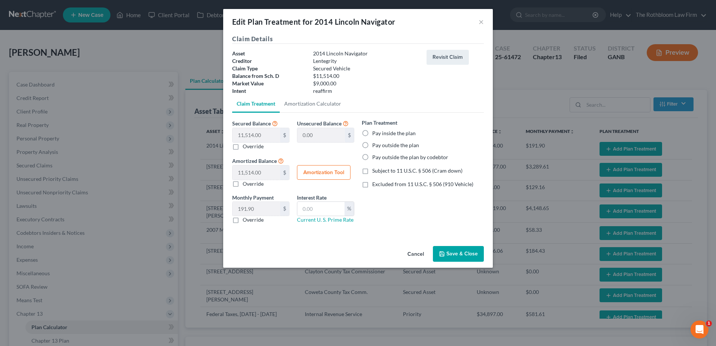
click at [372, 133] on label "Pay inside the plan" at bounding box center [393, 133] width 43 height 7
click at [375, 133] on input "Pay inside the plan" at bounding box center [377, 132] width 5 height 5
radio input "true"
click at [372, 185] on label "Excluded from 11 U.S.C. § 506 (910 Vehicle)" at bounding box center [422, 184] width 101 height 7
click at [375, 185] on input "Excluded from 11 U.S.C. § 506 (910 Vehicle)" at bounding box center [377, 183] width 5 height 5
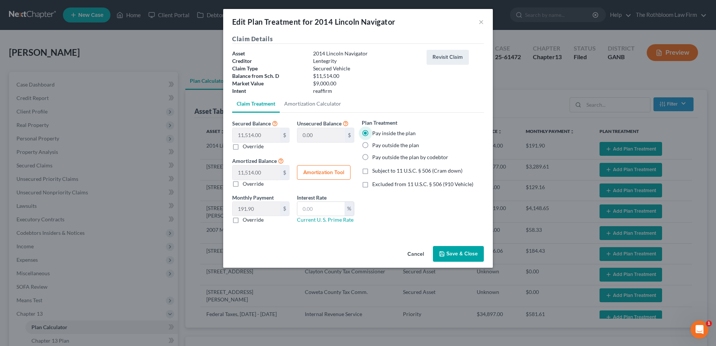
checkbox input "true"
click at [325, 206] on input "text" at bounding box center [321, 209] width 47 height 14
type input "13"
click at [324, 172] on button "Amortization Tool" at bounding box center [324, 172] width 54 height 15
type input "11,514.00"
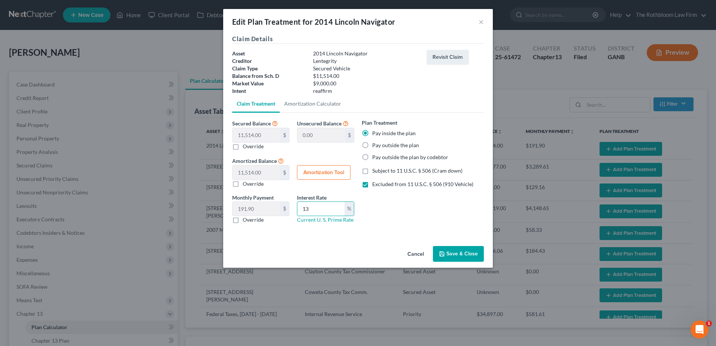
type input "13"
type input "60"
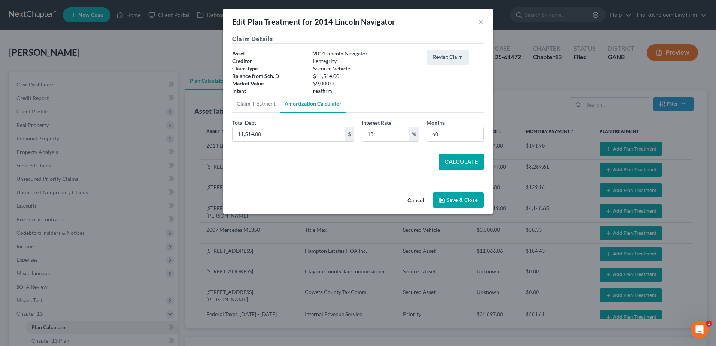
click at [460, 163] on button "Calculate" at bounding box center [461, 162] width 45 height 16
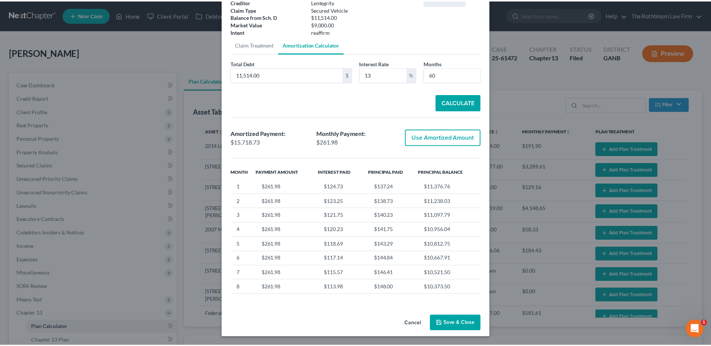
scroll to position [60, 0]
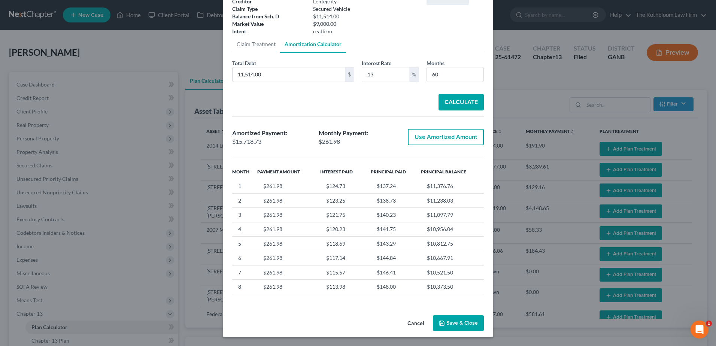
drag, startPoint x: 461, startPoint y: 321, endPoint x: 444, endPoint y: 319, distance: 16.6
click at [461, 321] on button "Save & Close" at bounding box center [458, 324] width 51 height 16
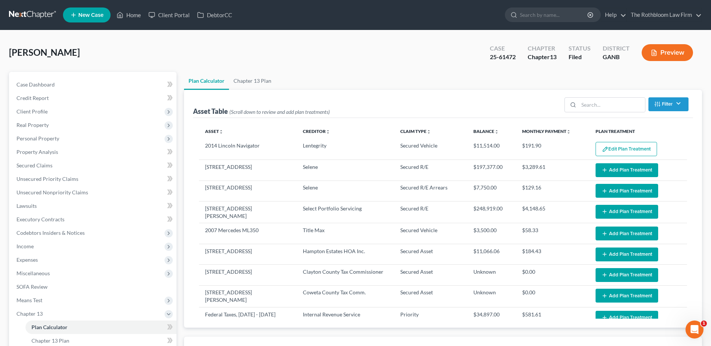
select select "59"
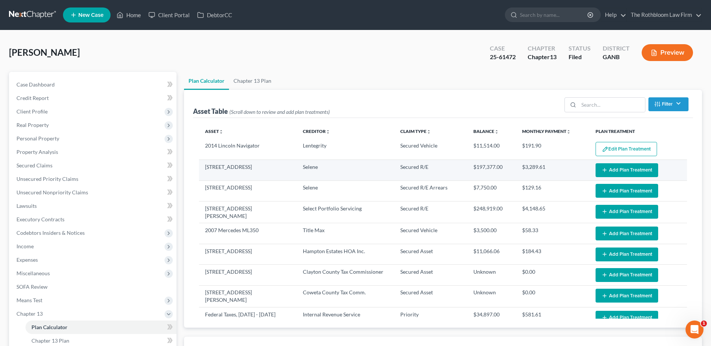
click at [621, 169] on button "Add Plan Treatment" at bounding box center [626, 170] width 63 height 14
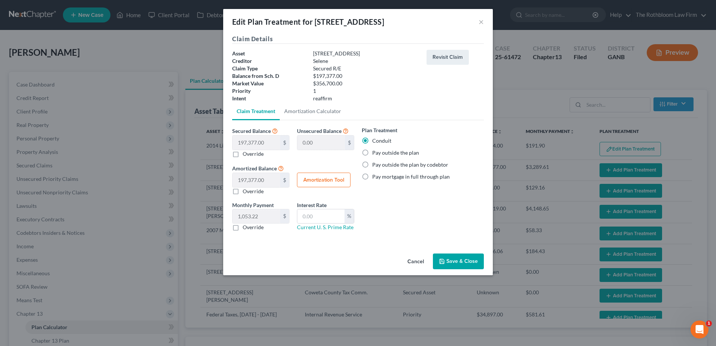
click at [372, 154] on label "Pay outside the plan" at bounding box center [395, 152] width 47 height 7
click at [375, 154] on input "Pay outside the plan" at bounding box center [377, 151] width 5 height 5
radio input "true"
click at [462, 259] on button "Save & Close" at bounding box center [458, 262] width 51 height 16
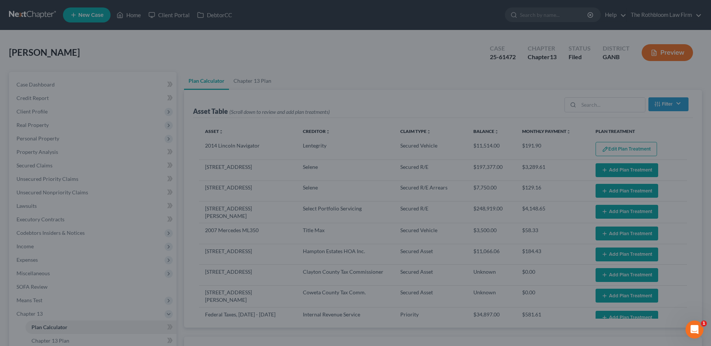
select select "59"
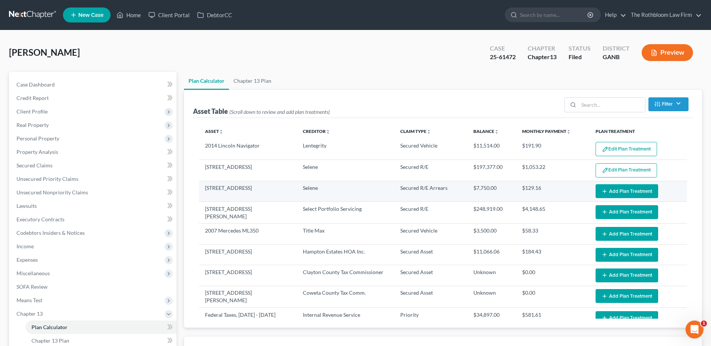
click at [624, 189] on button "Add Plan Treatment" at bounding box center [626, 191] width 63 height 14
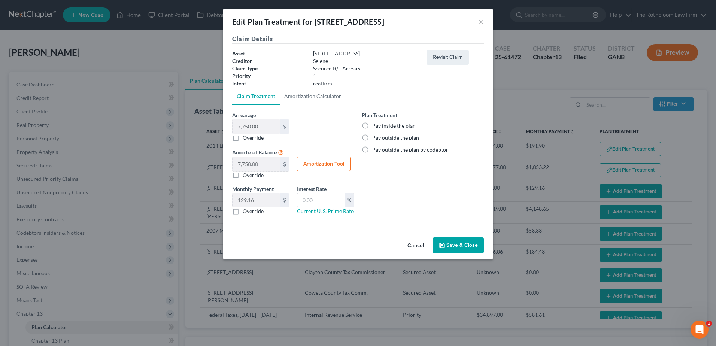
click at [243, 140] on label "Override" at bounding box center [253, 137] width 21 height 7
click at [246, 139] on input "Override" at bounding box center [248, 136] width 5 height 5
checkbox input "true"
click at [263, 126] on input "text" at bounding box center [257, 127] width 48 height 14
type input "1"
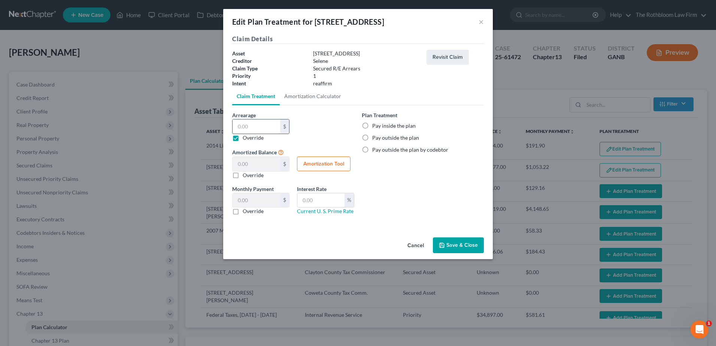
type input "1.00"
type input "0.01"
type input "10"
type input "10.00"
type input "0.16"
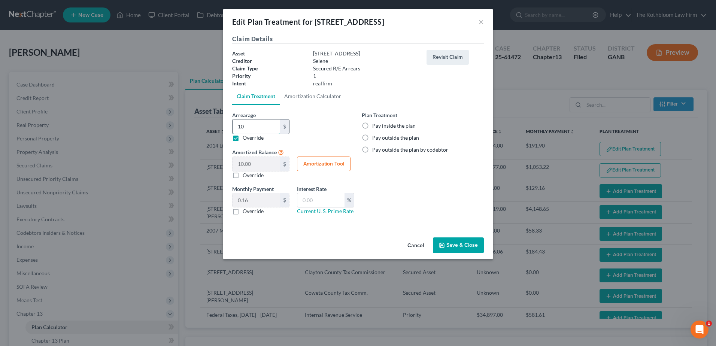
type input "100"
type input "100.00"
type input "1.66"
type input "1000"
type input "1,000.00"
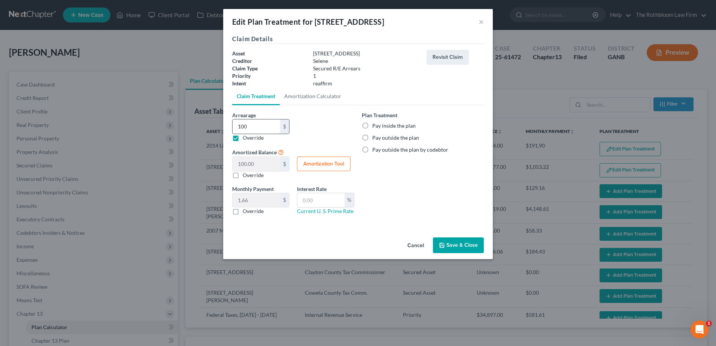
type input "16.66"
type input "1,0000"
type input "10,000.00"
type input "166.66"
type input "10,000"
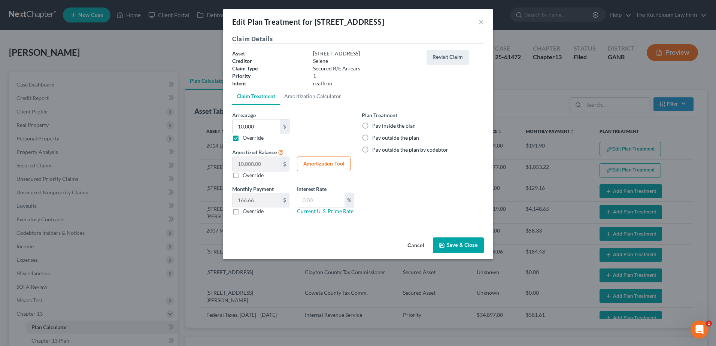
click at [455, 241] on button "Save & Close" at bounding box center [458, 246] width 51 height 16
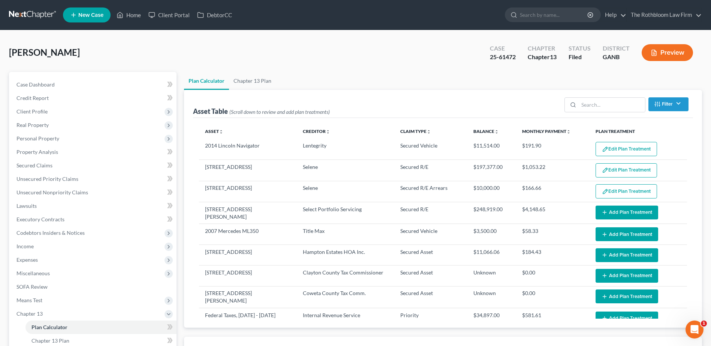
select select "59"
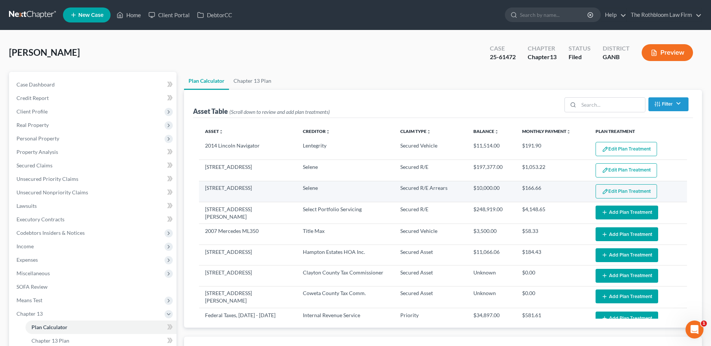
click at [622, 189] on button "Edit Plan Treatment" at bounding box center [625, 191] width 61 height 14
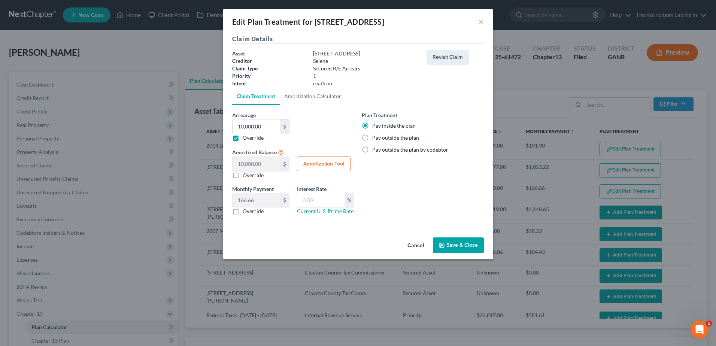
click at [472, 246] on button "Save & Close" at bounding box center [458, 246] width 51 height 16
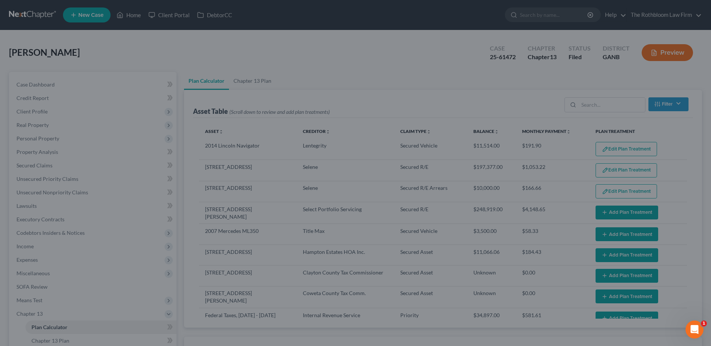
select select "59"
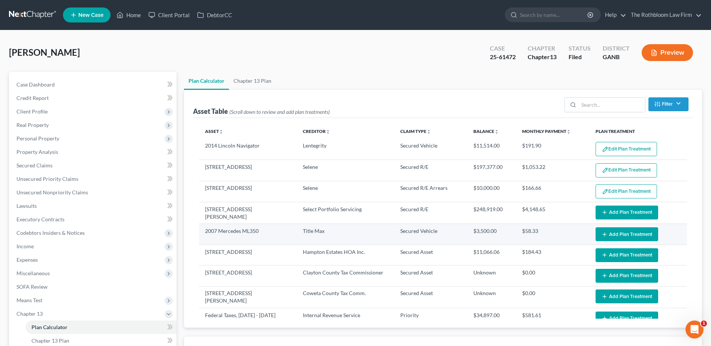
click at [620, 233] on button "Add Plan Treatment" at bounding box center [626, 234] width 63 height 14
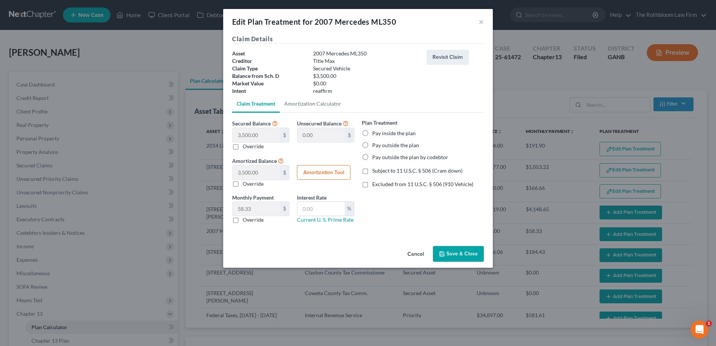
click at [372, 143] on label "Pay outside the plan" at bounding box center [395, 145] width 47 height 7
click at [375, 143] on input "Pay outside the plan" at bounding box center [377, 144] width 5 height 5
radio input "true"
click at [372, 184] on label "Excluded from 11 U.S.C. § 506 (910 Vehicle)" at bounding box center [422, 184] width 101 height 7
click at [375, 184] on input "Excluded from 11 U.S.C. § 506 (910 Vehicle)" at bounding box center [377, 183] width 5 height 5
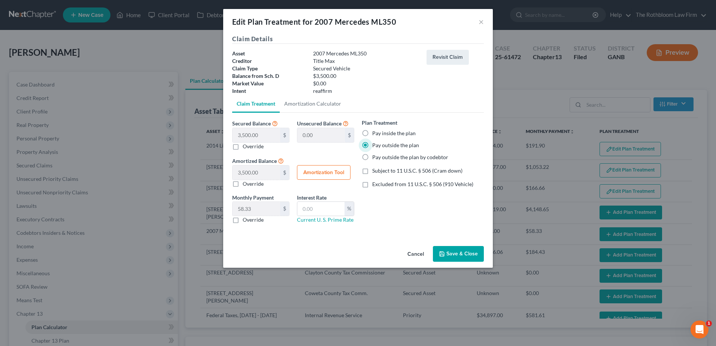
checkbox input "true"
click at [471, 253] on button "Save & Close" at bounding box center [458, 254] width 51 height 16
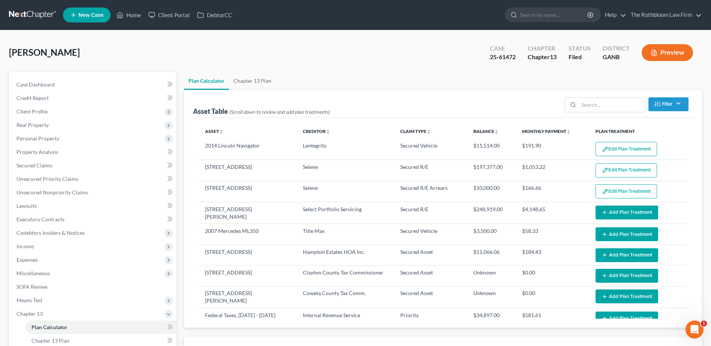
select select "59"
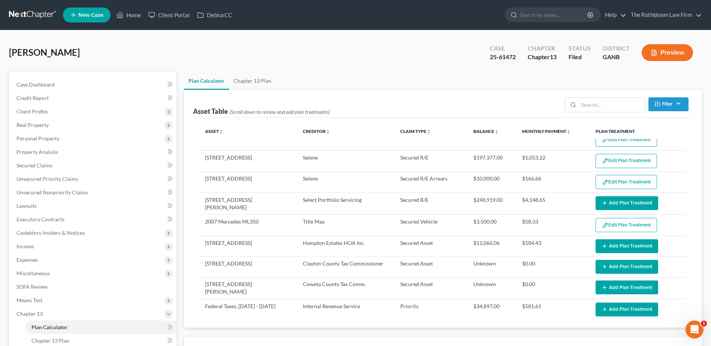
scroll to position [0, 0]
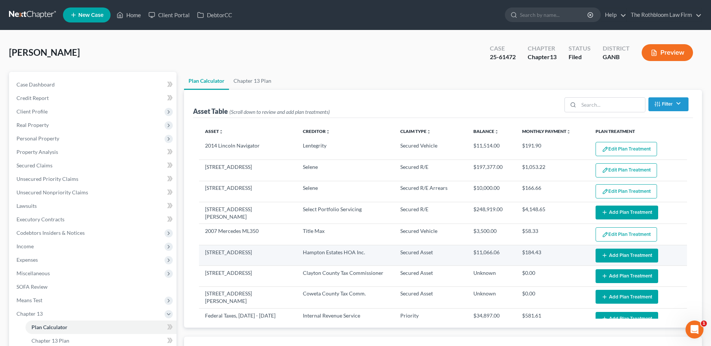
click at [620, 250] on button "Add Plan Treatment" at bounding box center [626, 256] width 63 height 14
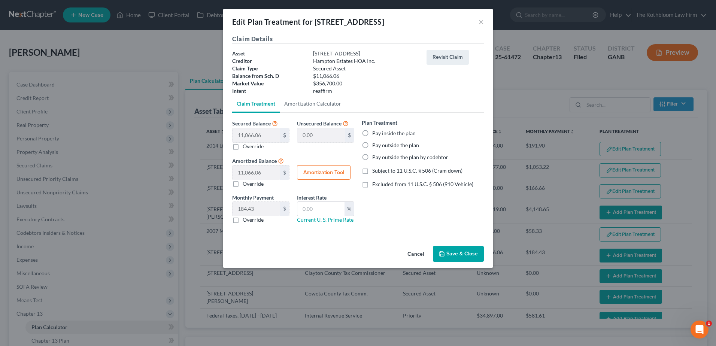
click at [372, 132] on label "Pay inside the plan" at bounding box center [393, 133] width 43 height 7
click at [375, 132] on input "Pay inside the plan" at bounding box center [377, 132] width 5 height 5
radio input "true"
click at [479, 254] on button "Save & Close" at bounding box center [458, 254] width 51 height 16
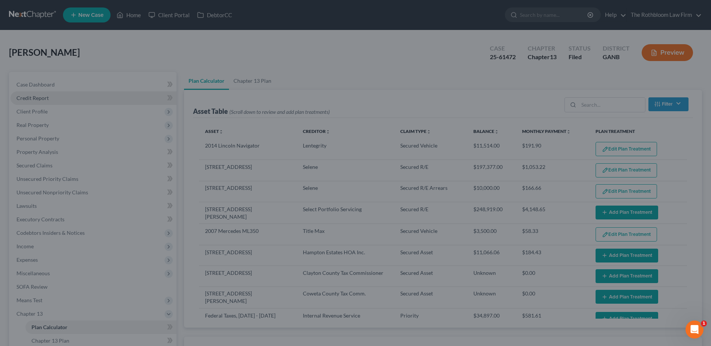
select select "59"
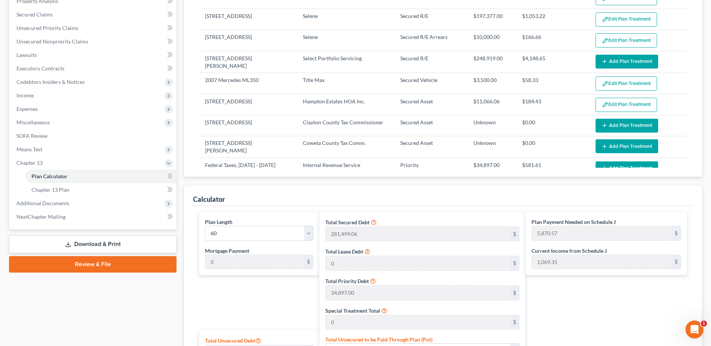
scroll to position [83, 0]
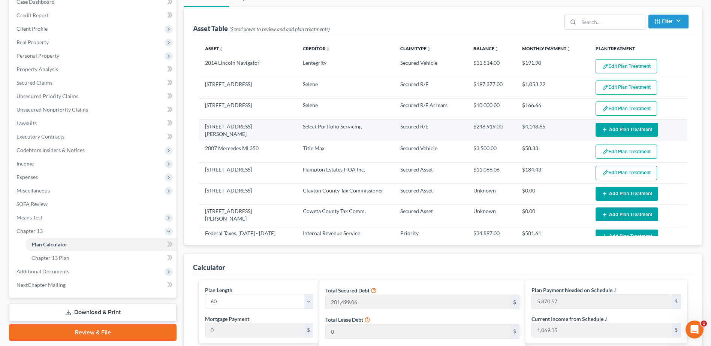
click at [633, 131] on button "Add Plan Treatment" at bounding box center [626, 130] width 63 height 14
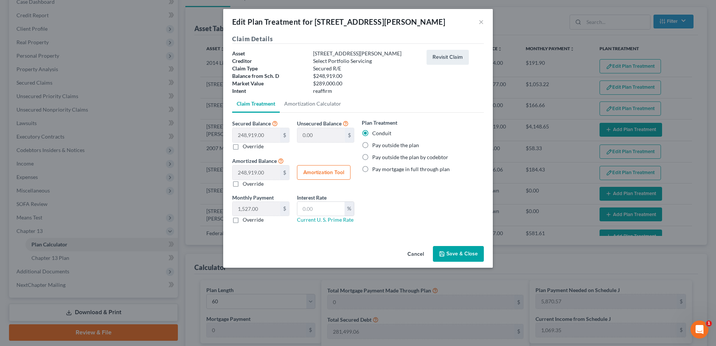
click at [372, 145] on label "Pay outside the plan" at bounding box center [395, 145] width 47 height 7
click at [375, 145] on input "Pay outside the plan" at bounding box center [377, 144] width 5 height 5
radio input "true"
click at [453, 253] on button "Save & Close" at bounding box center [458, 254] width 51 height 16
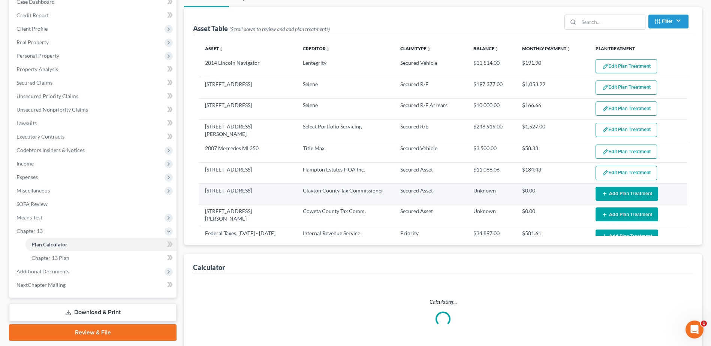
select select "59"
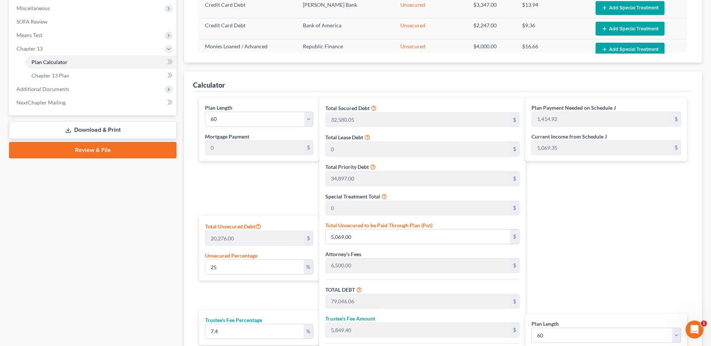
scroll to position [195, 0]
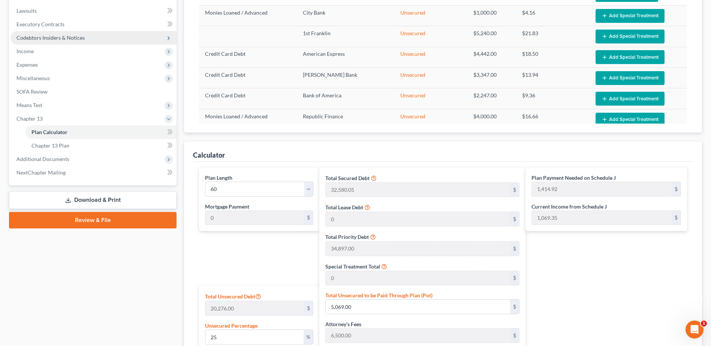
click at [48, 37] on span "Codebtors Insiders & Notices" at bounding box center [50, 37] width 68 height 6
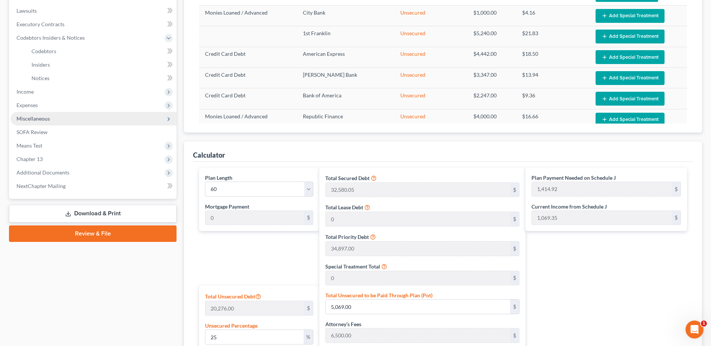
scroll to position [45, 0]
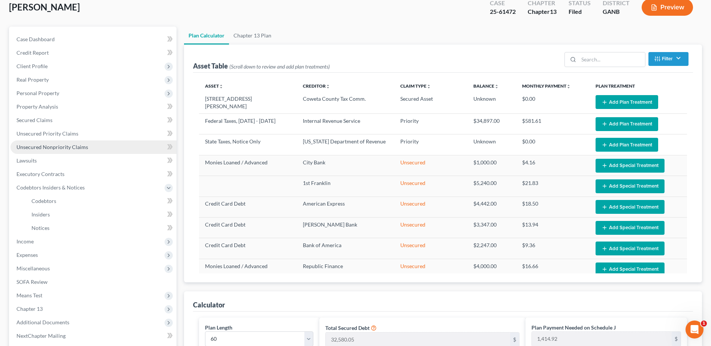
click at [76, 147] on span "Unsecured Nonpriority Claims" at bounding box center [52, 147] width 72 height 6
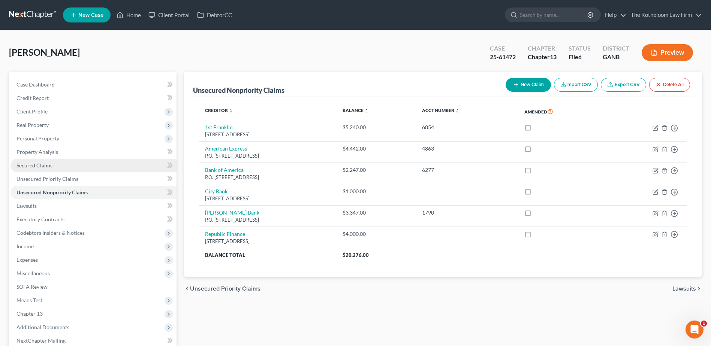
click at [45, 163] on span "Secured Claims" at bounding box center [34, 165] width 36 height 6
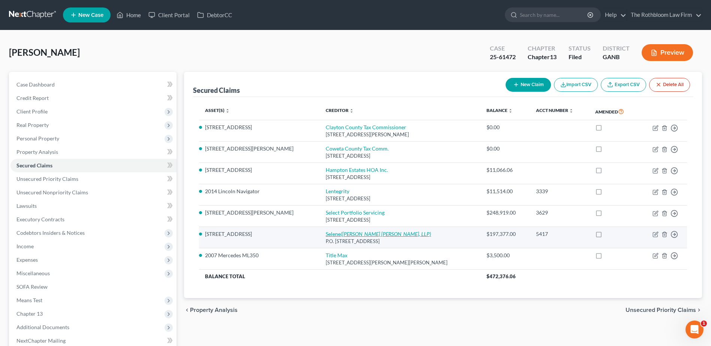
click at [326, 236] on link "Selene (McCalla Raymer Leibert Pierce, LLP)" at bounding box center [378, 234] width 105 height 6
select select "39"
select select "2"
select select "0"
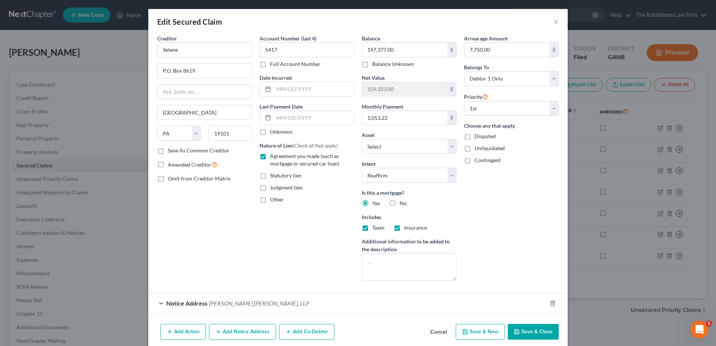
click at [535, 328] on button "Save & Close" at bounding box center [533, 332] width 51 height 16
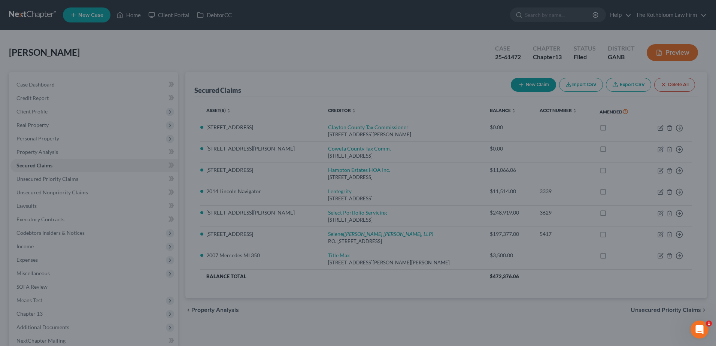
select select "12"
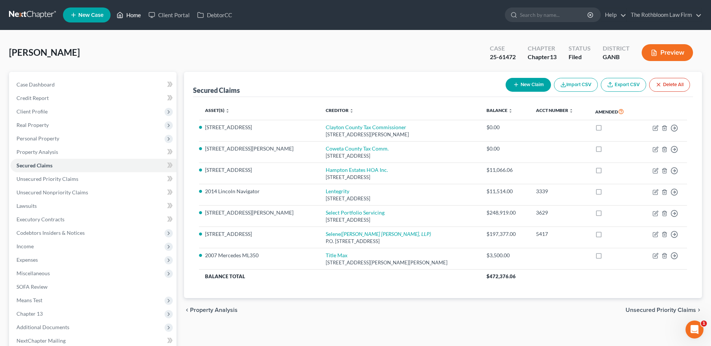
click at [132, 13] on link "Home" at bounding box center [129, 14] width 32 height 13
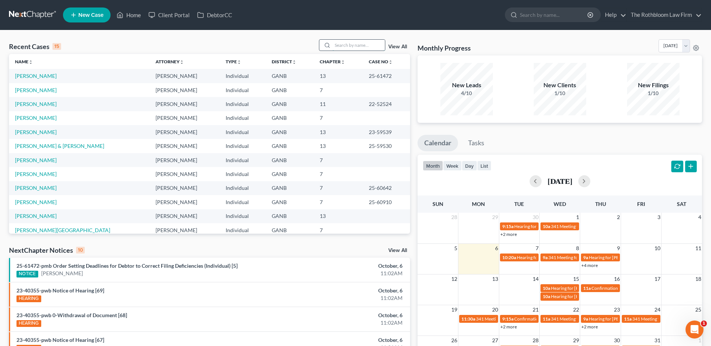
click at [354, 48] on input "search" at bounding box center [358, 45] width 52 height 11
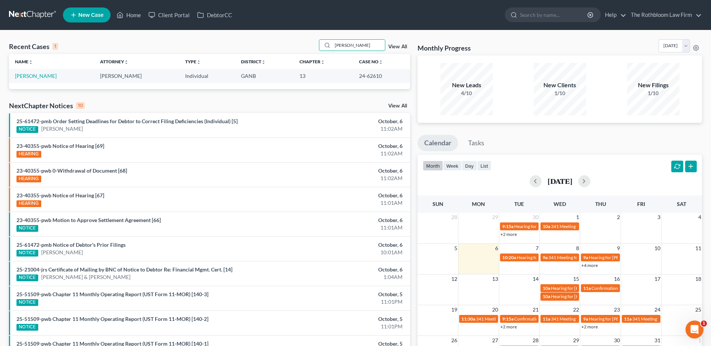
type input "hank"
click at [45, 79] on td "[PERSON_NAME]" at bounding box center [51, 76] width 85 height 14
click at [40, 75] on link "[PERSON_NAME]" at bounding box center [36, 76] width 42 height 6
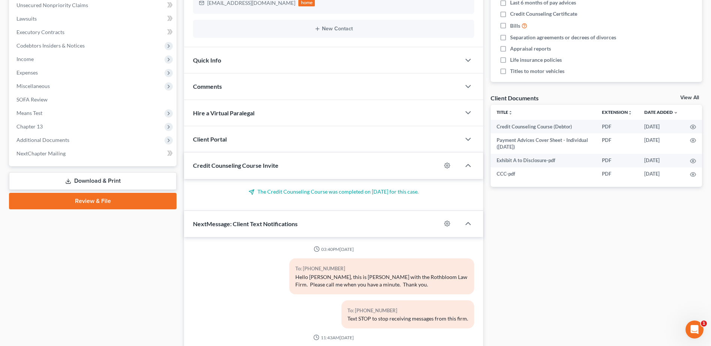
scroll to position [99, 0]
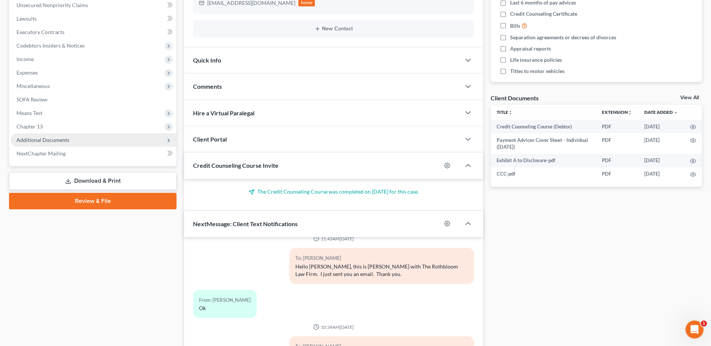
click at [61, 142] on span "Additional Documents" at bounding box center [42, 140] width 53 height 6
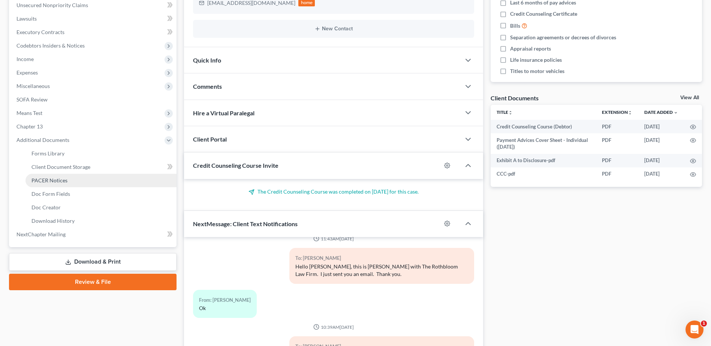
click at [61, 179] on span "PACER Notices" at bounding box center [49, 180] width 36 height 6
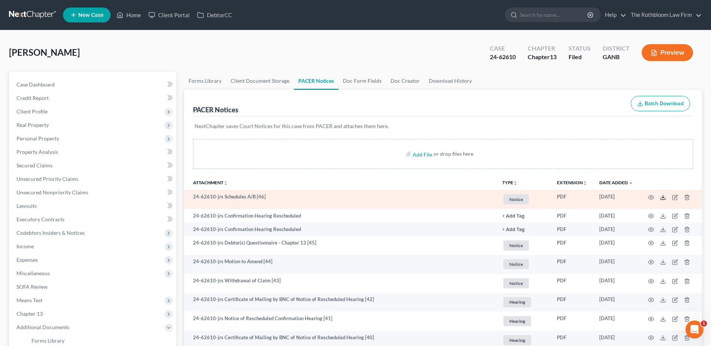
click at [663, 197] on line at bounding box center [663, 196] width 0 height 3
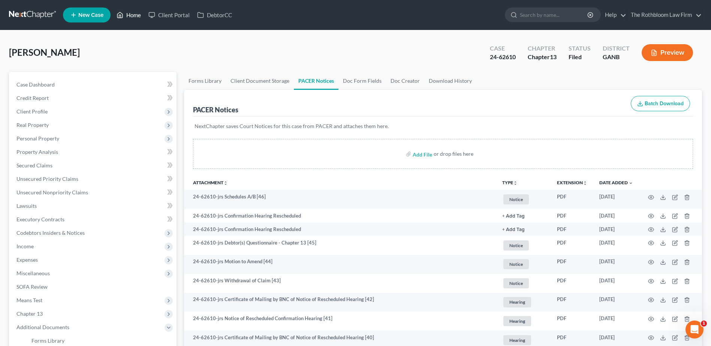
click at [142, 17] on link "Home" at bounding box center [129, 14] width 32 height 13
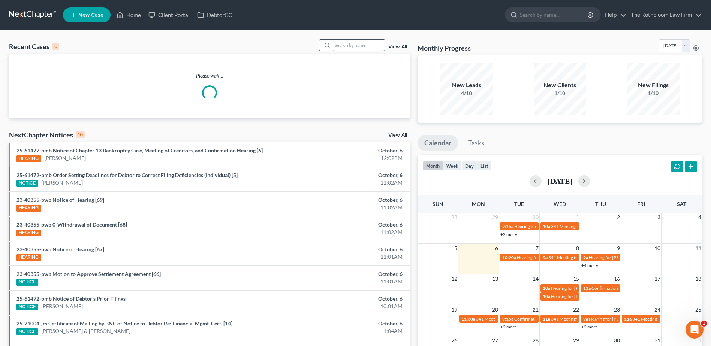
click at [354, 49] on input "search" at bounding box center [358, 45] width 52 height 11
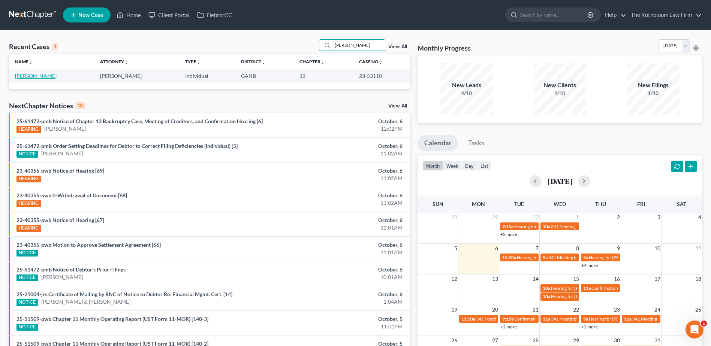
type input "chaudry"
click at [30, 76] on link "Chaudry, Aaron" at bounding box center [36, 76] width 42 height 6
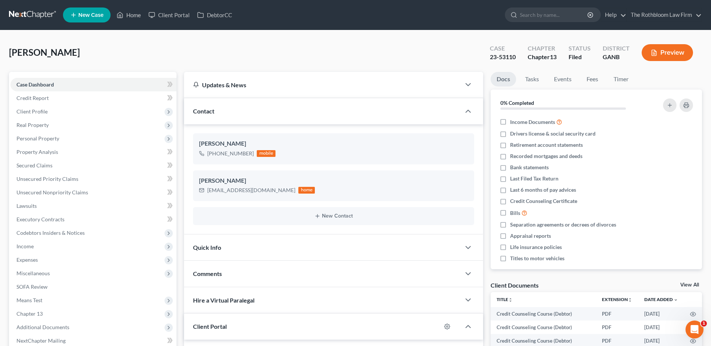
scroll to position [3296, 0]
click at [139, 19] on link "Home" at bounding box center [129, 14] width 32 height 13
